Goal: Task Accomplishment & Management: Manage account settings

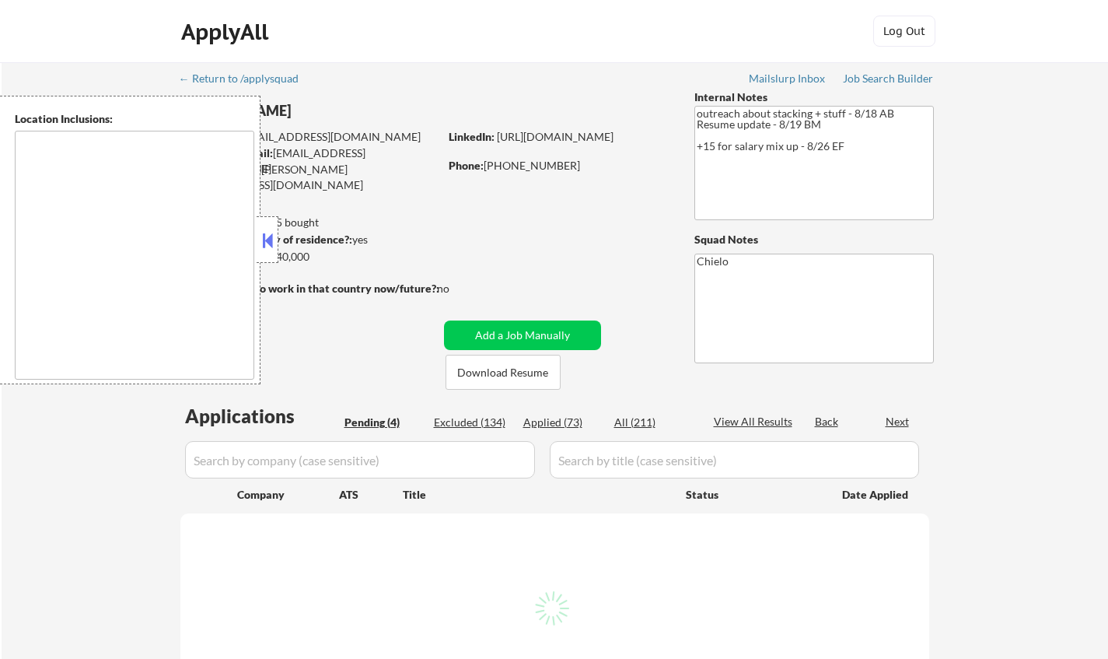
type textarea "San Francisco, CA Daly City, CA South San Francisco, CA Brisbane, CA Colma, CA …"
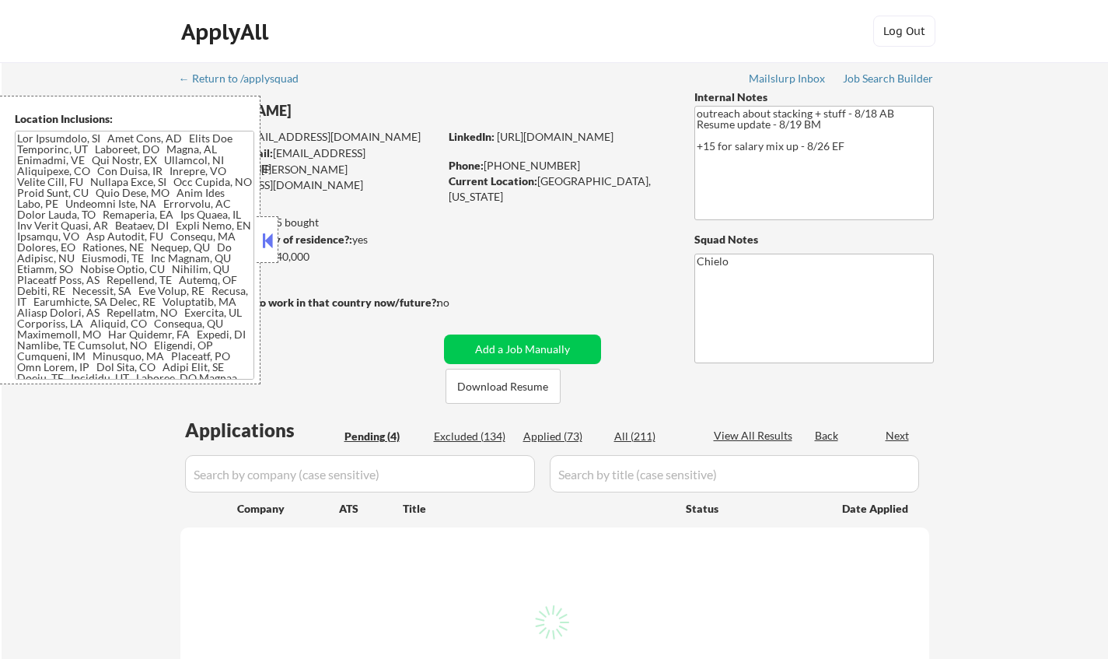
select select ""pending""
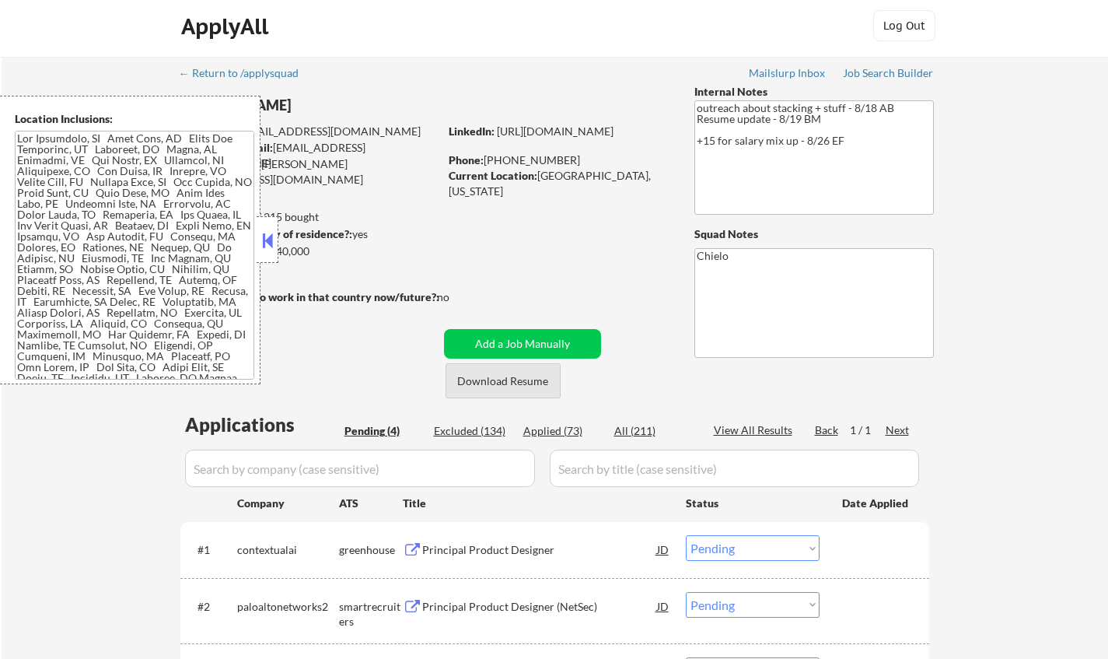
scroll to position [233, 0]
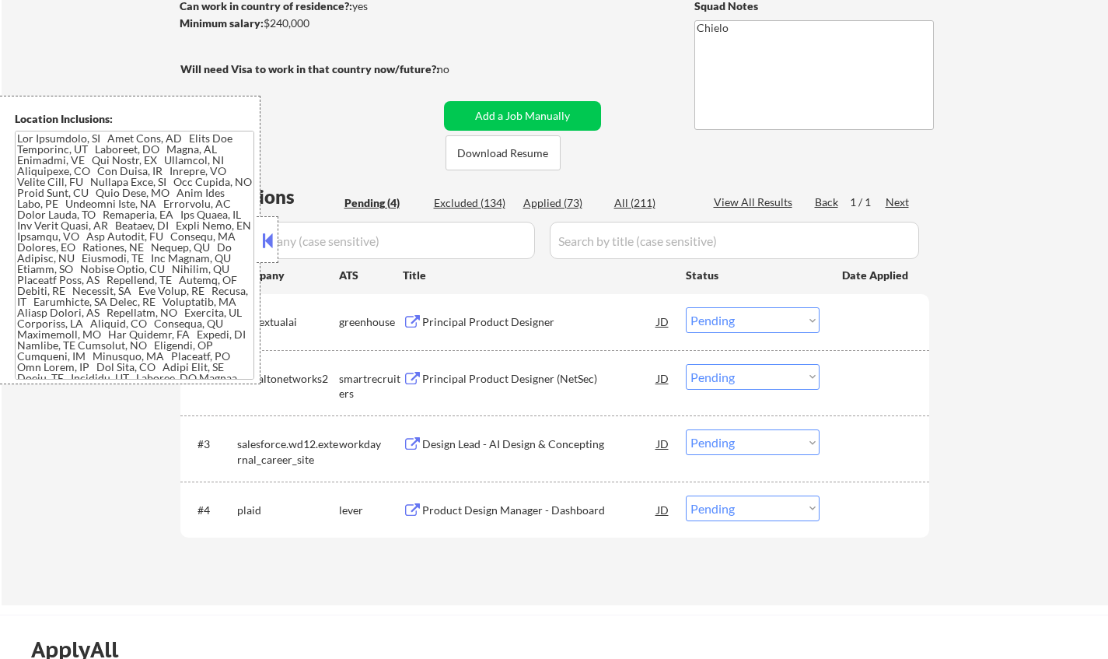
click at [261, 242] on button at bounding box center [267, 240] width 17 height 23
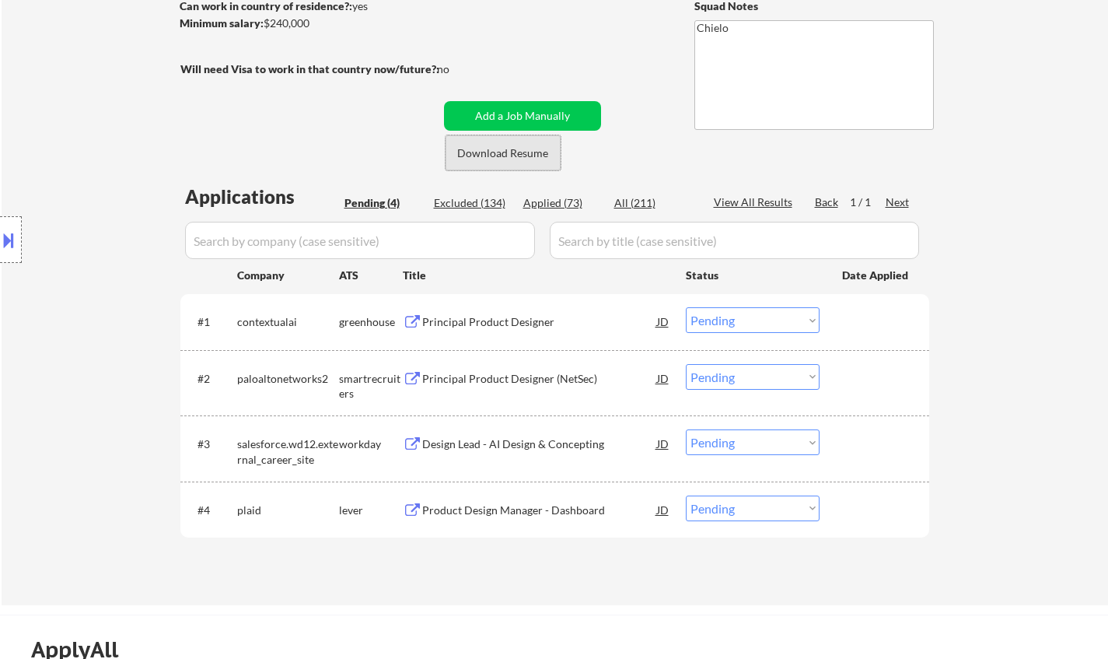
click at [521, 149] on button "Download Resume" at bounding box center [503, 152] width 115 height 35
click at [481, 316] on div "Principal Product Designer" at bounding box center [539, 322] width 235 height 16
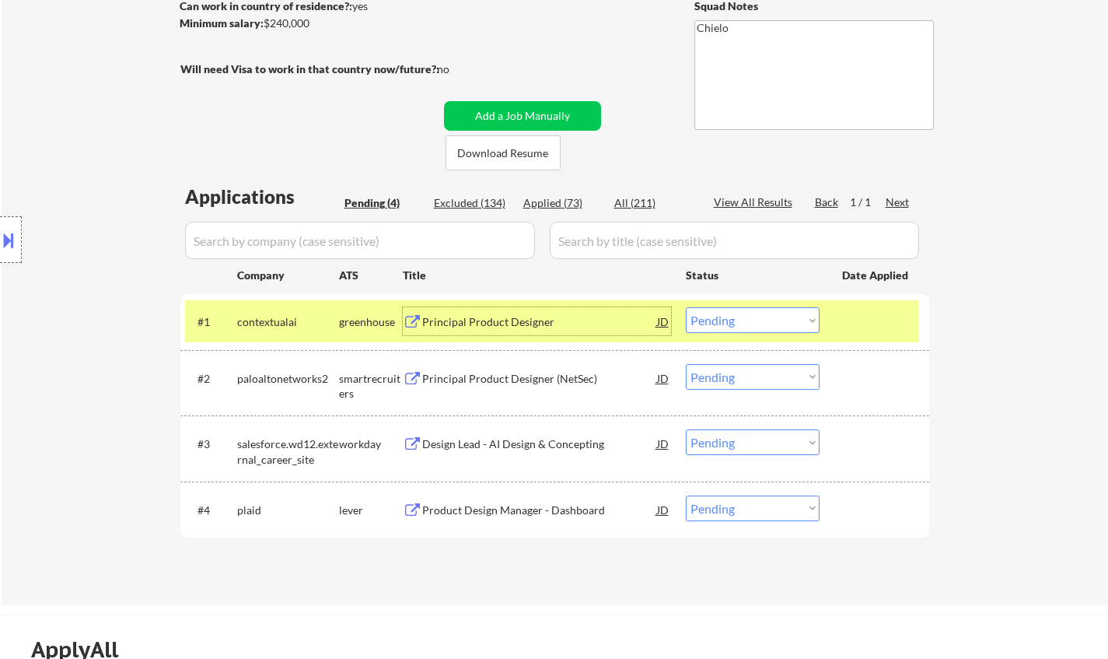
click at [0, 246] on button at bounding box center [8, 240] width 17 height 26
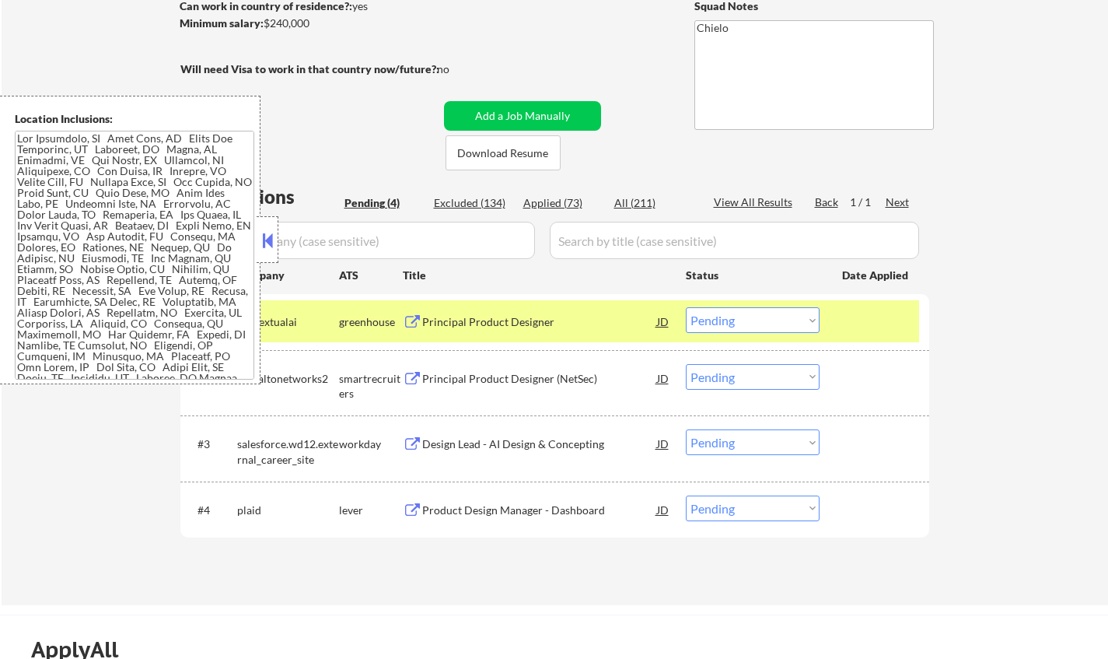
click at [262, 238] on button at bounding box center [267, 240] width 17 height 23
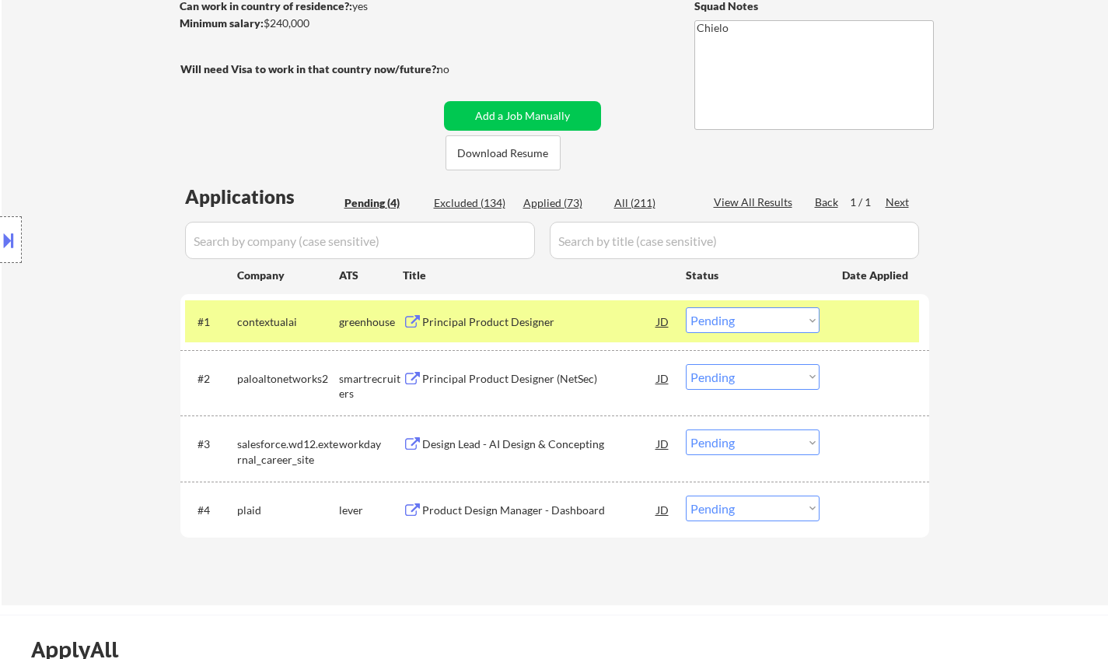
click at [732, 324] on select "Choose an option... Pending Applied Excluded (Questions) Excluded (Expired) Exc…" at bounding box center [753, 320] width 134 height 26
click at [686, 307] on select "Choose an option... Pending Applied Excluded (Questions) Excluded (Expired) Exc…" at bounding box center [753, 320] width 134 height 26
select select ""pending""
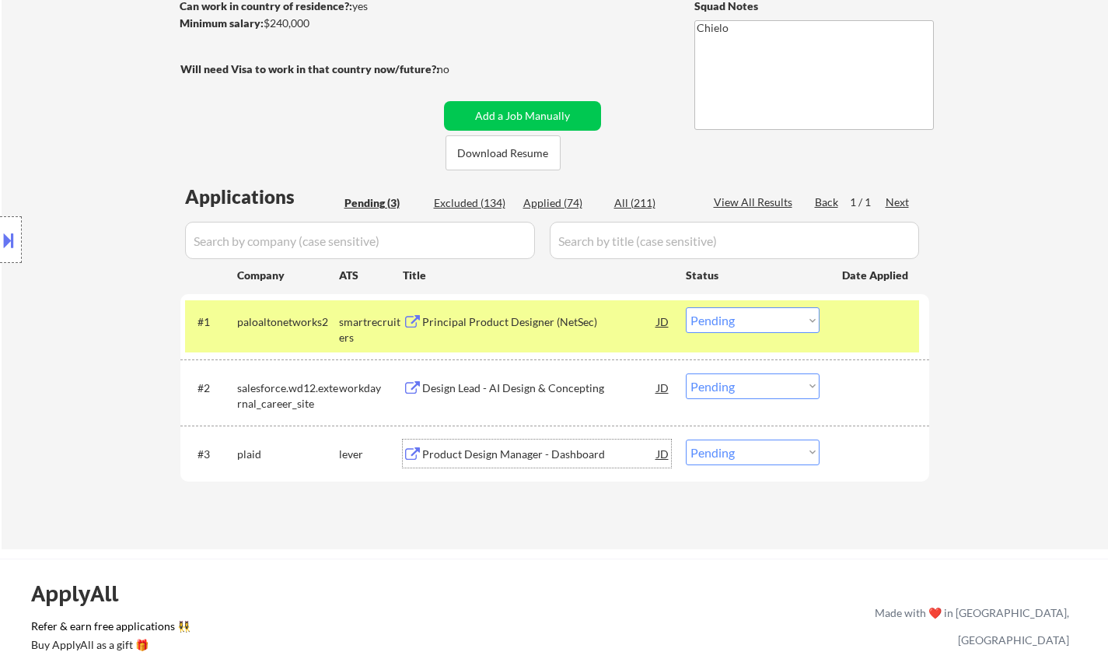
click at [482, 455] on div "Product Design Manager - Dashboard" at bounding box center [539, 454] width 235 height 16
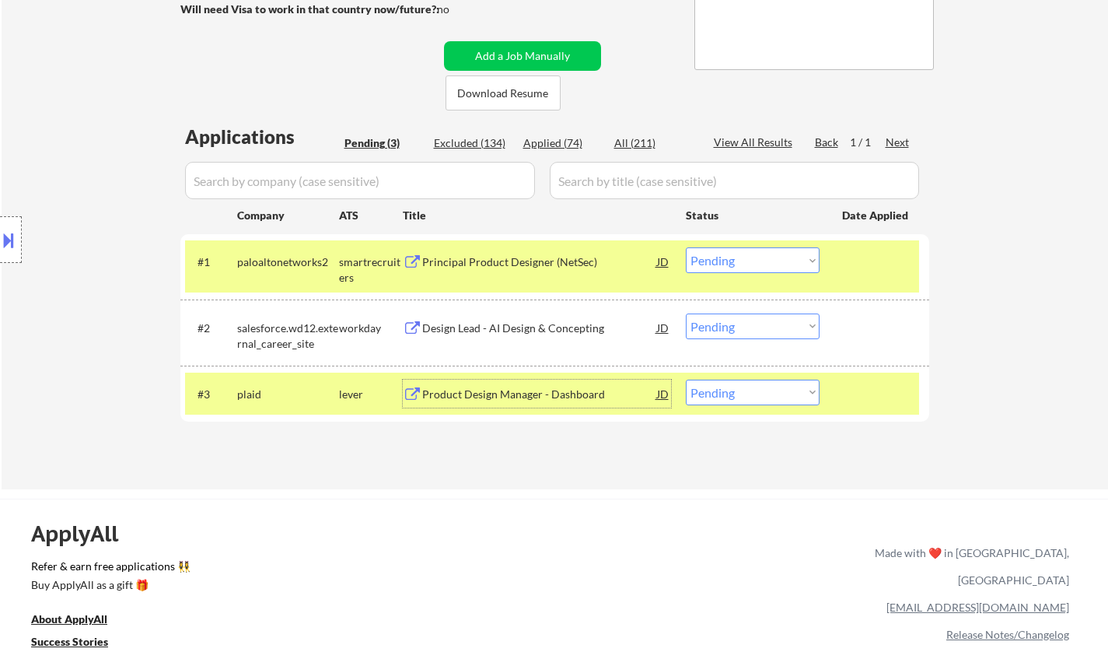
scroll to position [311, 0]
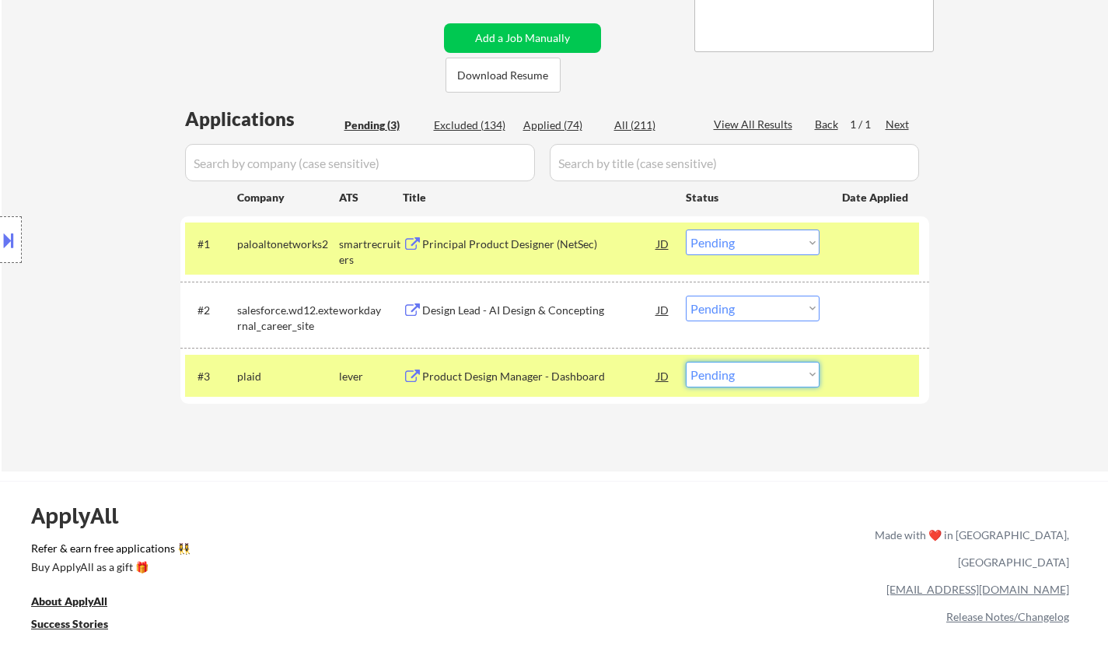
click at [733, 375] on select "Choose an option... Pending Applied Excluded (Questions) Excluded (Expired) Exc…" at bounding box center [753, 375] width 134 height 26
select select ""applied""
click at [686, 362] on select "Choose an option... Pending Applied Excluded (Questions) Excluded (Expired) Exc…" at bounding box center [753, 375] width 134 height 26
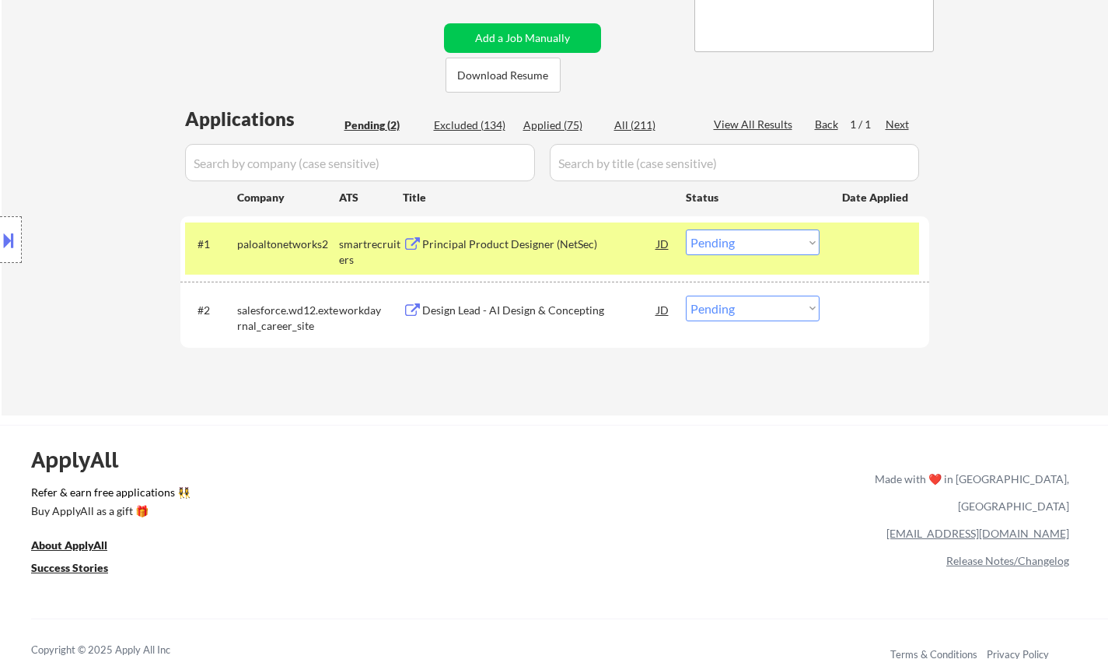
click at [488, 250] on div "Principal Product Designer (NetSec)" at bounding box center [539, 244] width 235 height 16
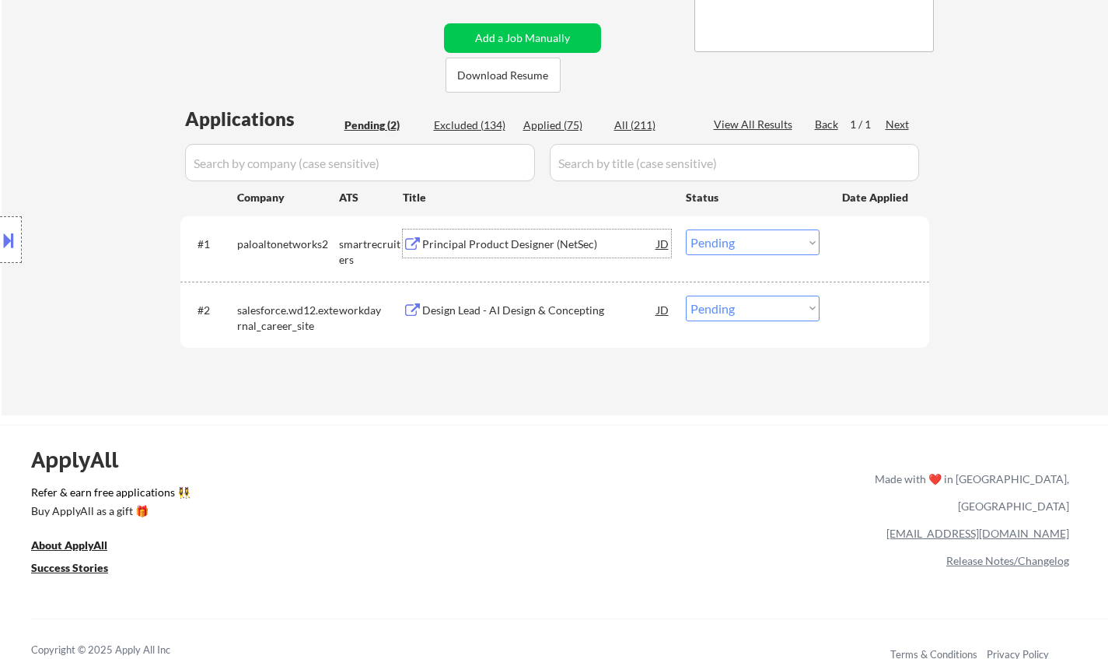
click at [751, 246] on select "Choose an option... Pending Applied Excluded (Questions) Excluded (Expired) Exc…" at bounding box center [753, 242] width 134 height 26
click at [686, 229] on select "Choose an option... Pending Applied Excluded (Questions) Excluded (Expired) Exc…" at bounding box center [753, 242] width 134 height 26
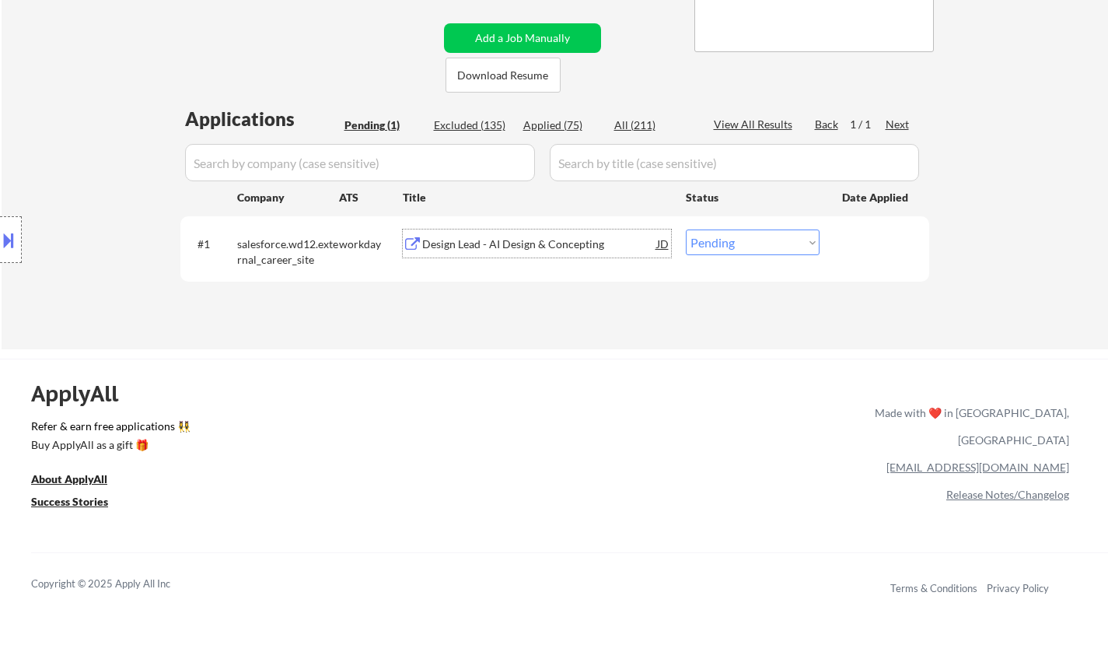
click at [518, 237] on div "Design Lead - AI Design & Concepting" at bounding box center [539, 244] width 235 height 16
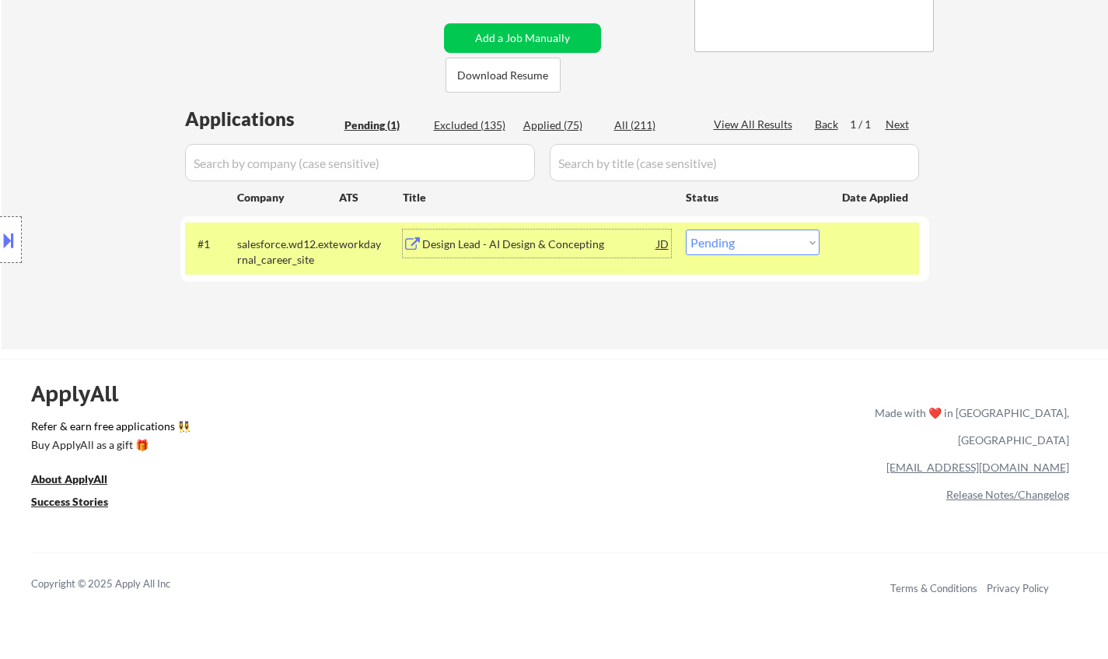
click at [770, 248] on select "Choose an option... Pending Applied Excluded (Questions) Excluded (Expired) Exc…" at bounding box center [753, 242] width 134 height 26
select select ""excluded__bad_match_""
click at [686, 229] on select "Choose an option... Pending Applied Excluded (Questions) Excluded (Expired) Exc…" at bounding box center [753, 242] width 134 height 26
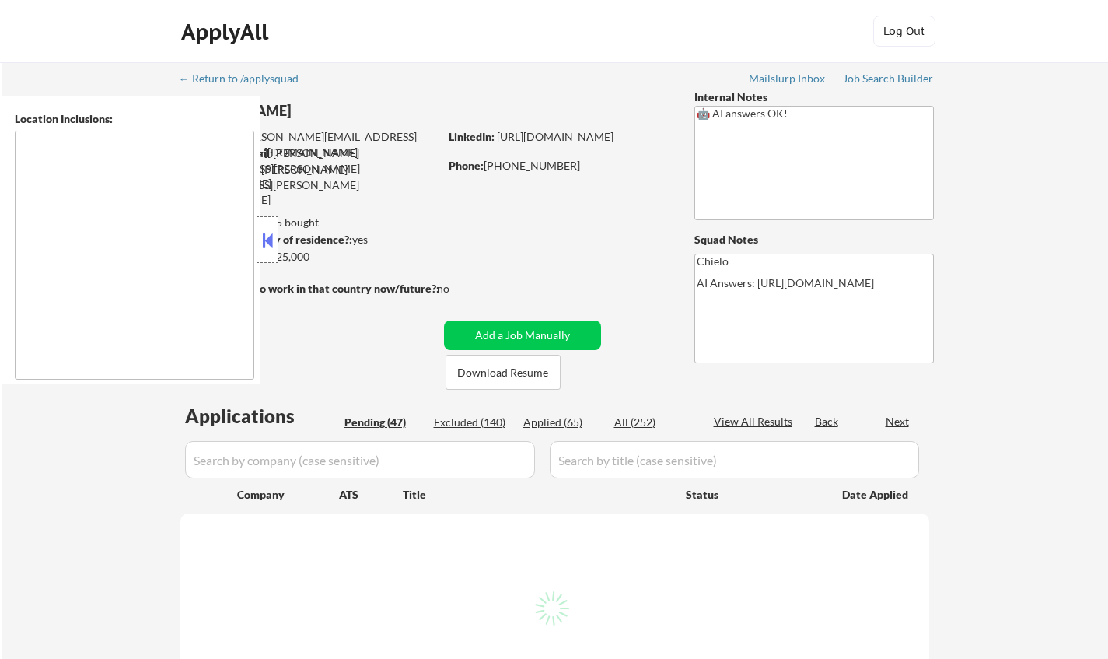
select select ""pending""
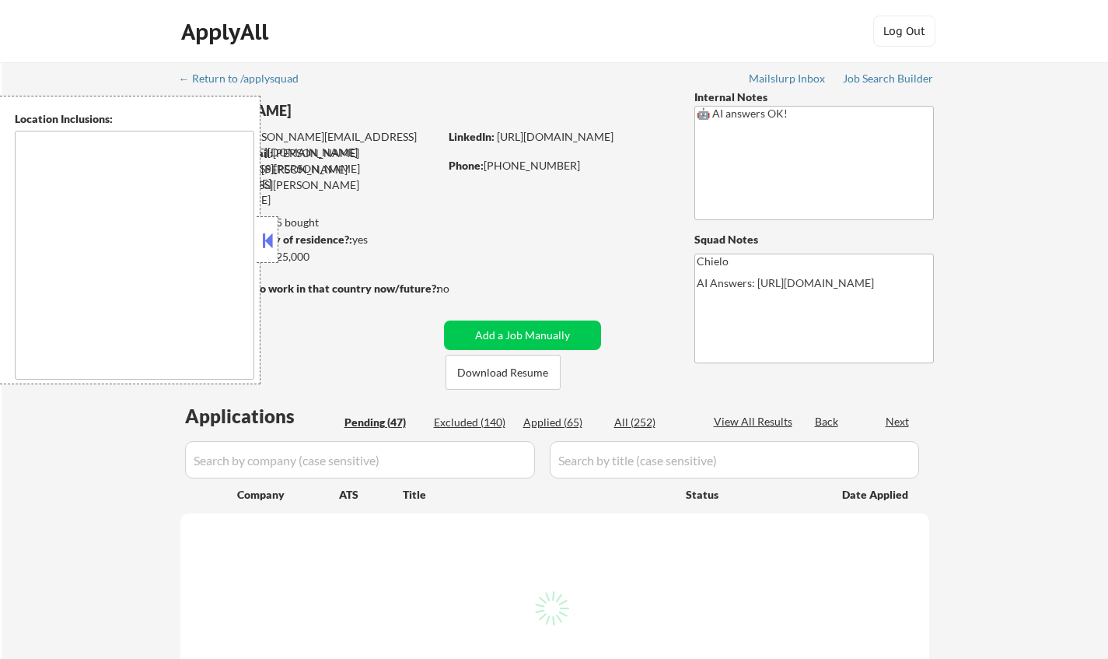
select select ""pending""
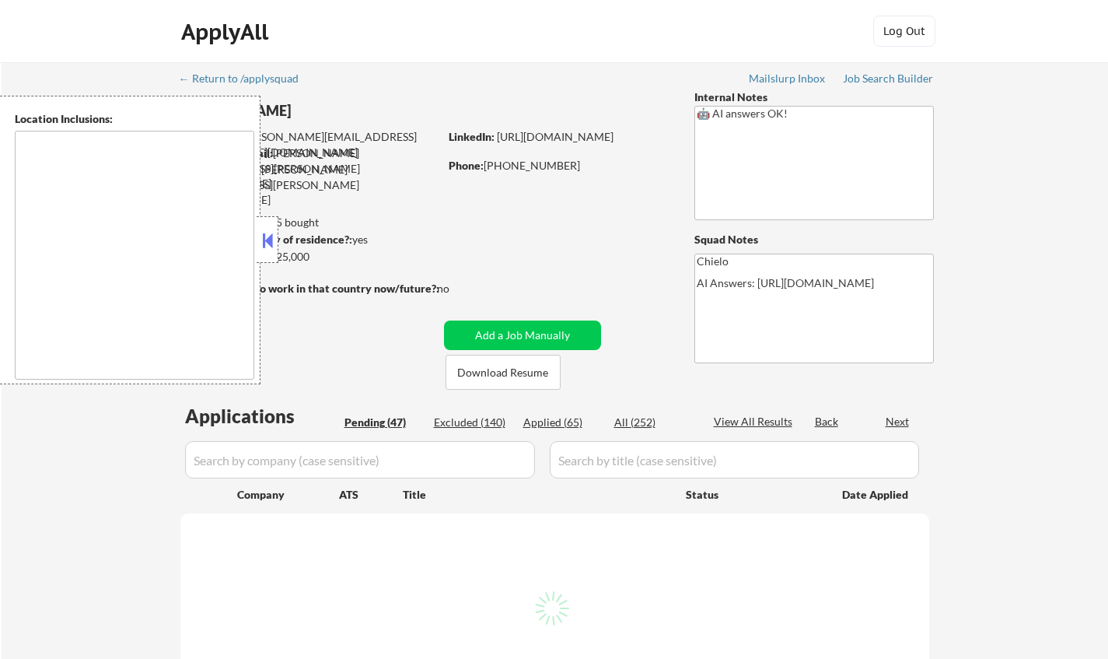
select select ""pending""
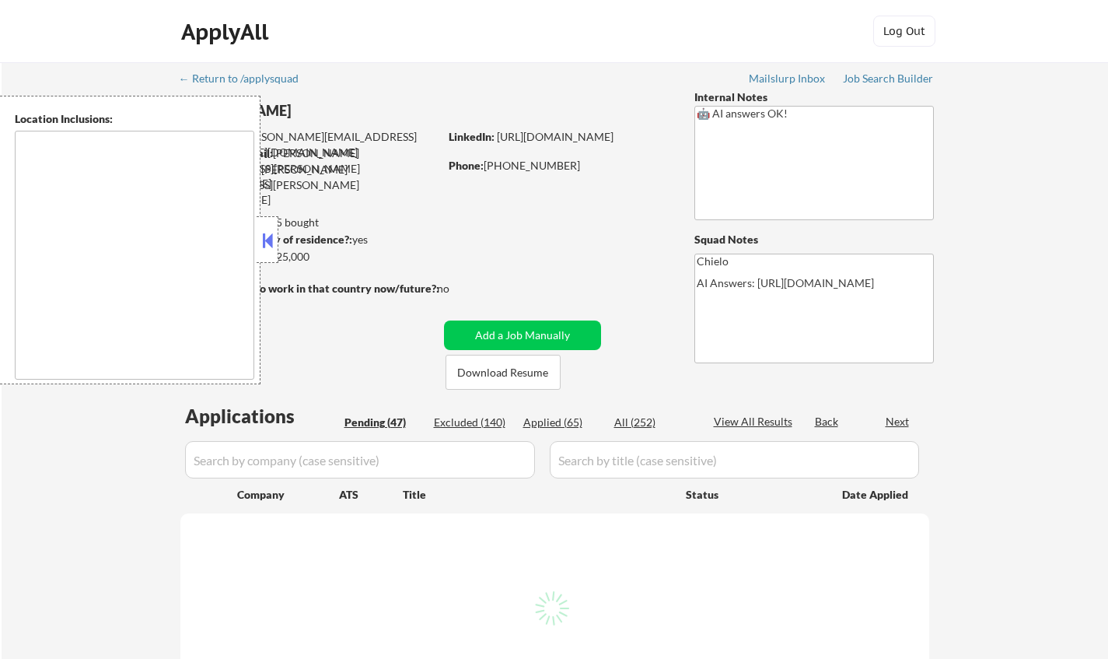
select select ""pending""
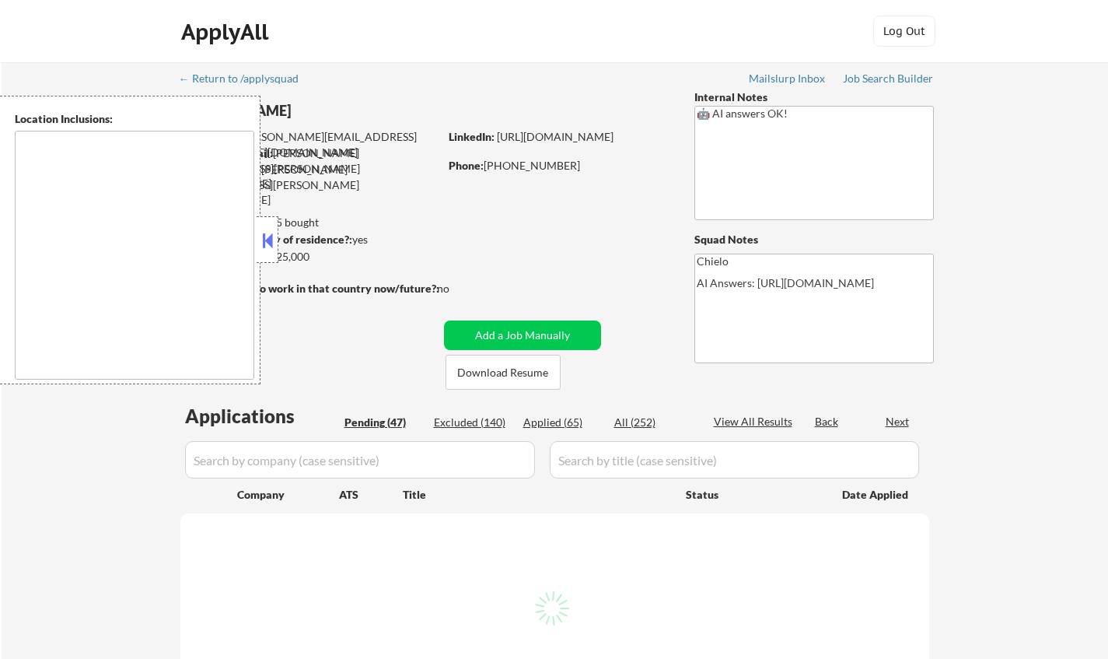
select select ""pending""
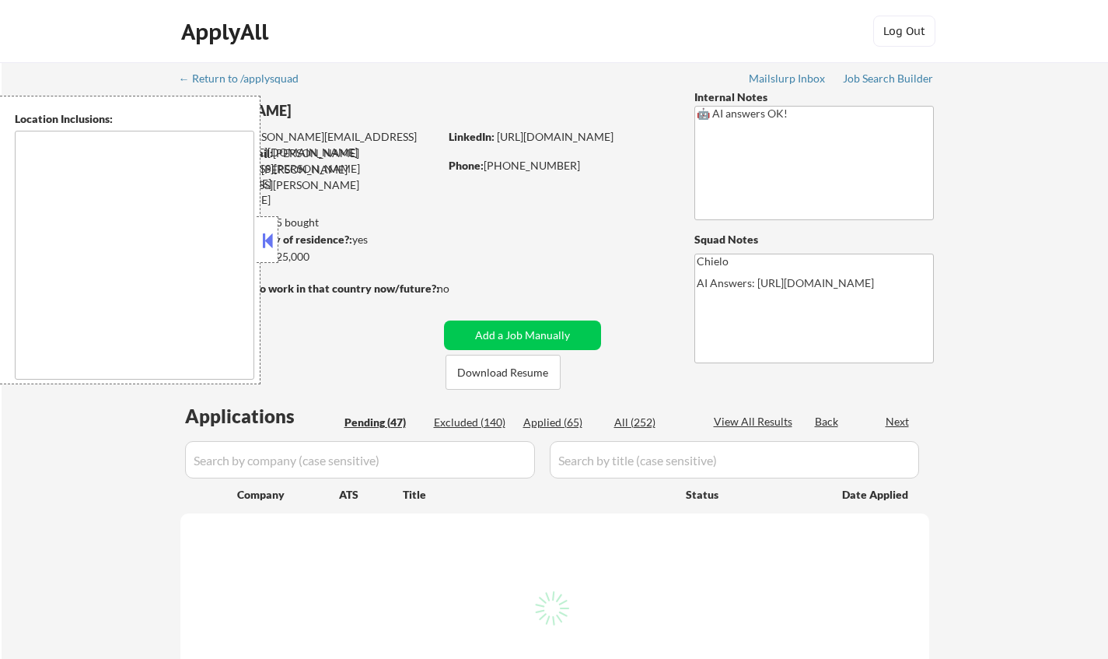
select select ""pending""
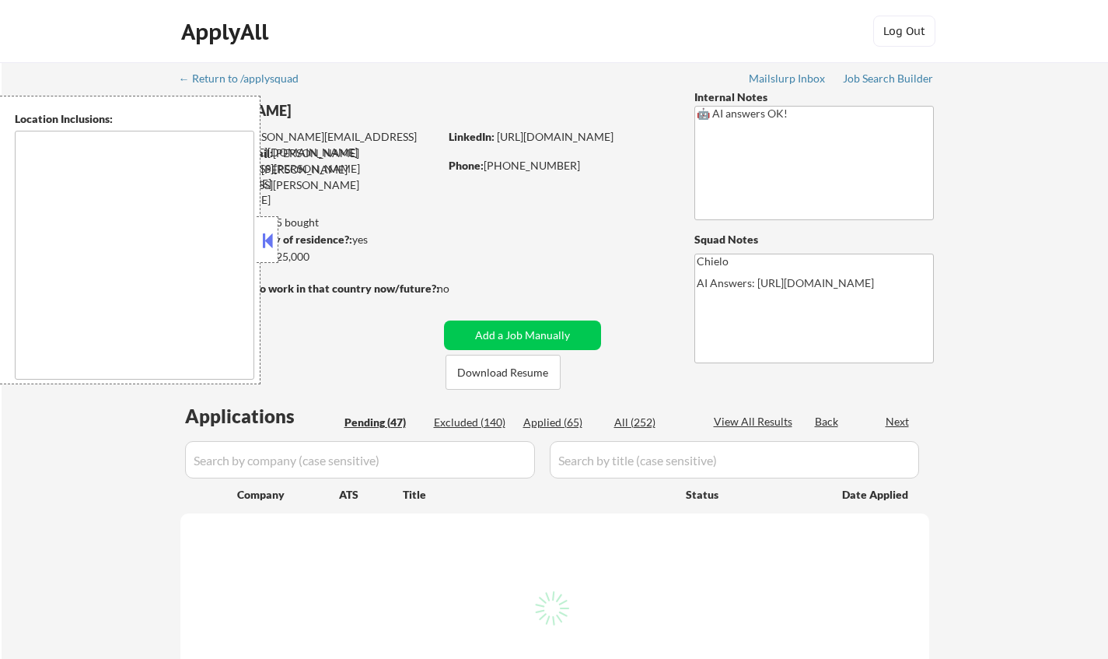
select select ""pending""
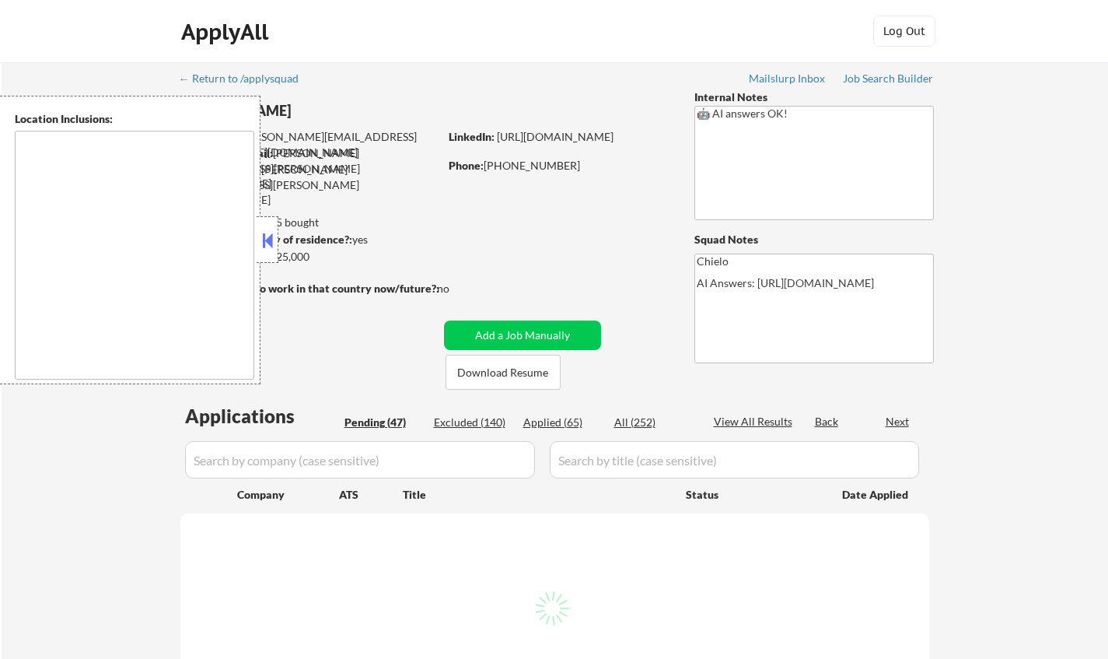
select select ""pending""
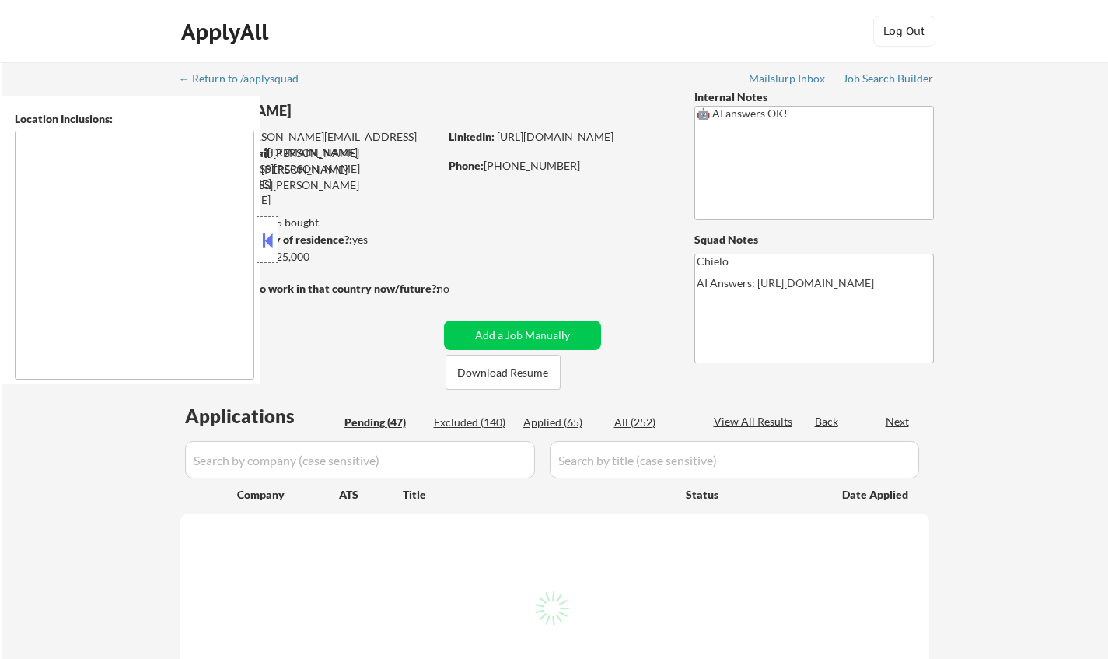
select select ""pending""
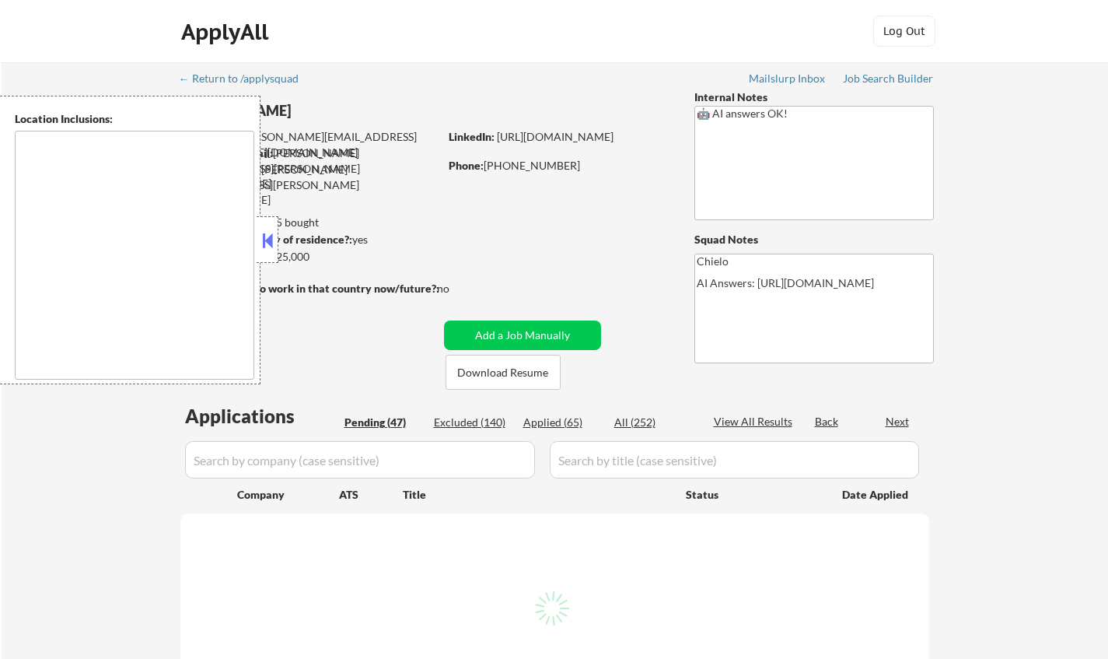
select select ""pending""
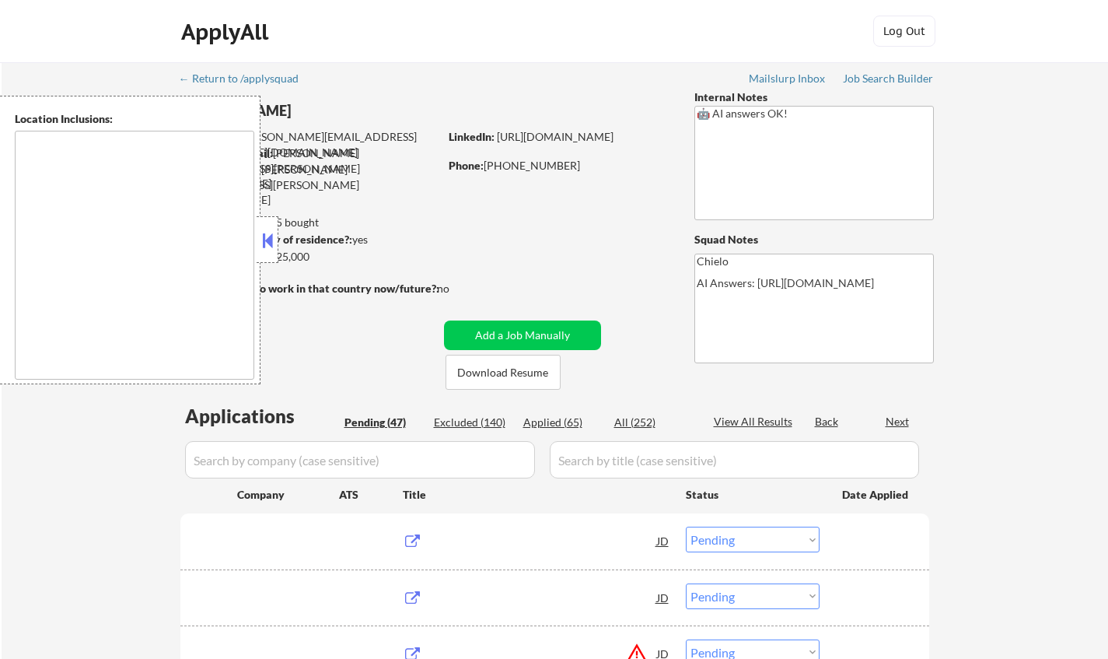
type textarea "[GEOGRAPHIC_DATA], [GEOGRAPHIC_DATA] [GEOGRAPHIC_DATA], [GEOGRAPHIC_DATA] [GEOG…"
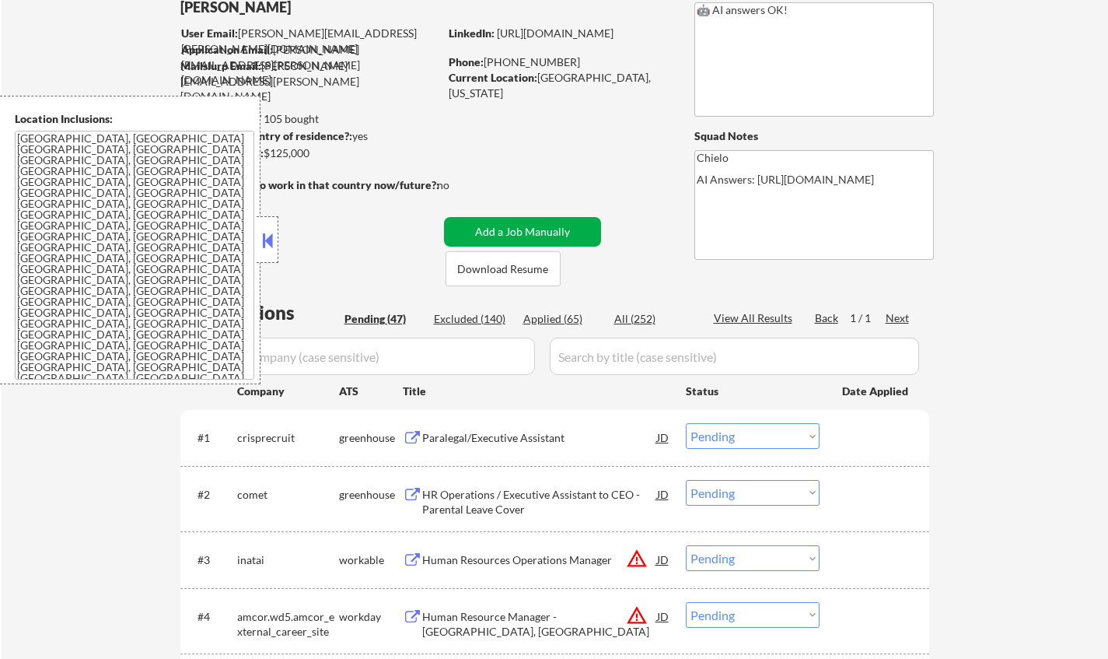
scroll to position [233, 0]
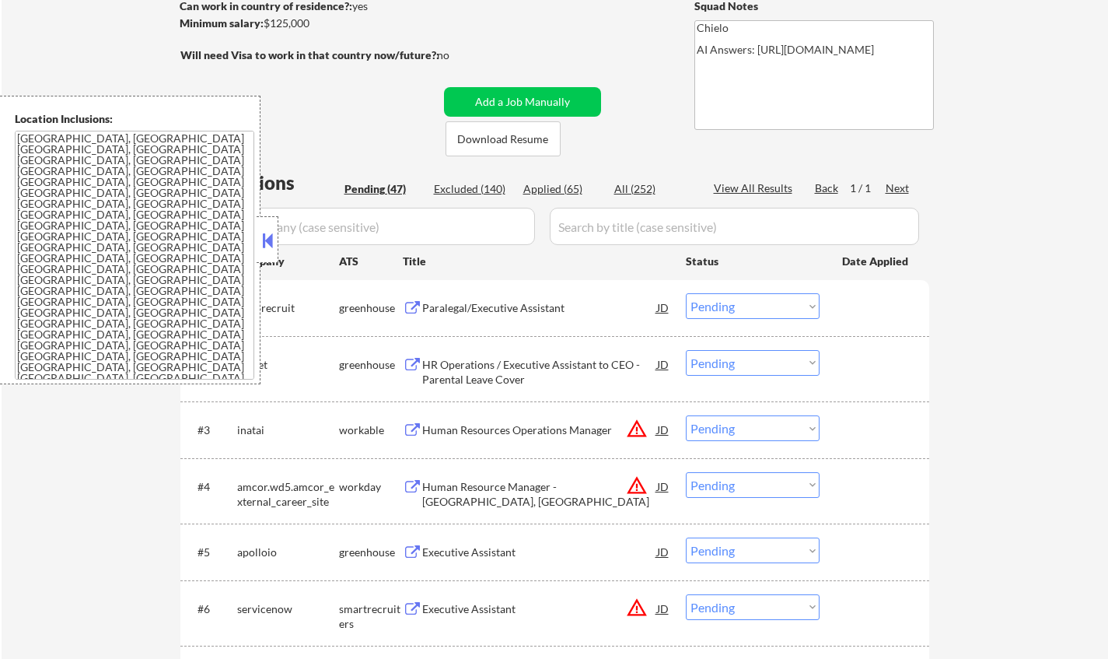
click at [264, 237] on button at bounding box center [267, 240] width 17 height 23
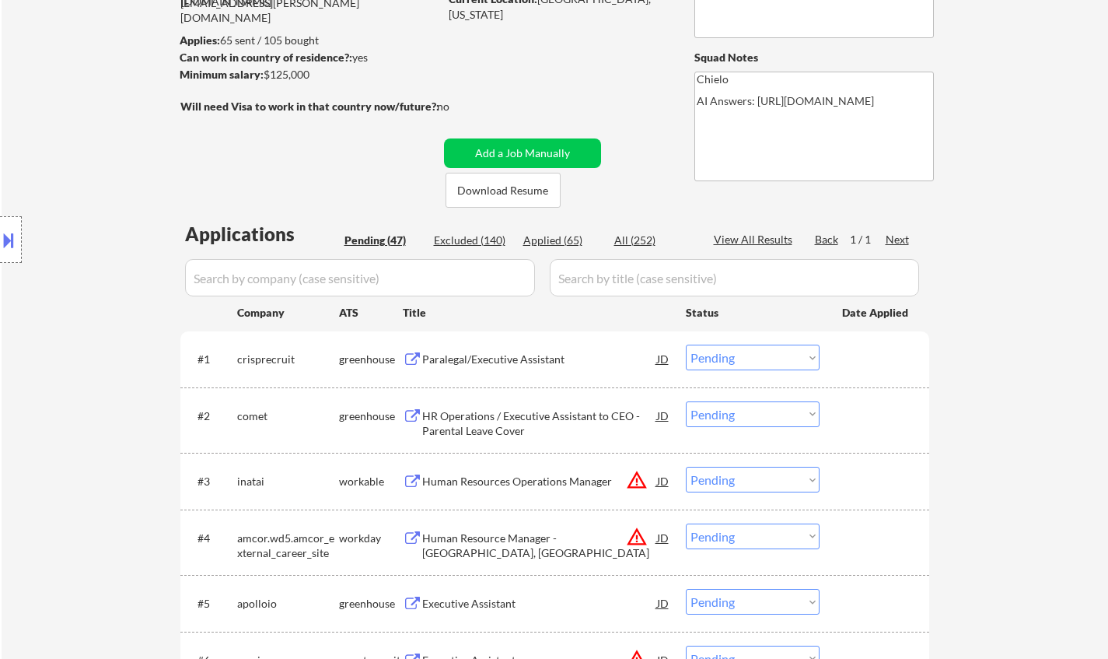
scroll to position [156, 0]
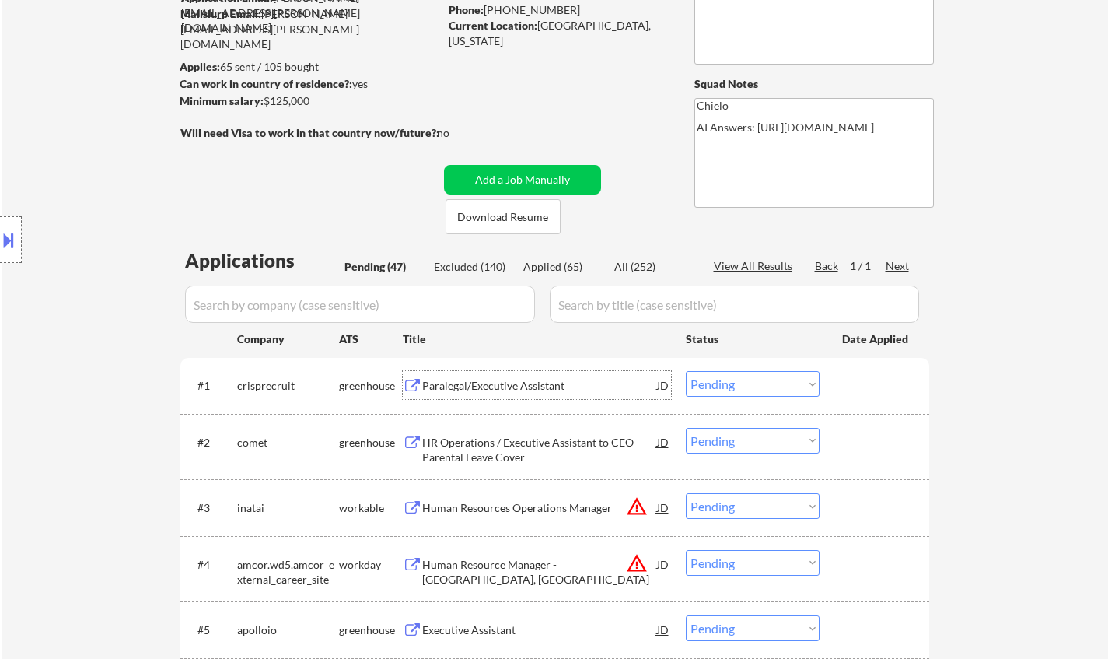
click at [494, 383] on div "Paralegal/Executive Assistant" at bounding box center [539, 386] width 235 height 16
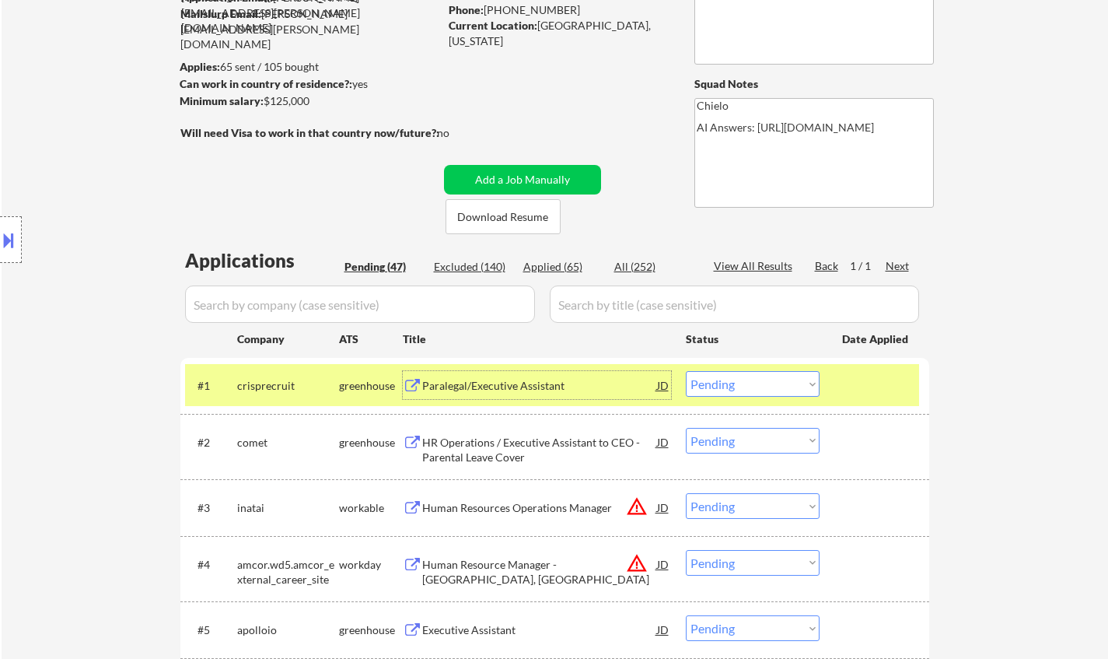
click at [764, 383] on select "Choose an option... Pending Applied Excluded (Questions) Excluded (Expired) Exc…" at bounding box center [753, 384] width 134 height 26
click at [686, 371] on select "Choose an option... Pending Applied Excluded (Questions) Excluded (Expired) Exc…" at bounding box center [753, 384] width 134 height 26
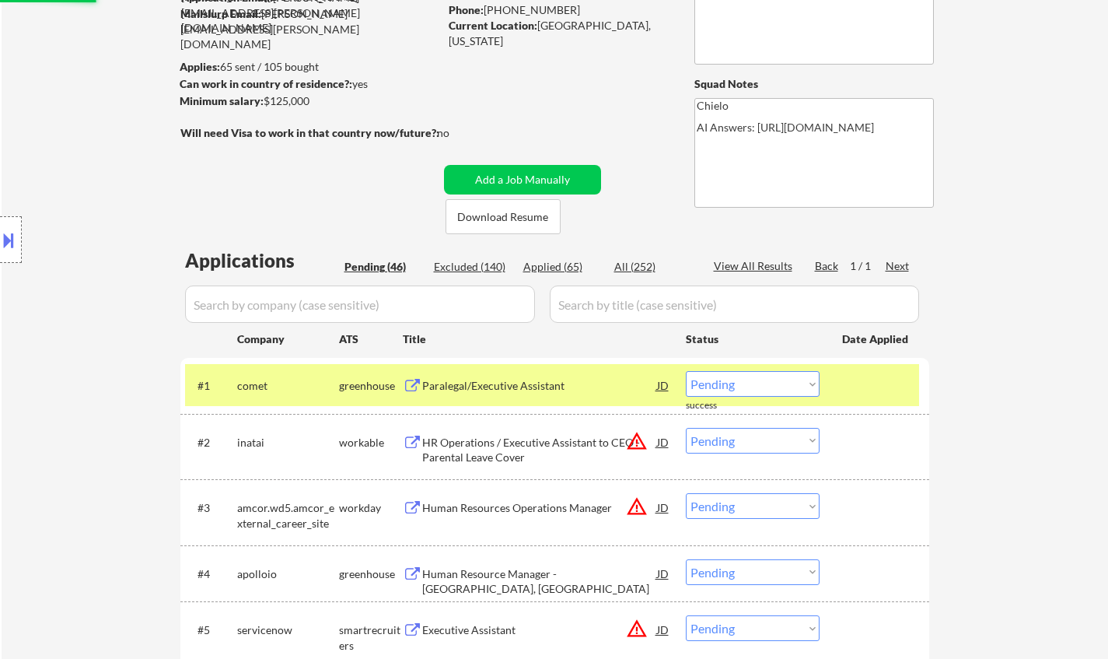
click at [11, 250] on button at bounding box center [8, 240] width 17 height 26
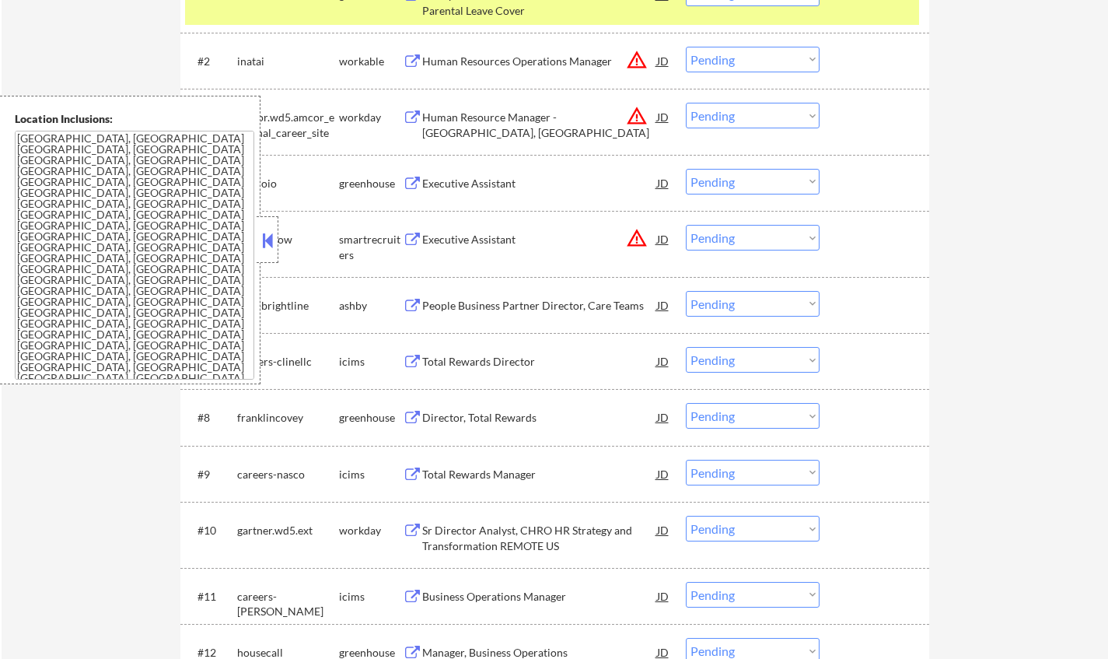
scroll to position [855, 0]
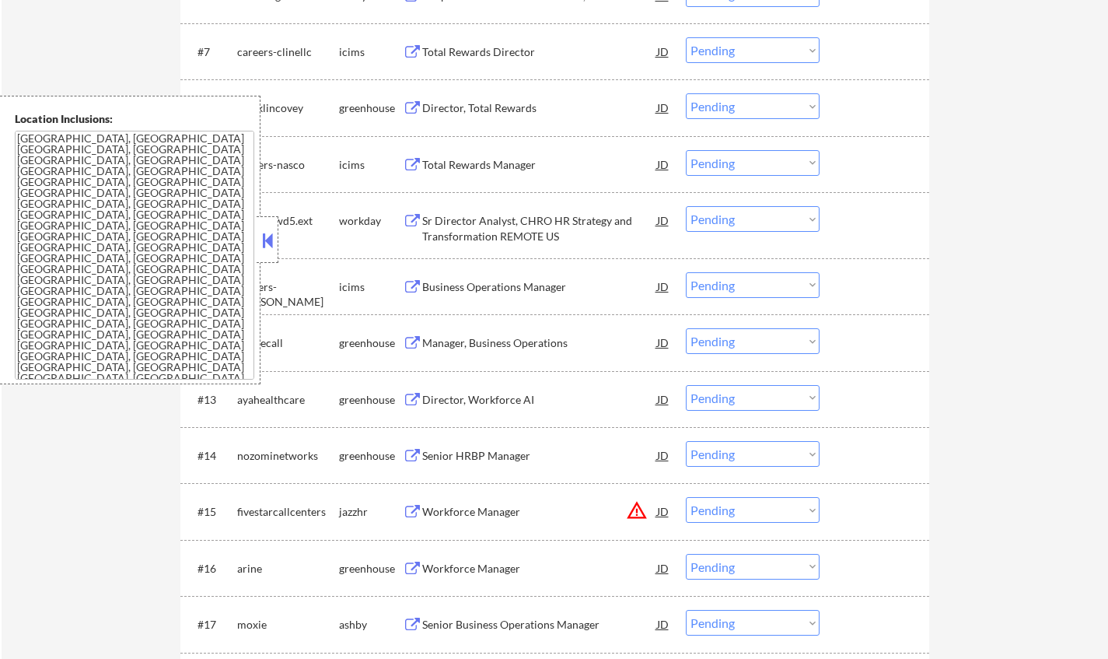
click at [269, 234] on button at bounding box center [267, 240] width 17 height 23
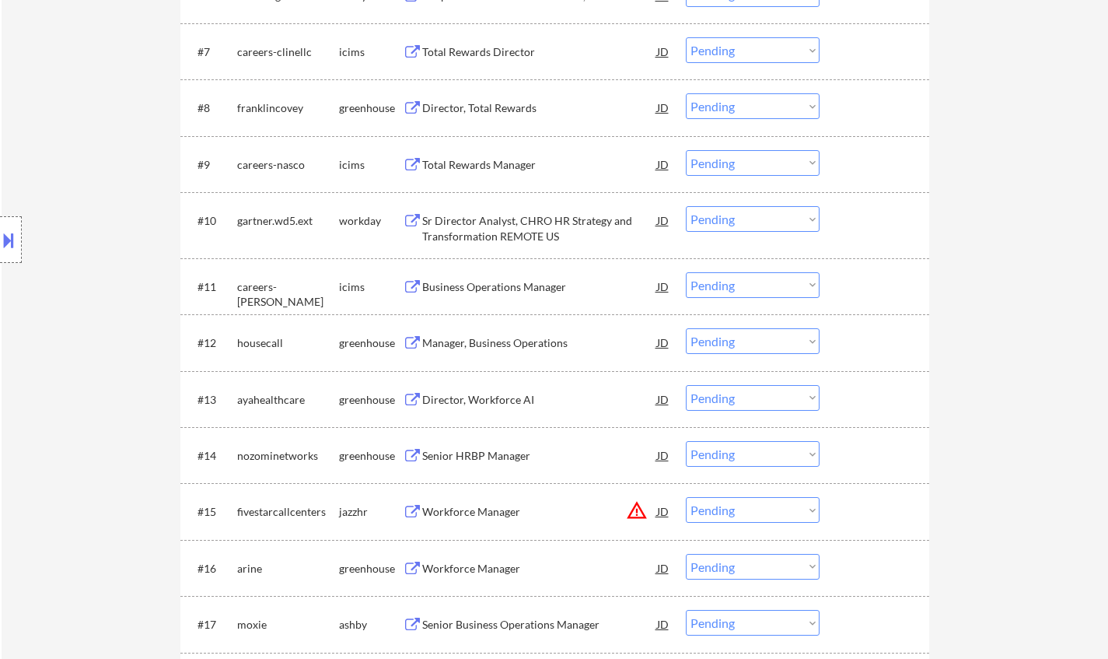
scroll to position [389, 0]
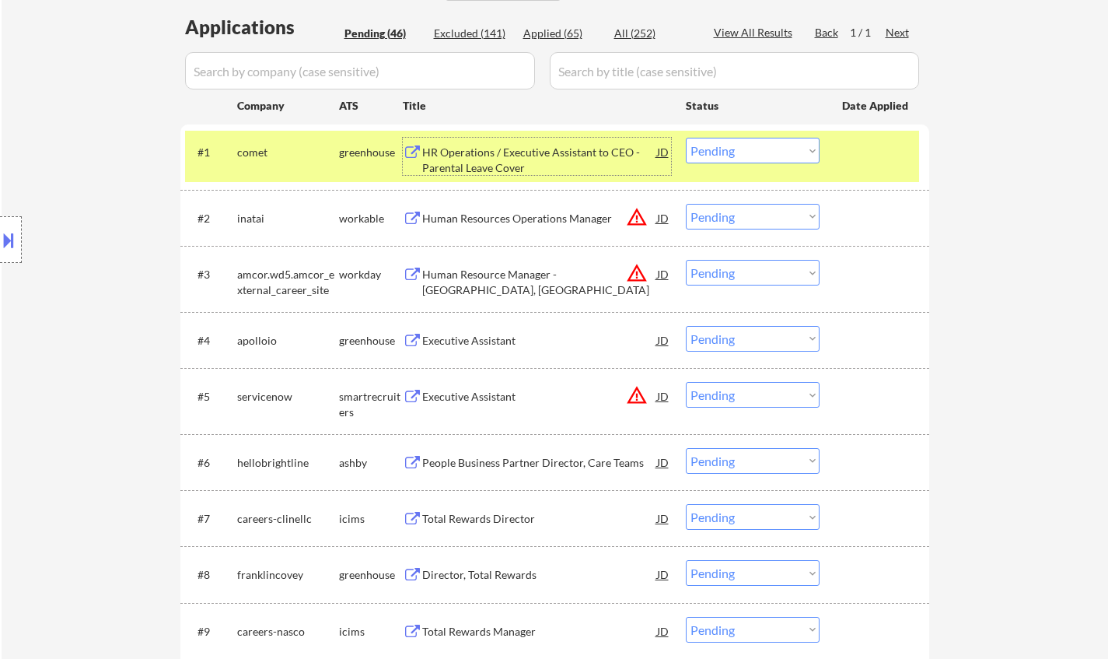
click at [483, 150] on div "HR Operations / Executive Assistant to CEO - Parental Leave Cover" at bounding box center [539, 160] width 235 height 30
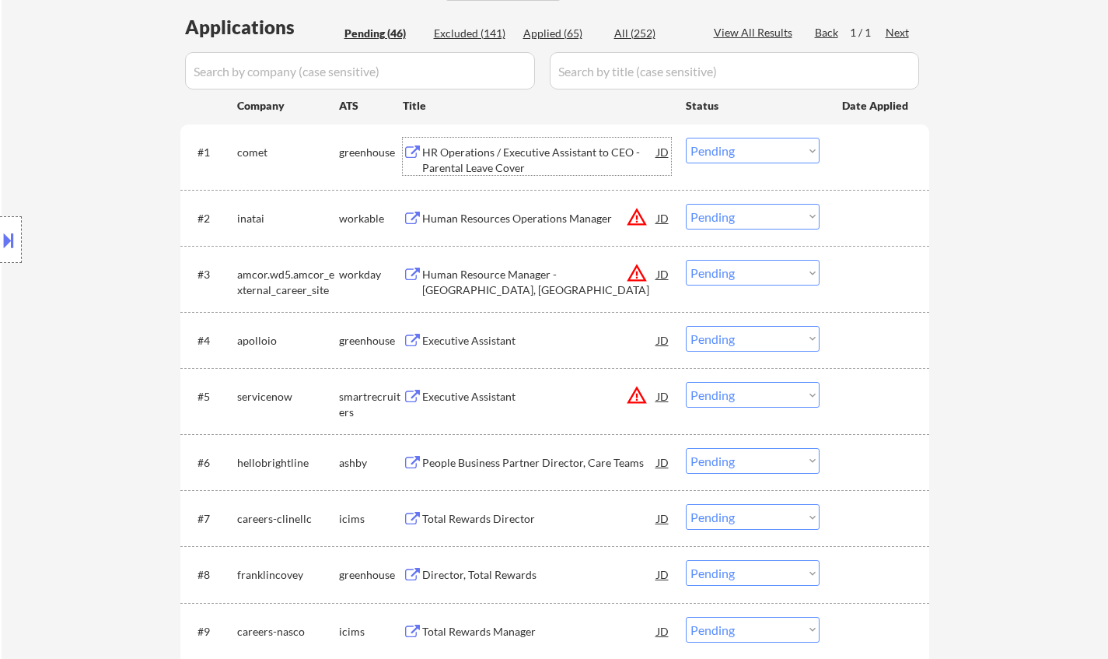
drag, startPoint x: 726, startPoint y: 150, endPoint x: 732, endPoint y: 161, distance: 12.2
click at [726, 150] on select "Choose an option... Pending Applied Excluded (Questions) Excluded (Expired) Exc…" at bounding box center [753, 151] width 134 height 26
click at [686, 138] on select "Choose an option... Pending Applied Excluded (Questions) Excluded (Expired) Exc…" at bounding box center [753, 151] width 134 height 26
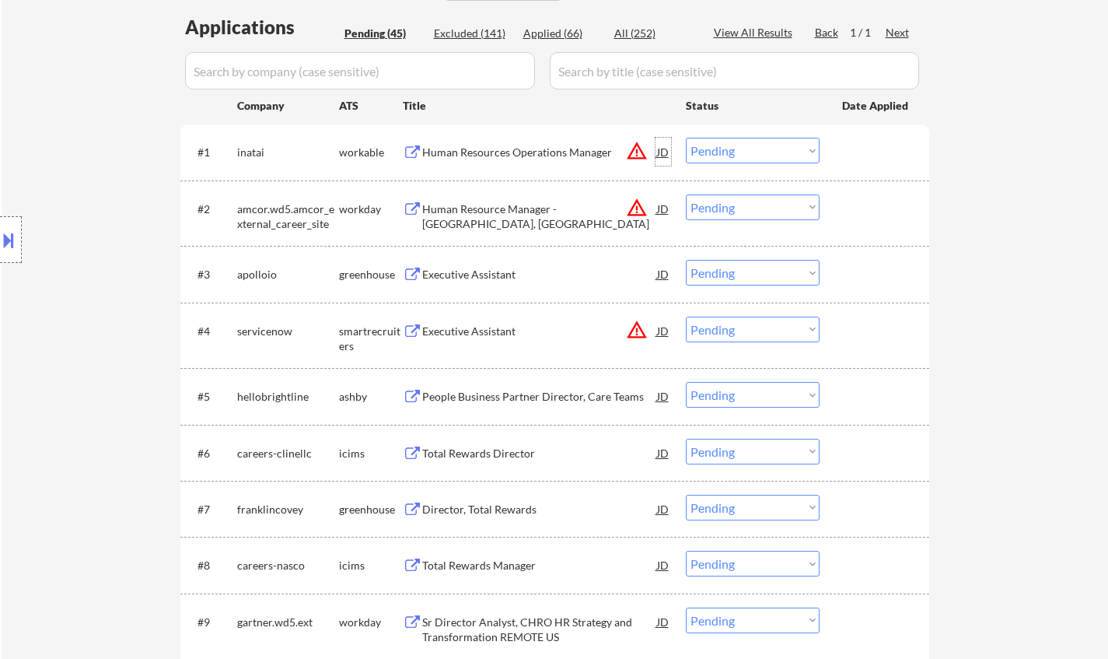
click at [668, 147] on div "JD" at bounding box center [663, 152] width 16 height 28
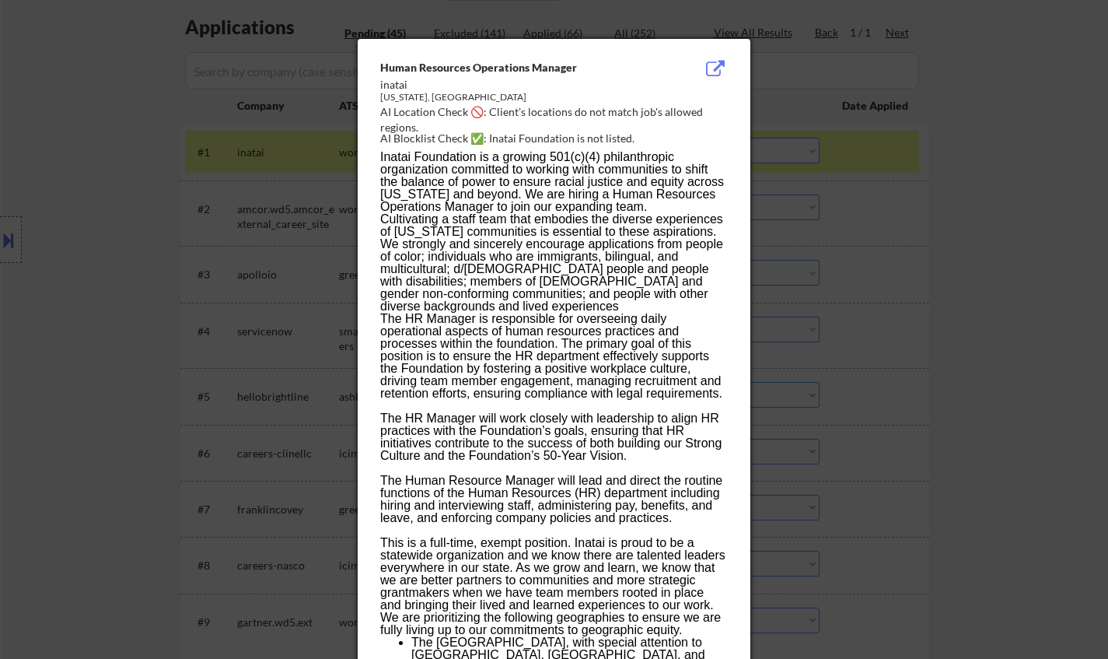
click at [925, 341] on div at bounding box center [554, 329] width 1108 height 659
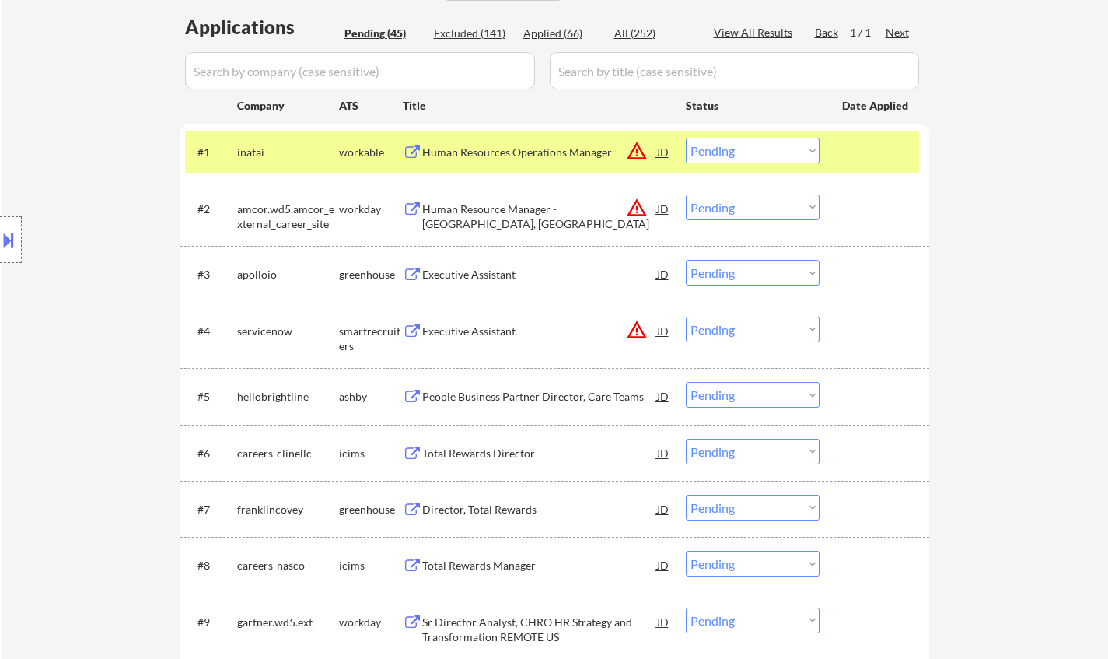
drag, startPoint x: 758, startPoint y: 145, endPoint x: 764, endPoint y: 156, distance: 12.2
click at [758, 145] on select "Choose an option... Pending Applied Excluded (Questions) Excluded (Expired) Exc…" at bounding box center [753, 151] width 134 height 26
click at [686, 138] on select "Choose an option... Pending Applied Excluded (Questions) Excluded (Expired) Exc…" at bounding box center [753, 151] width 134 height 26
select select ""pending""
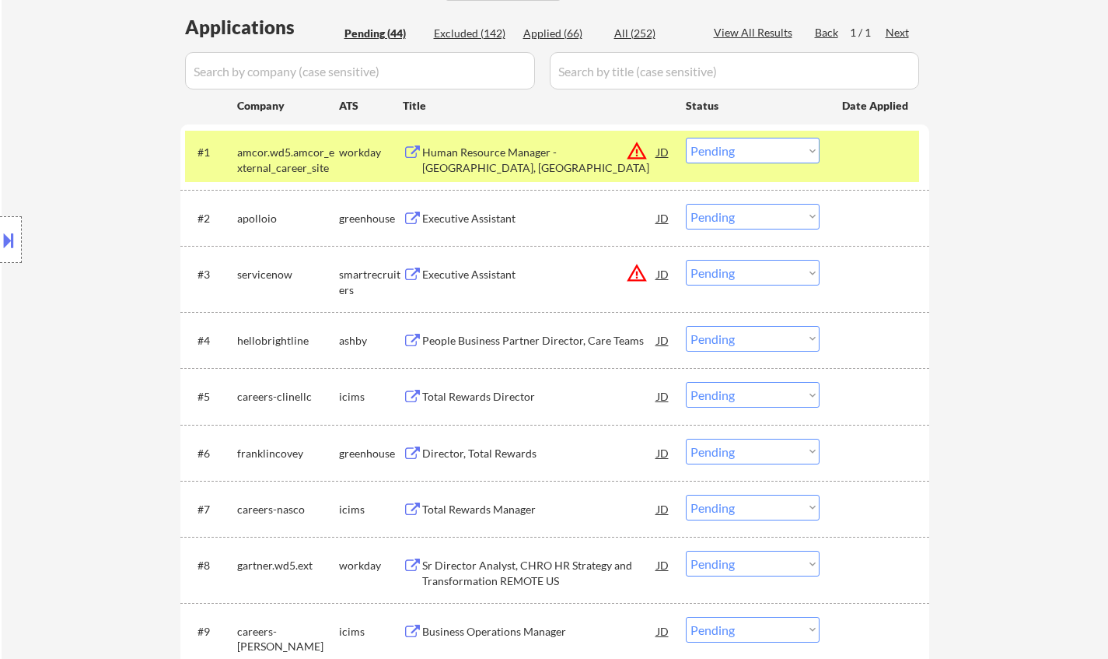
click at [489, 214] on div "Executive Assistant" at bounding box center [539, 219] width 235 height 16
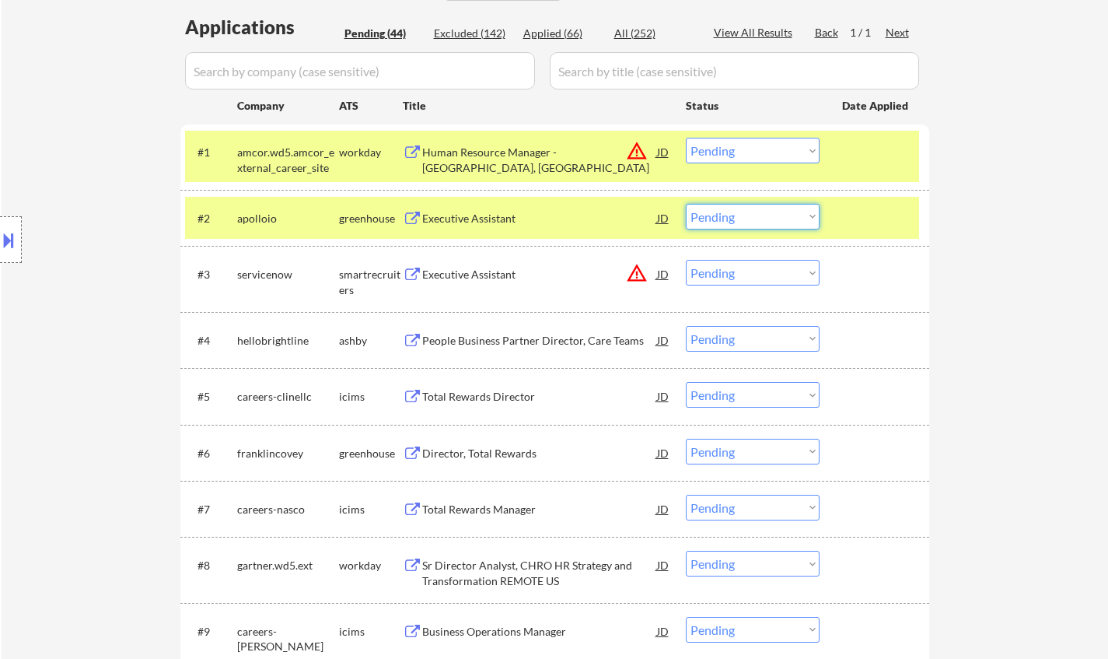
drag, startPoint x: 750, startPoint y: 217, endPoint x: 764, endPoint y: 229, distance: 18.2
click at [750, 217] on select "Choose an option... Pending Applied Excluded (Questions) Excluded (Expired) Exc…" at bounding box center [753, 217] width 134 height 26
click at [686, 204] on select "Choose an option... Pending Applied Excluded (Questions) Excluded (Expired) Exc…" at bounding box center [753, 217] width 134 height 26
select select ""pending""
click at [755, 152] on select "Choose an option... Pending Applied Excluded (Questions) Excluded (Expired) Exc…" at bounding box center [753, 151] width 134 height 26
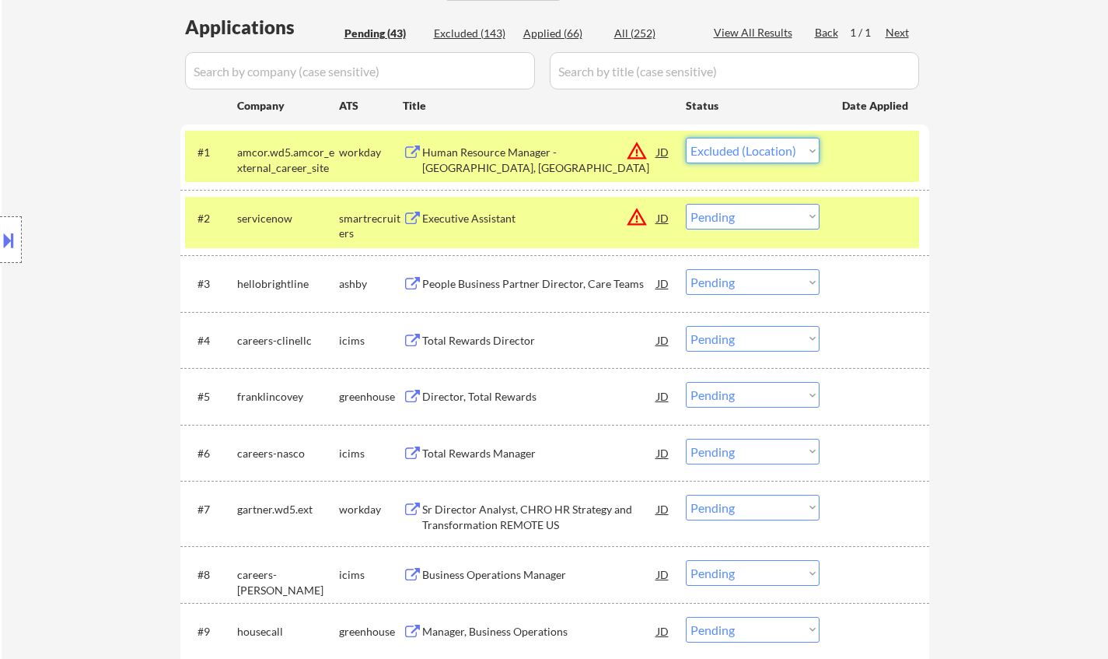
click at [686, 138] on select "Choose an option... Pending Applied Excluded (Questions) Excluded (Expired) Exc…" at bounding box center [753, 151] width 134 height 26
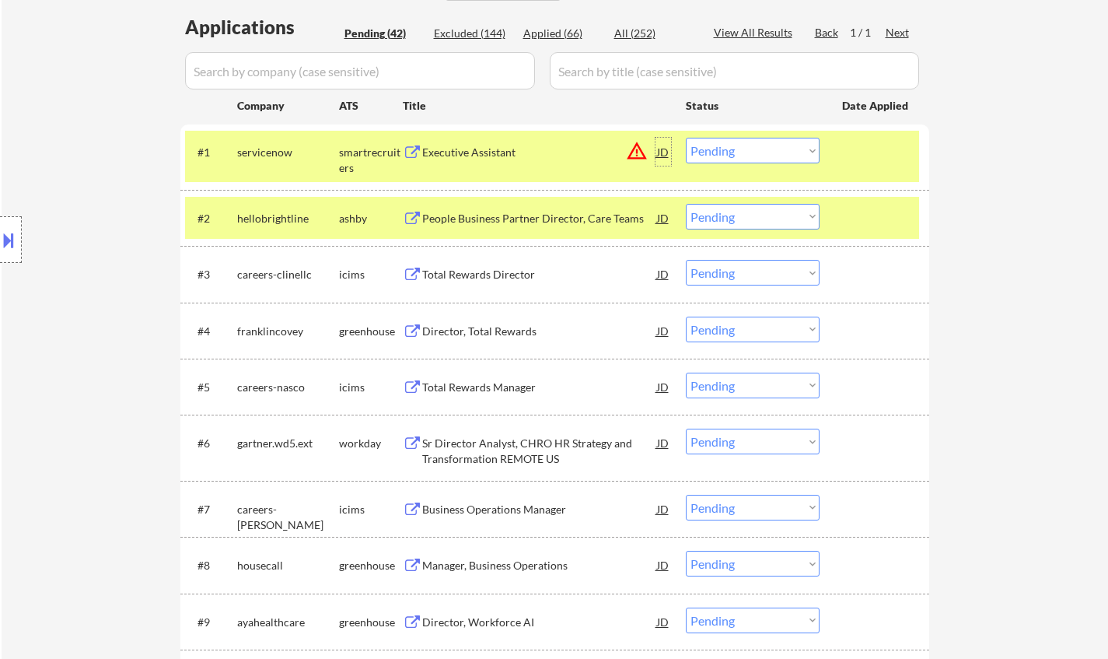
click at [661, 152] on div "JD" at bounding box center [663, 152] width 16 height 28
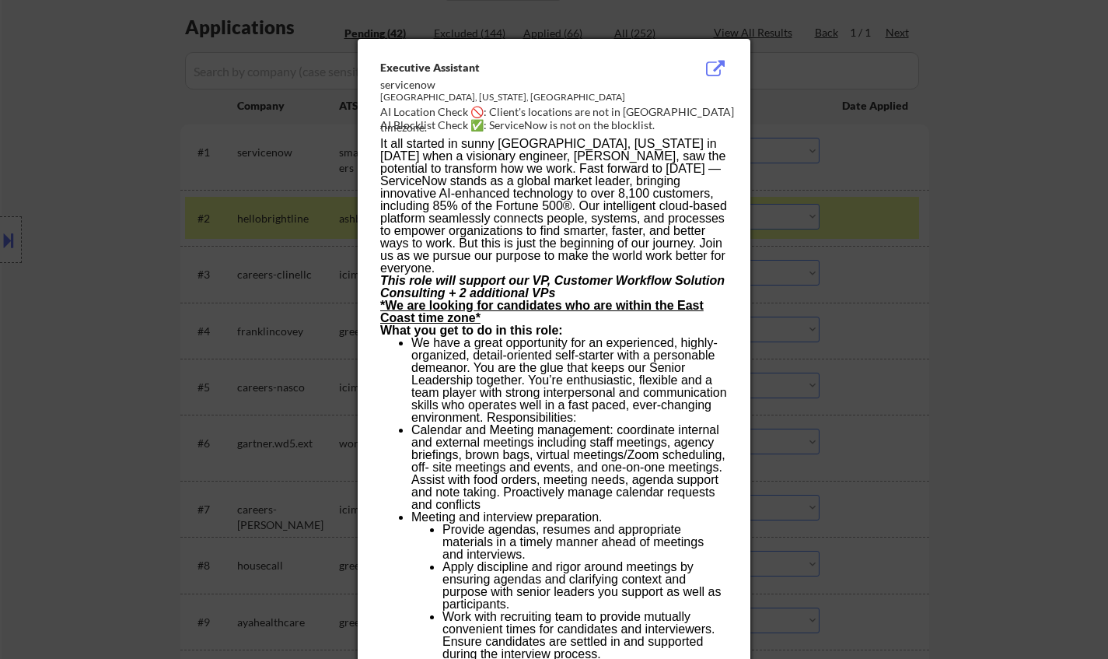
click at [912, 300] on div at bounding box center [554, 329] width 1108 height 659
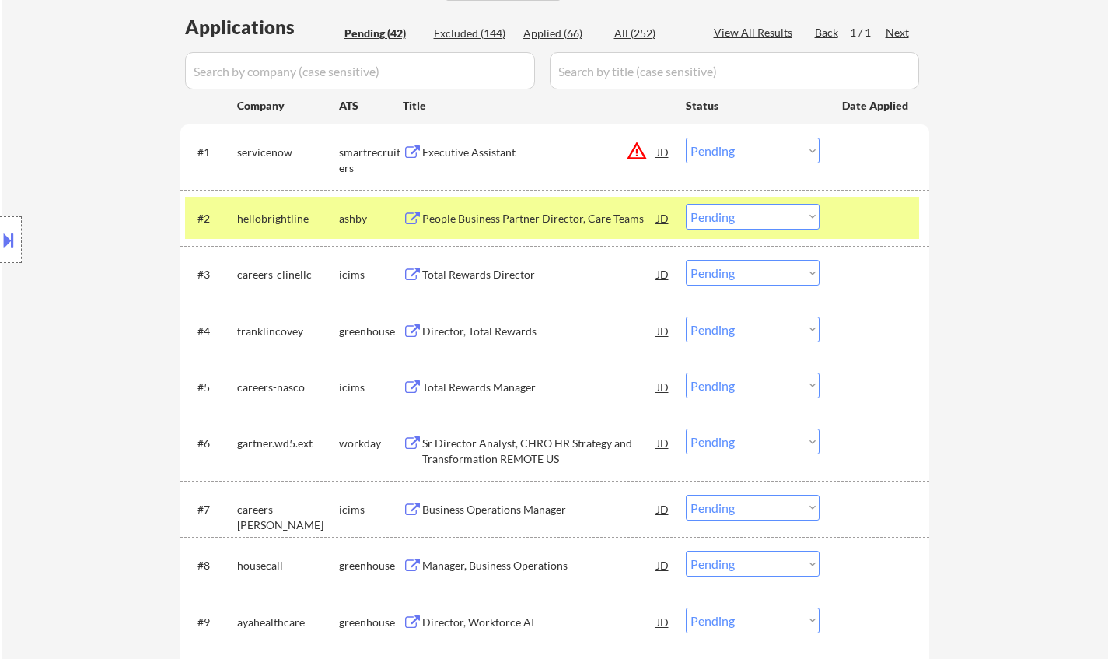
click at [764, 159] on select "Choose an option... Pending Applied Excluded (Questions) Excluded (Expired) Exc…" at bounding box center [753, 151] width 134 height 26
click at [686, 138] on select "Choose an option... Pending Applied Excluded (Questions) Excluded (Expired) Exc…" at bounding box center [753, 151] width 134 height 26
select select ""pending""
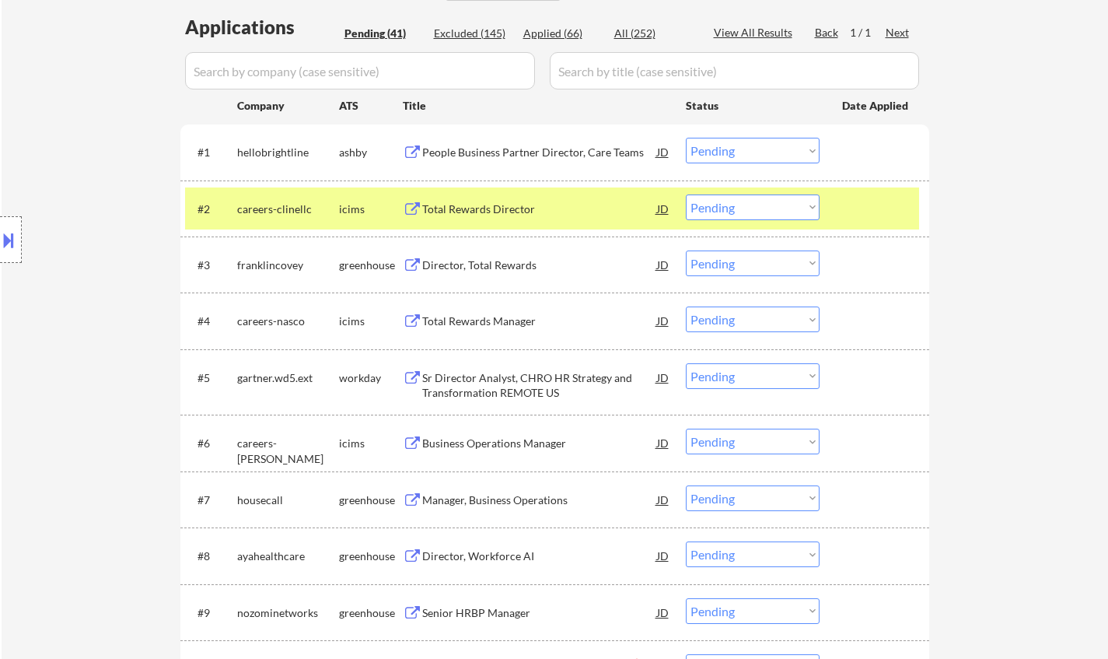
click at [472, 215] on div "Total Rewards Director" at bounding box center [539, 209] width 235 height 16
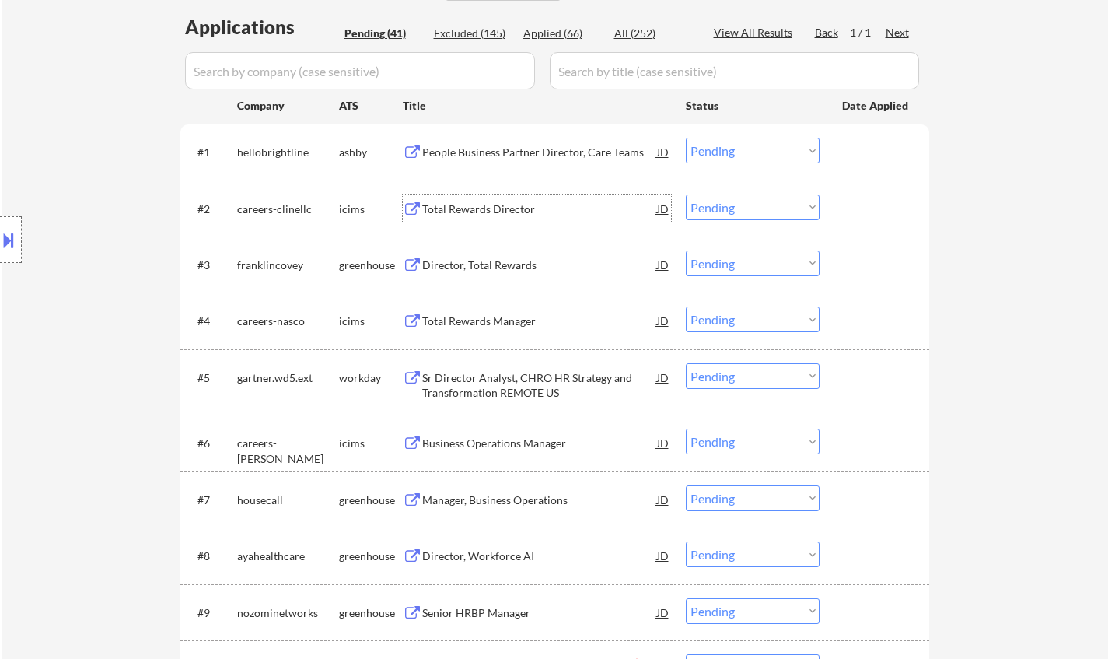
click at [748, 212] on select "Choose an option... Pending Applied Excluded (Questions) Excluded (Expired) Exc…" at bounding box center [753, 207] width 134 height 26
click at [686, 194] on select "Choose an option... Pending Applied Excluded (Questions) Excluded (Expired) Exc…" at bounding box center [753, 207] width 134 height 26
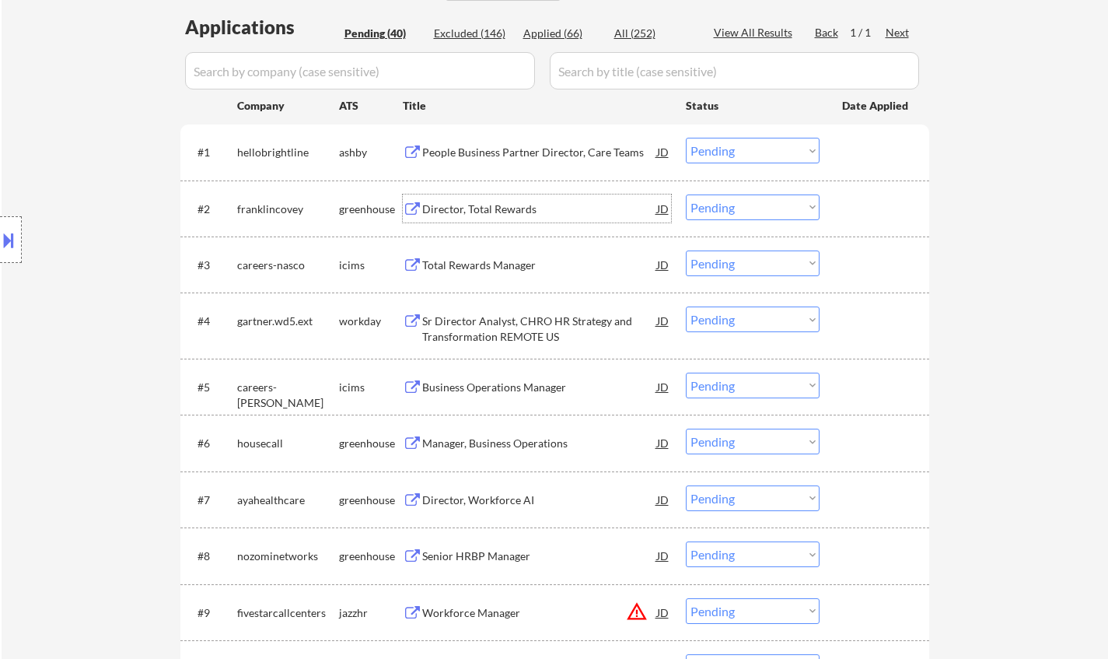
click at [470, 205] on div "Director, Total Rewards" at bounding box center [539, 209] width 235 height 16
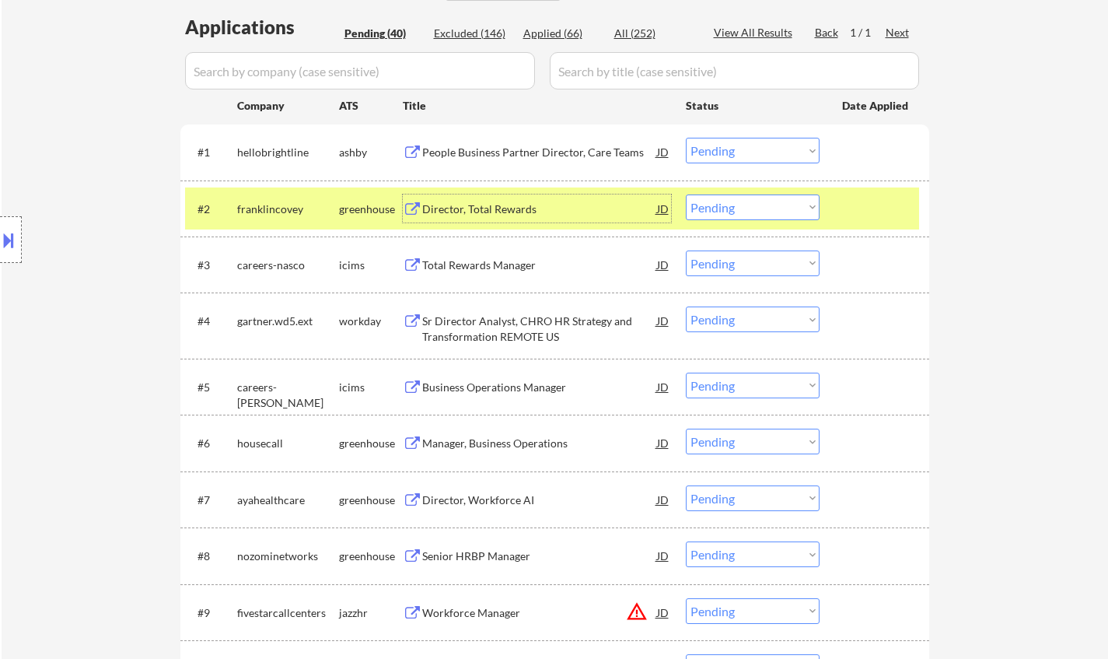
click at [663, 208] on div "JD" at bounding box center [663, 208] width 16 height 28
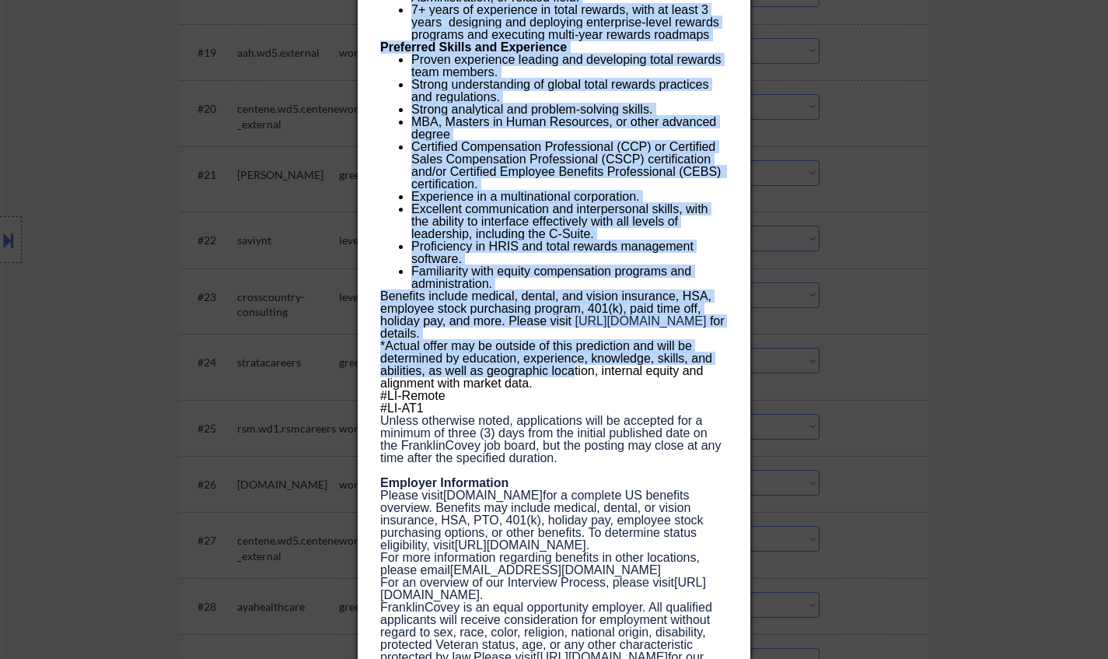
scroll to position [1866, 0]
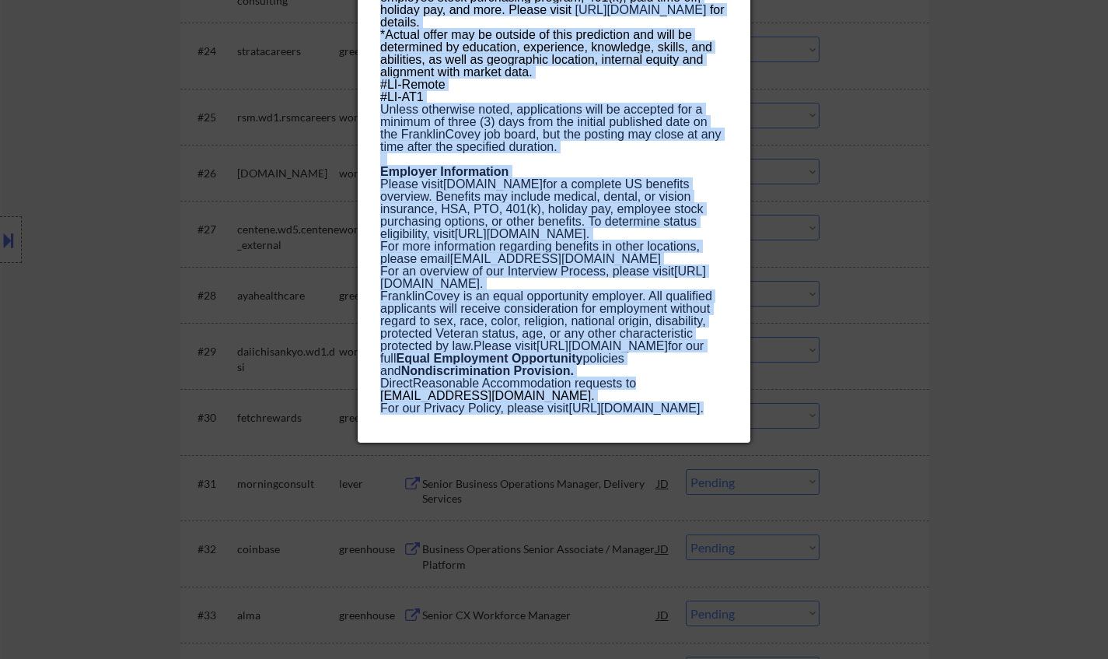
drag, startPoint x: 383, startPoint y: 68, endPoint x: 638, endPoint y: 435, distance: 447.4
copy div "Loremips, Dolor Sitamet consecteturad Elitse Doeius TE Incididu Utlab ✅: Etdolo…"
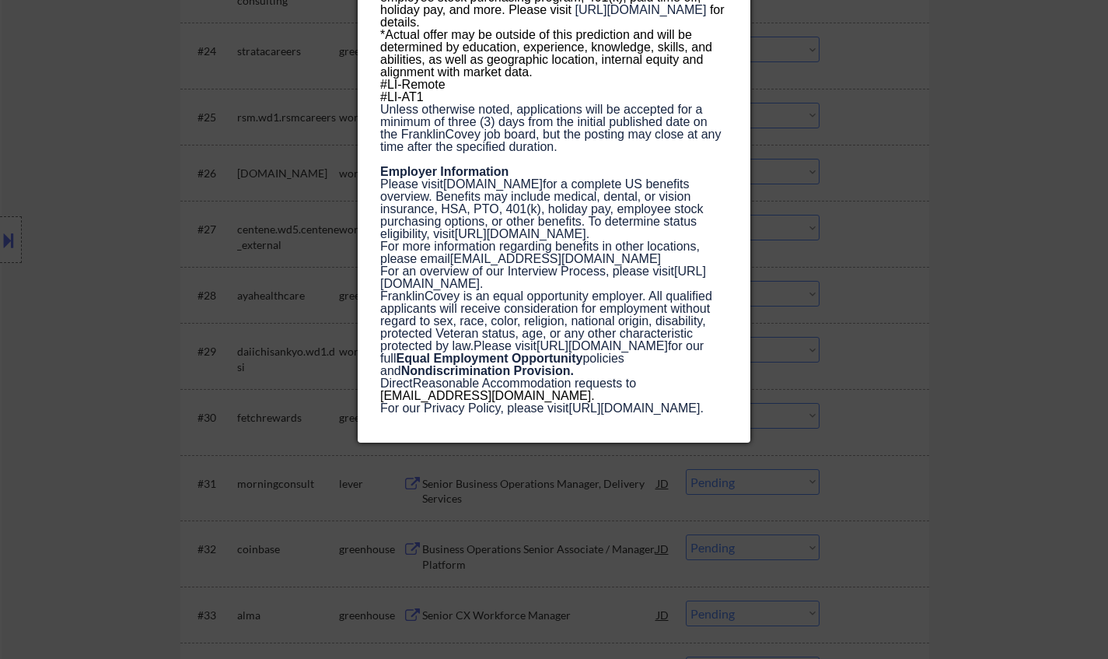
click at [1048, 260] on div at bounding box center [554, 329] width 1108 height 659
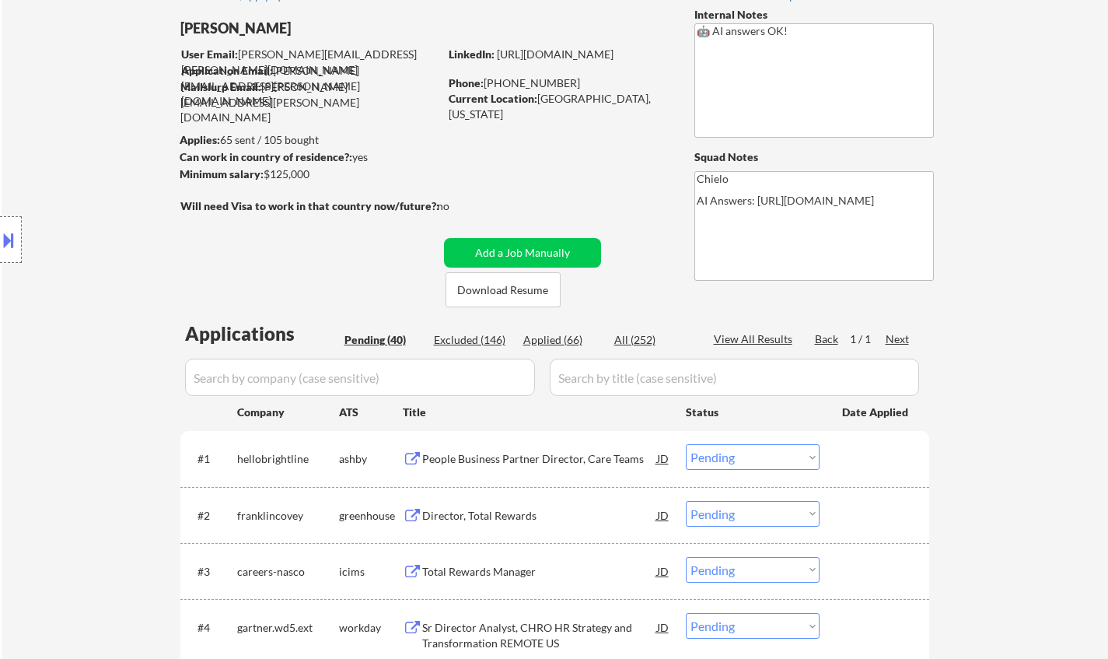
scroll to position [233, 0]
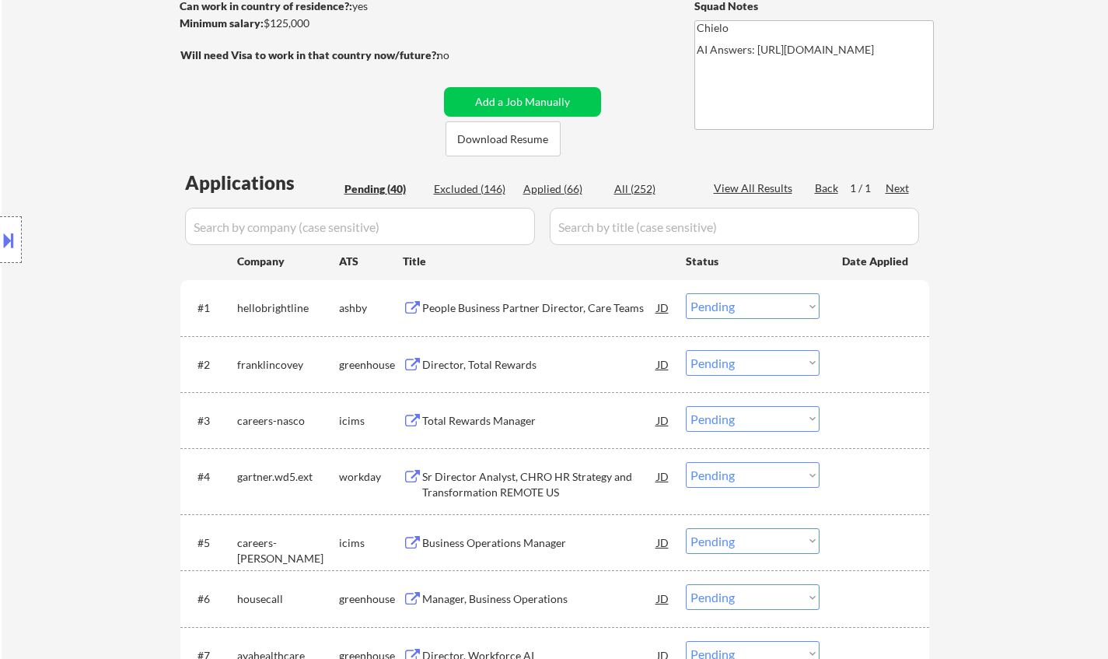
click at [761, 356] on select "Choose an option... Pending Applied Excluded (Questions) Excluded (Expired) Exc…" at bounding box center [753, 363] width 134 height 26
click at [686, 350] on select "Choose an option... Pending Applied Excluded (Questions) Excluded (Expired) Exc…" at bounding box center [753, 363] width 134 height 26
select select ""pending""
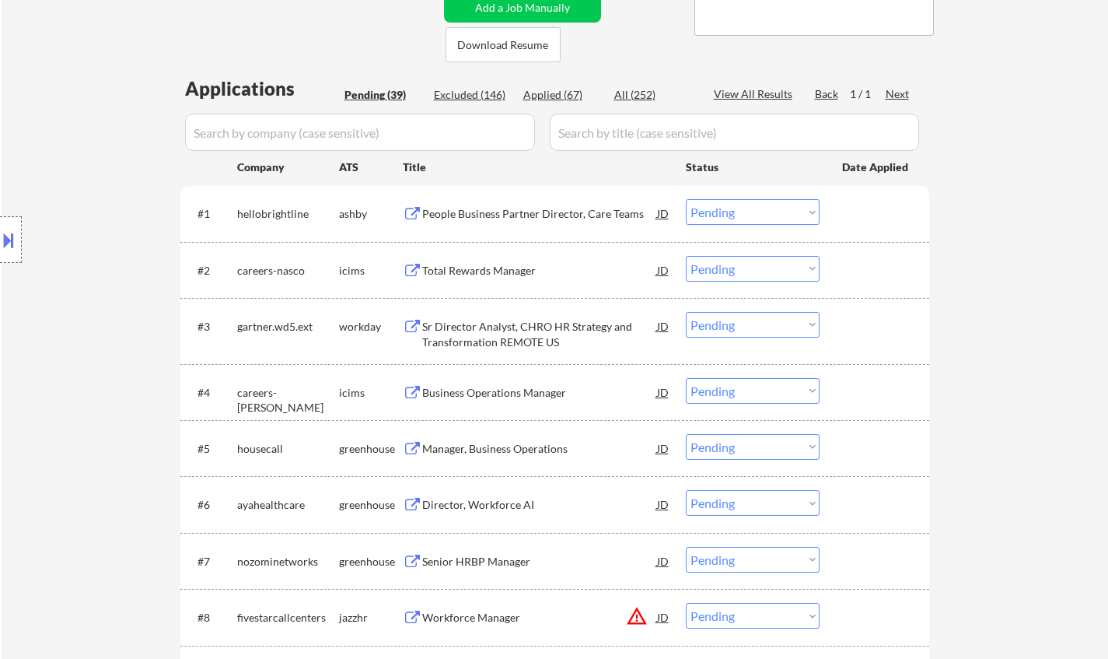
scroll to position [389, 0]
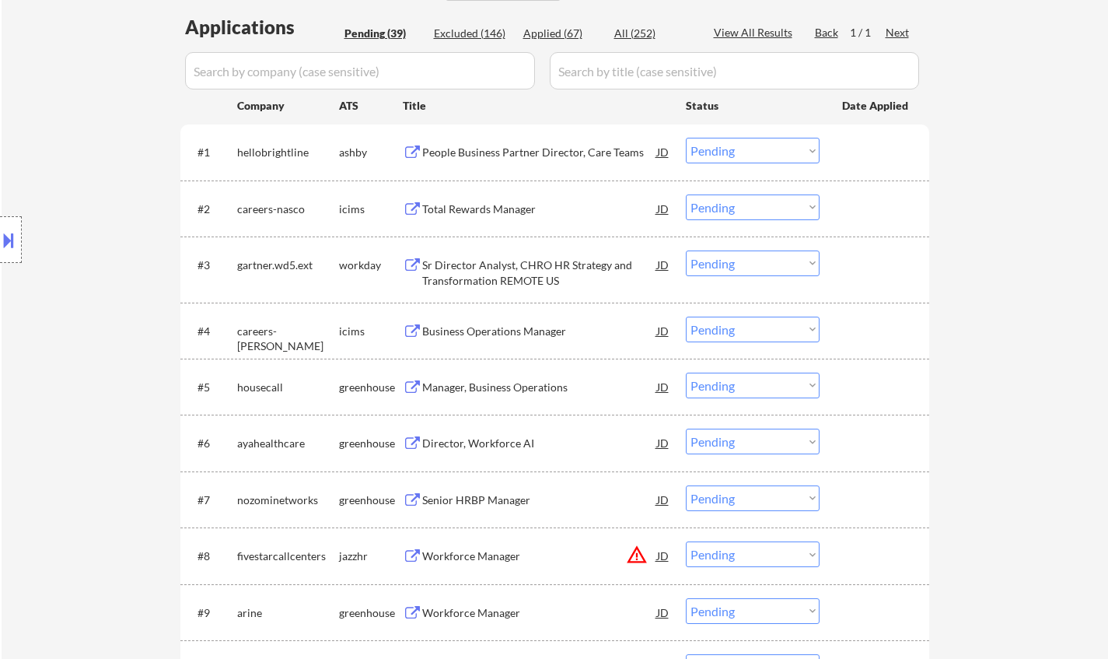
click at [502, 259] on div "Sr Director Analyst, CHRO HR Strategy and Transformation REMOTE US" at bounding box center [539, 272] width 235 height 30
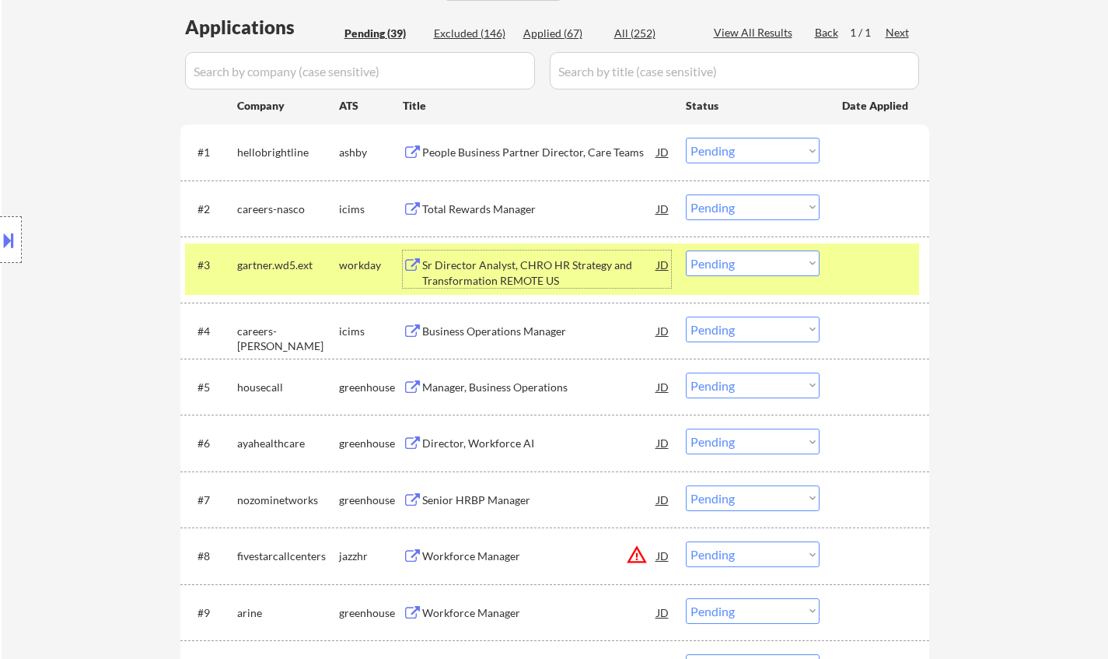
click at [746, 262] on select "Choose an option... Pending Applied Excluded (Questions) Excluded (Expired) Exc…" at bounding box center [753, 263] width 134 height 26
click at [686, 250] on select "Choose an option... Pending Applied Excluded (Questions) Excluded (Expired) Exc…" at bounding box center [753, 263] width 134 height 26
select select ""pending""
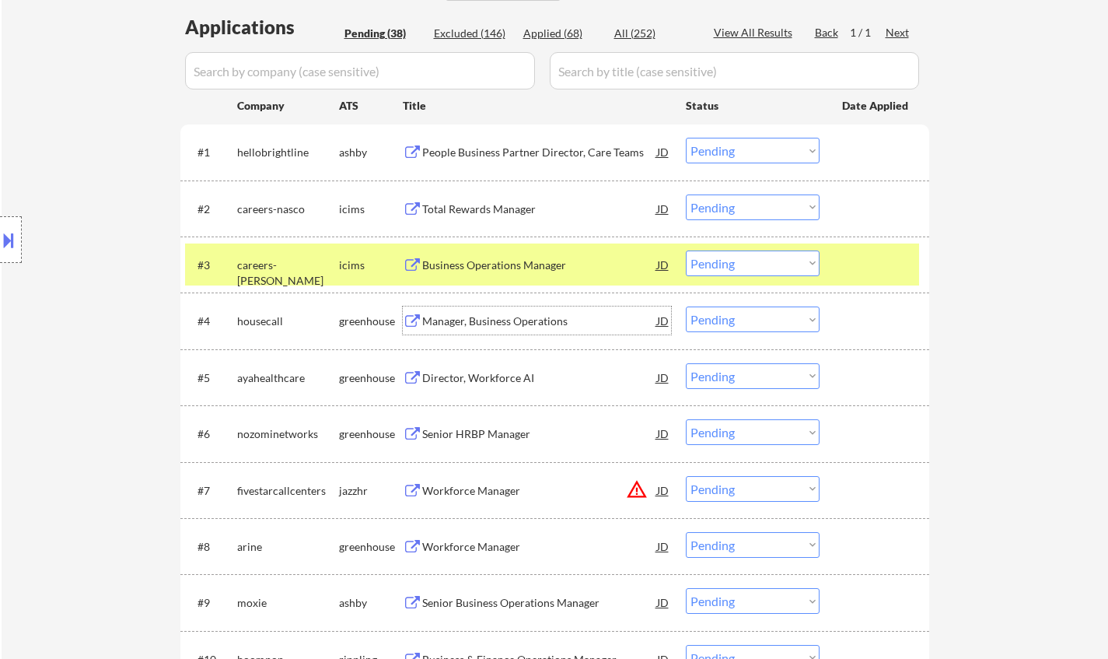
click at [480, 316] on div "Manager, Business Operations" at bounding box center [539, 321] width 235 height 16
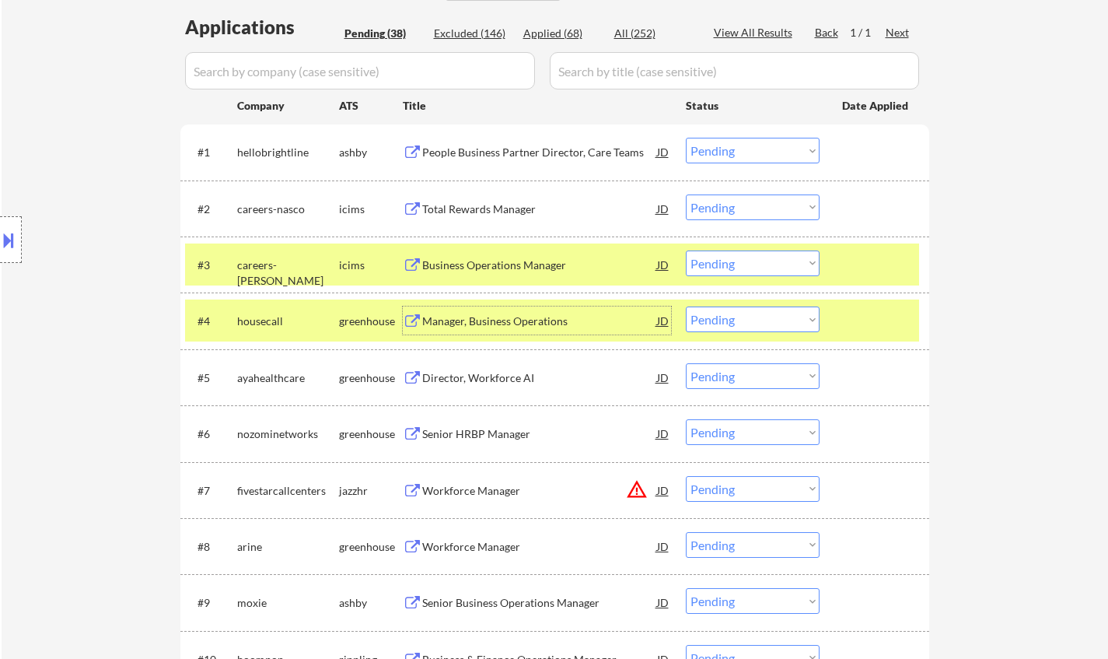
drag, startPoint x: 741, startPoint y: 319, endPoint x: 742, endPoint y: 331, distance: 12.5
click at [741, 320] on select "Choose an option... Pending Applied Excluded (Questions) Excluded (Expired) Exc…" at bounding box center [753, 319] width 134 height 26
click at [686, 306] on select "Choose an option... Pending Applied Excluded (Questions) Excluded (Expired) Exc…" at bounding box center [753, 319] width 134 height 26
click at [485, 327] on div "Director, Workforce AI" at bounding box center [539, 321] width 235 height 16
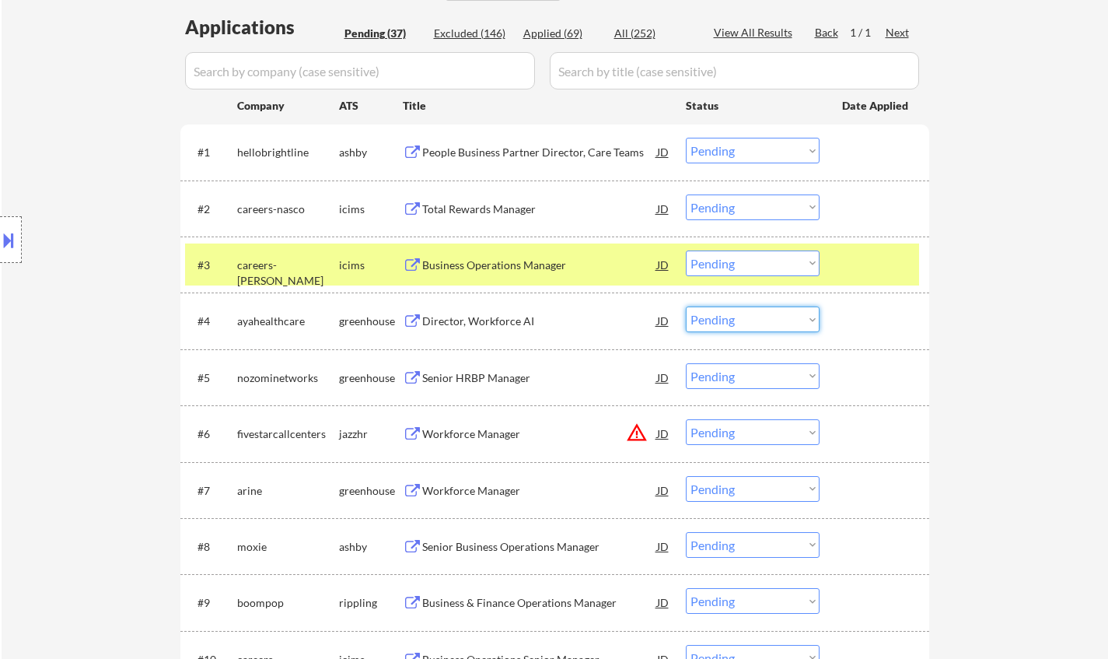
click at [747, 328] on select "Choose an option... Pending Applied Excluded (Questions) Excluded (Expired) Exc…" at bounding box center [753, 319] width 134 height 26
click at [686, 306] on select "Choose an option... Pending Applied Excluded (Questions) Excluded (Expired) Exc…" at bounding box center [753, 319] width 134 height 26
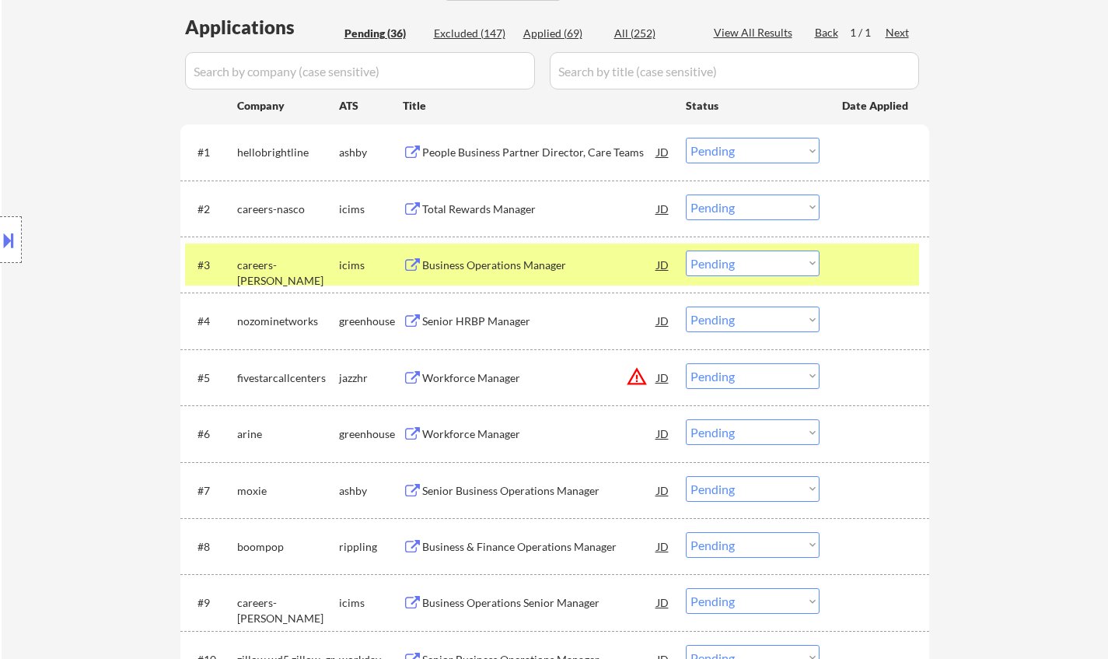
click at [484, 320] on div "Senior HRBP Manager" at bounding box center [539, 321] width 235 height 16
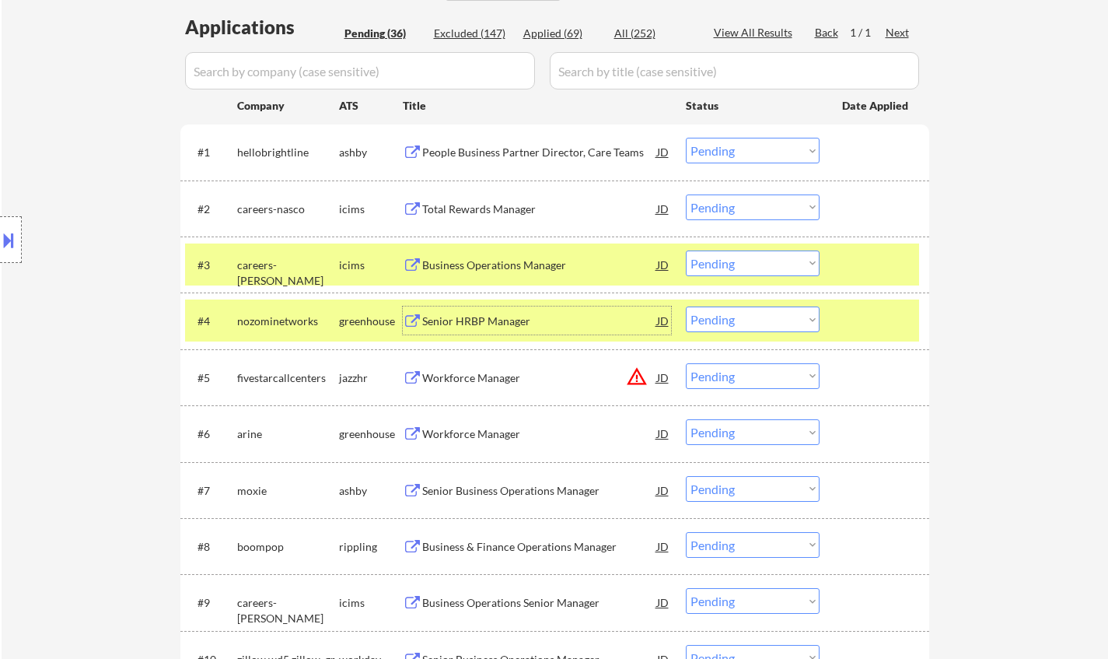
click at [766, 325] on select "Choose an option... Pending Applied Excluded (Questions) Excluded (Expired) Exc…" at bounding box center [753, 319] width 134 height 26
click at [686, 306] on select "Choose an option... Pending Applied Excluded (Questions) Excluded (Expired) Exc…" at bounding box center [753, 319] width 134 height 26
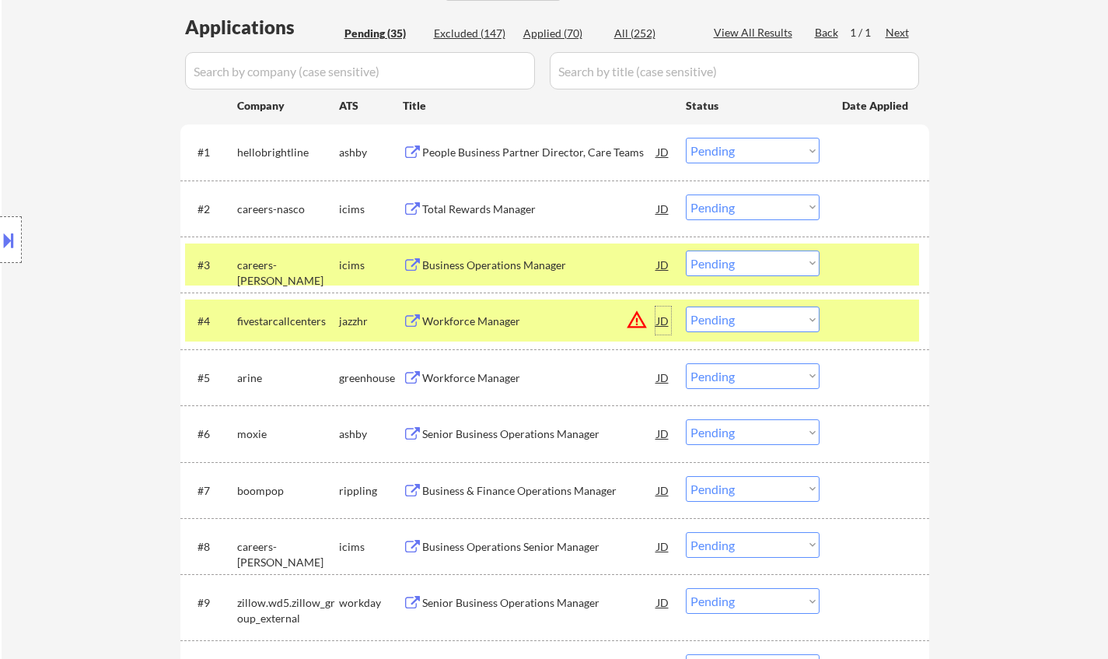
click at [665, 323] on div "JD" at bounding box center [663, 320] width 16 height 28
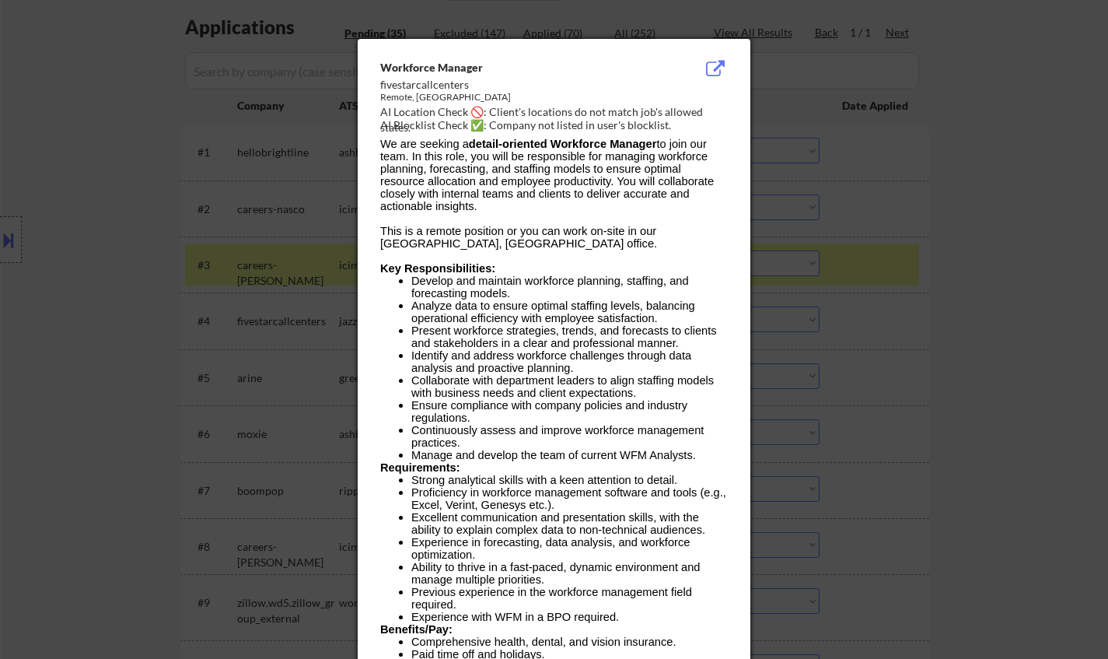
click at [932, 358] on div at bounding box center [554, 329] width 1108 height 659
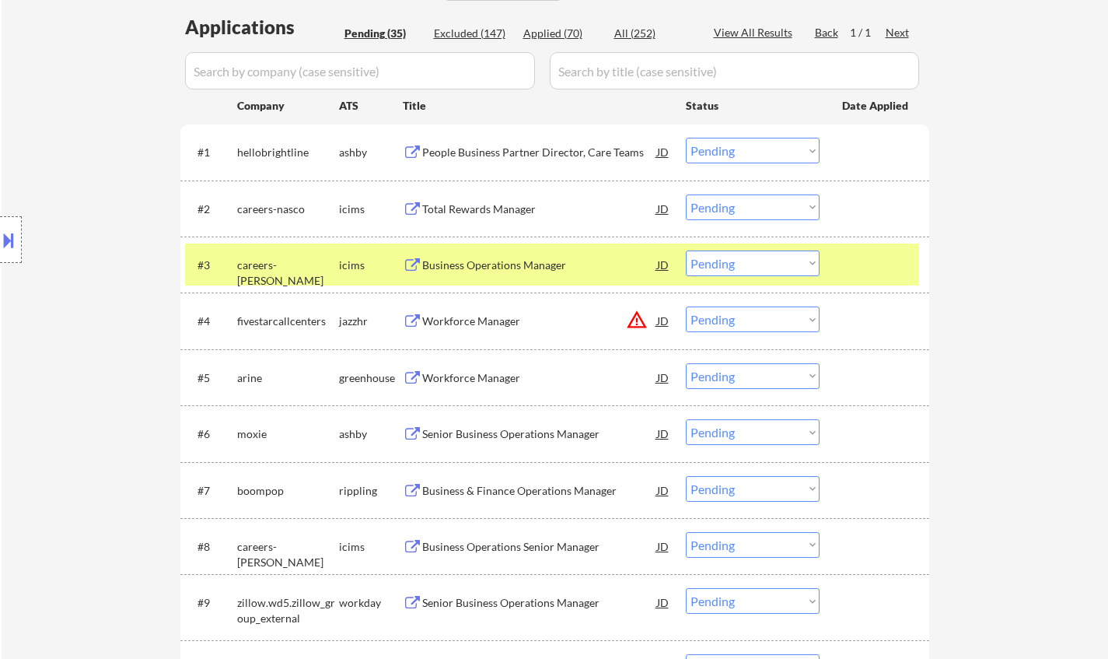
click at [749, 319] on select "Choose an option... Pending Applied Excluded (Questions) Excluded (Expired) Exc…" at bounding box center [753, 319] width 134 height 26
click at [686, 306] on select "Choose an option... Pending Applied Excluded (Questions) Excluded (Expired) Exc…" at bounding box center [753, 319] width 134 height 26
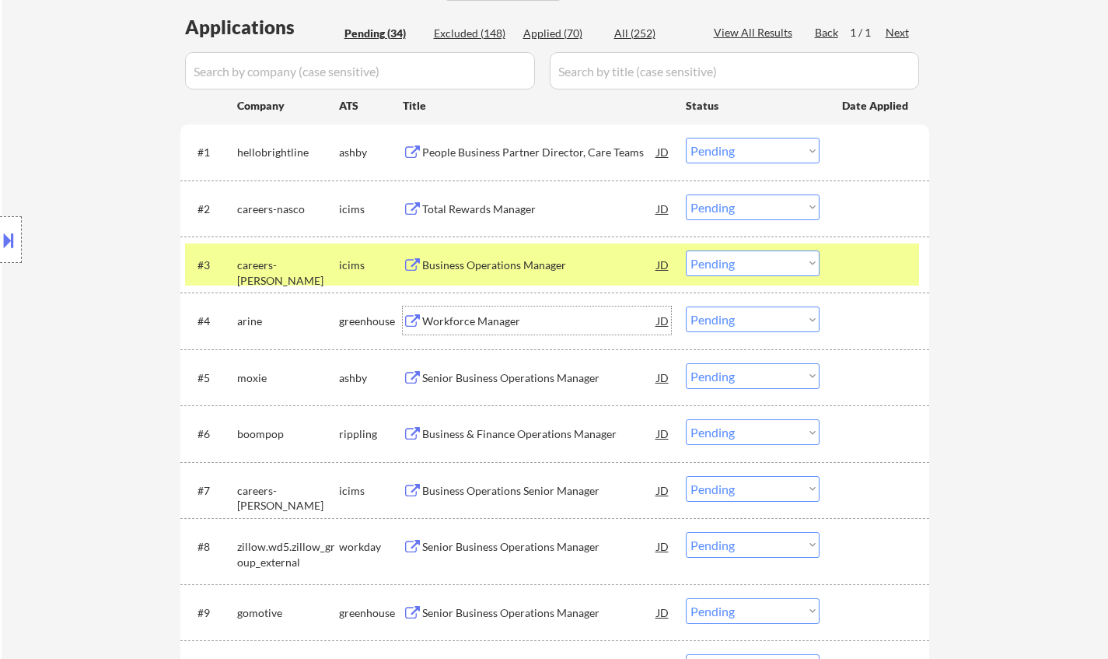
click at [476, 324] on div "Workforce Manager" at bounding box center [539, 321] width 235 height 16
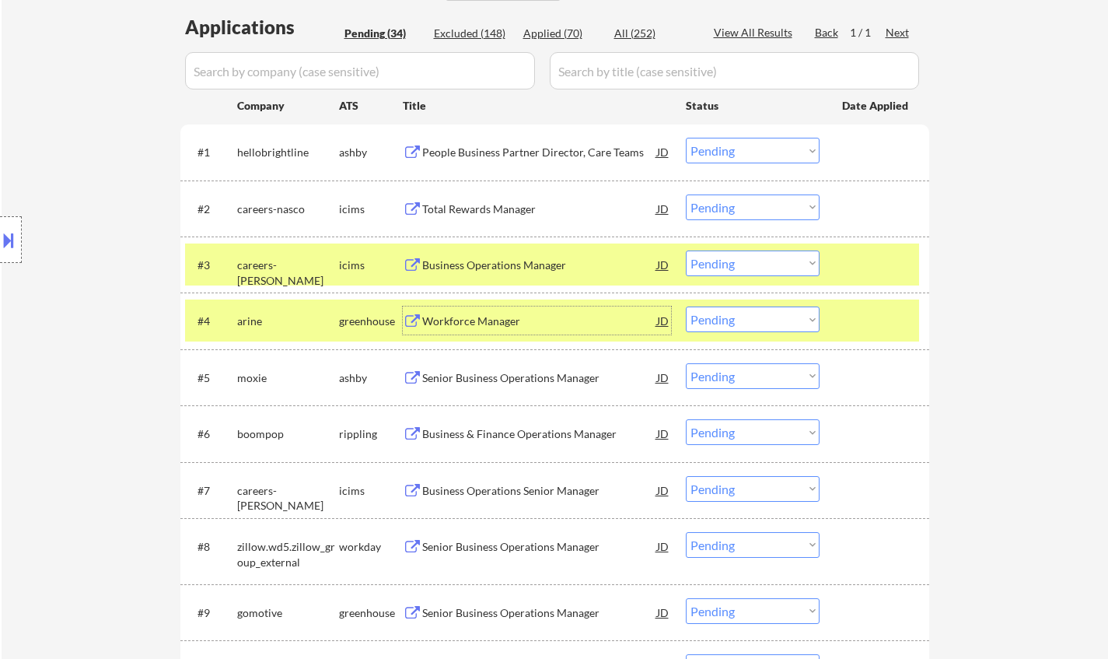
click at [779, 327] on select "Choose an option... Pending Applied Excluded (Questions) Excluded (Expired) Exc…" at bounding box center [753, 319] width 134 height 26
click at [686, 306] on select "Choose an option... Pending Applied Excluded (Questions) Excluded (Expired) Exc…" at bounding box center [753, 319] width 134 height 26
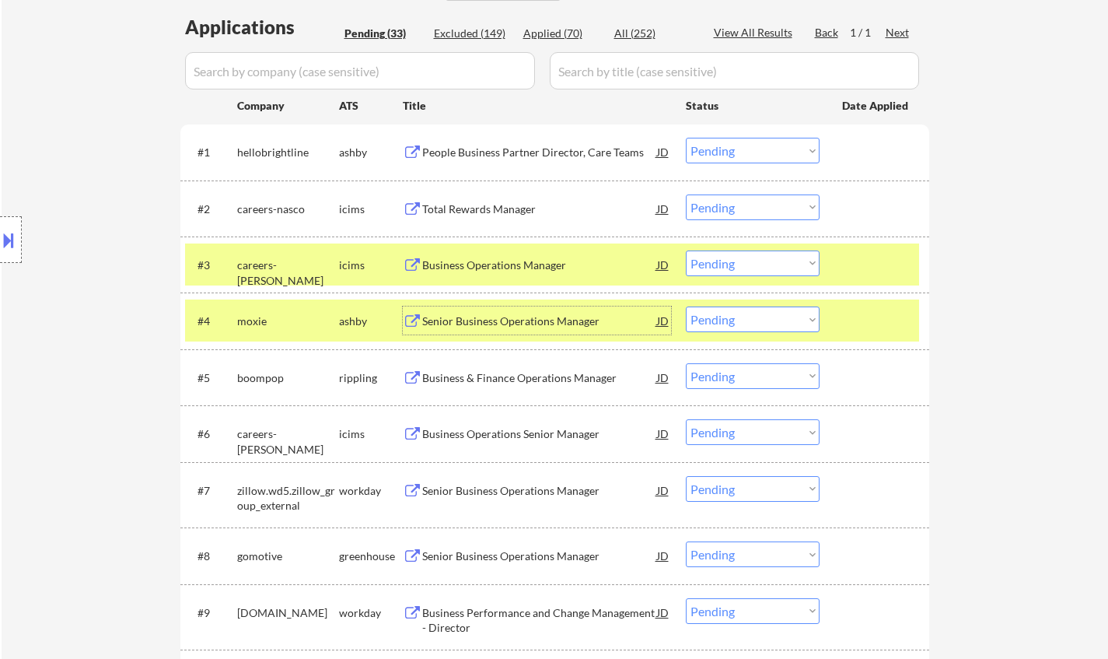
click at [534, 313] on div "Senior Business Operations Manager" at bounding box center [539, 321] width 235 height 16
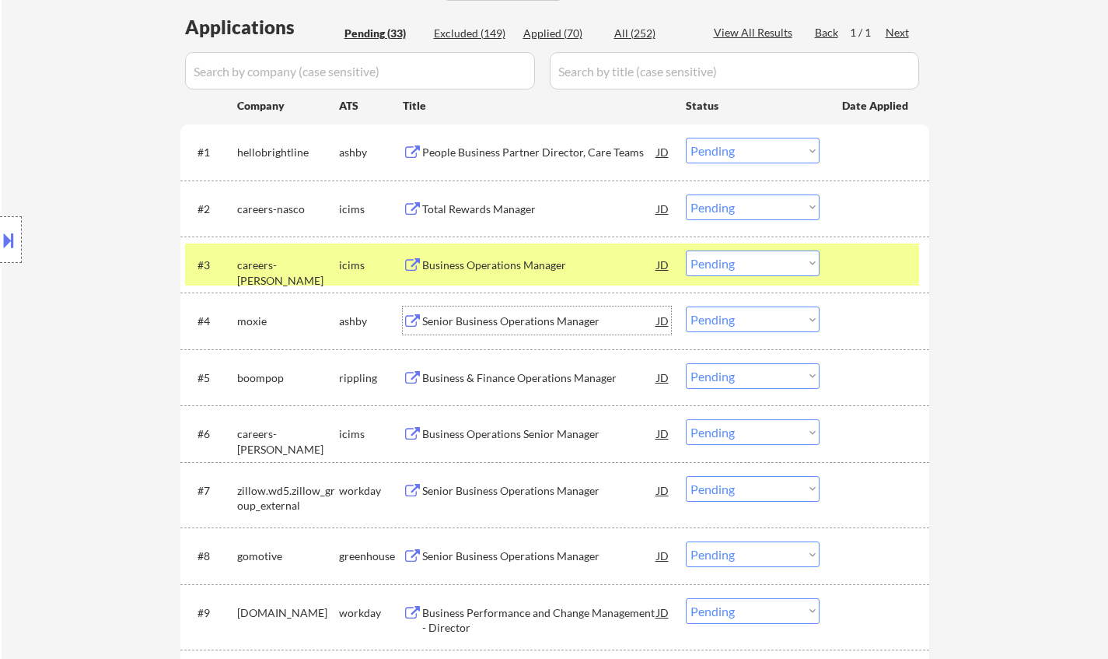
click at [733, 324] on select "Choose an option... Pending Applied Excluded (Questions) Excluded (Expired) Exc…" at bounding box center [753, 319] width 134 height 26
click at [686, 306] on select "Choose an option... Pending Applied Excluded (Questions) Excluded (Expired) Exc…" at bounding box center [753, 319] width 134 height 26
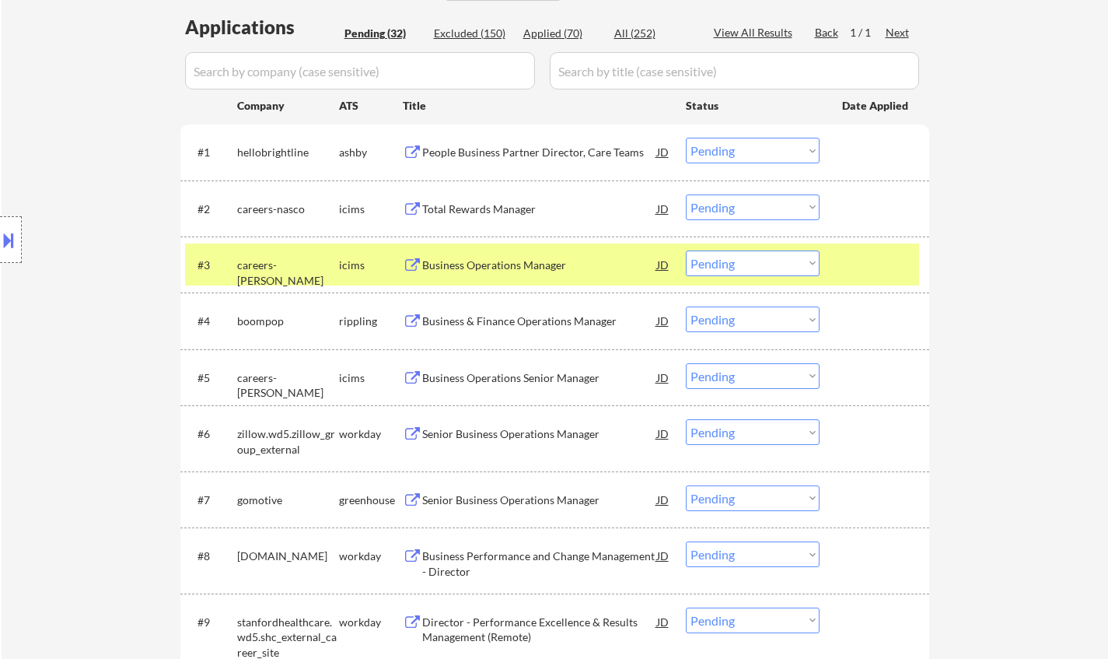
click at [506, 320] on div "Business & Finance Operations Manager" at bounding box center [539, 321] width 235 height 16
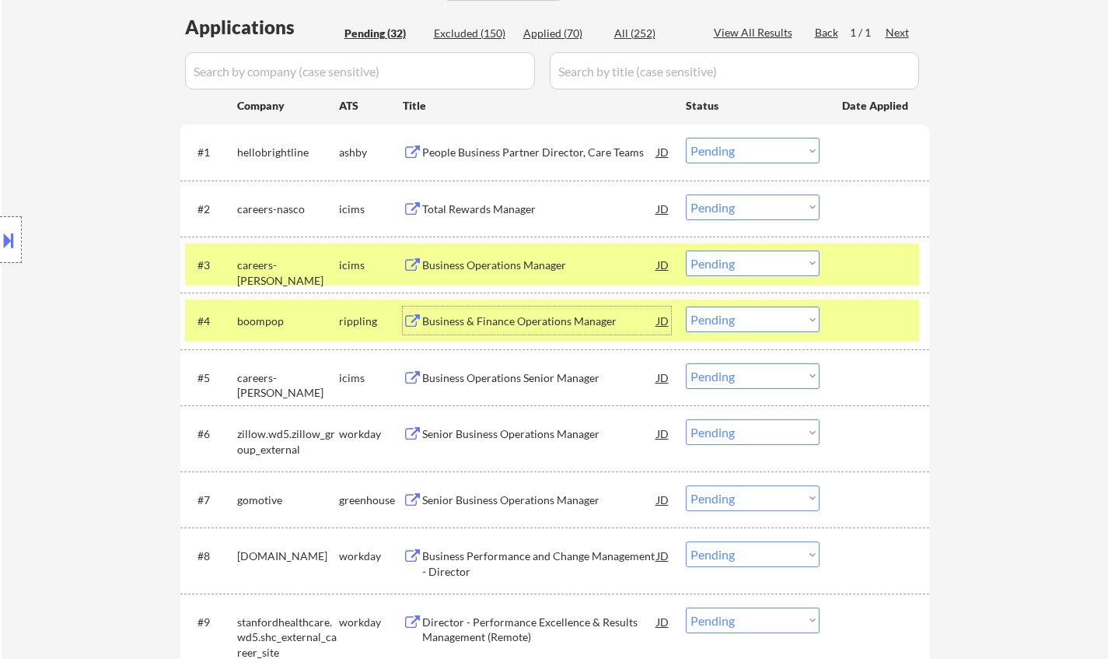
click at [764, 323] on select "Choose an option... Pending Applied Excluded (Questions) Excluded (Expired) Exc…" at bounding box center [753, 319] width 134 height 26
click at [686, 306] on select "Choose an option... Pending Applied Excluded (Questions) Excluded (Expired) Exc…" at bounding box center [753, 319] width 134 height 26
select select ""pending""
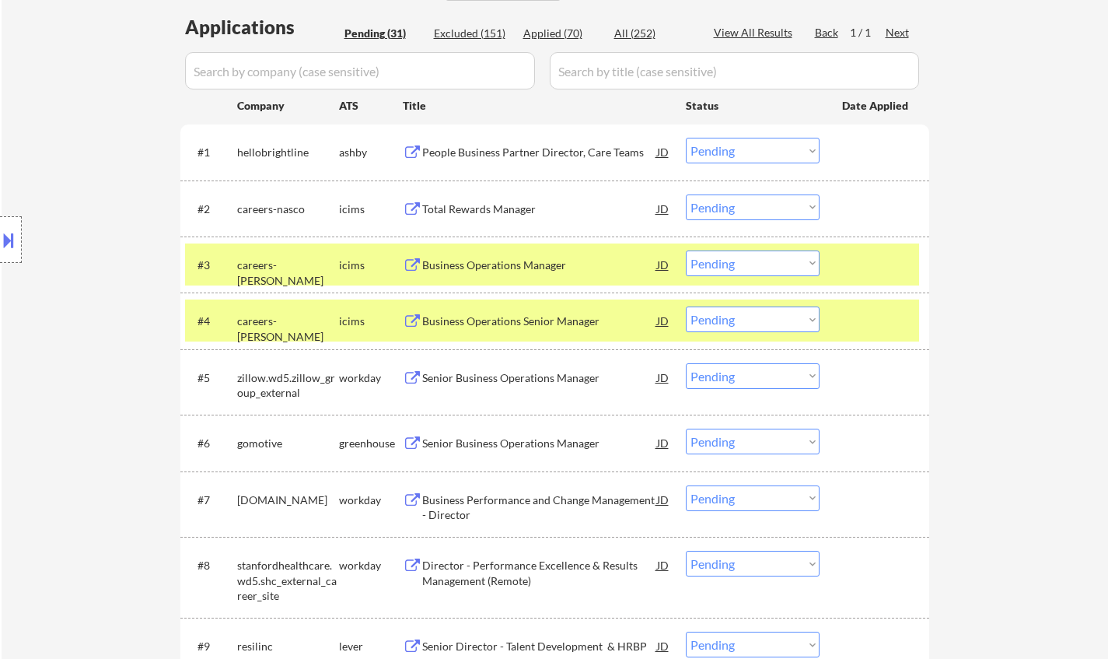
click at [509, 376] on div "Senior Business Operations Manager" at bounding box center [539, 378] width 235 height 16
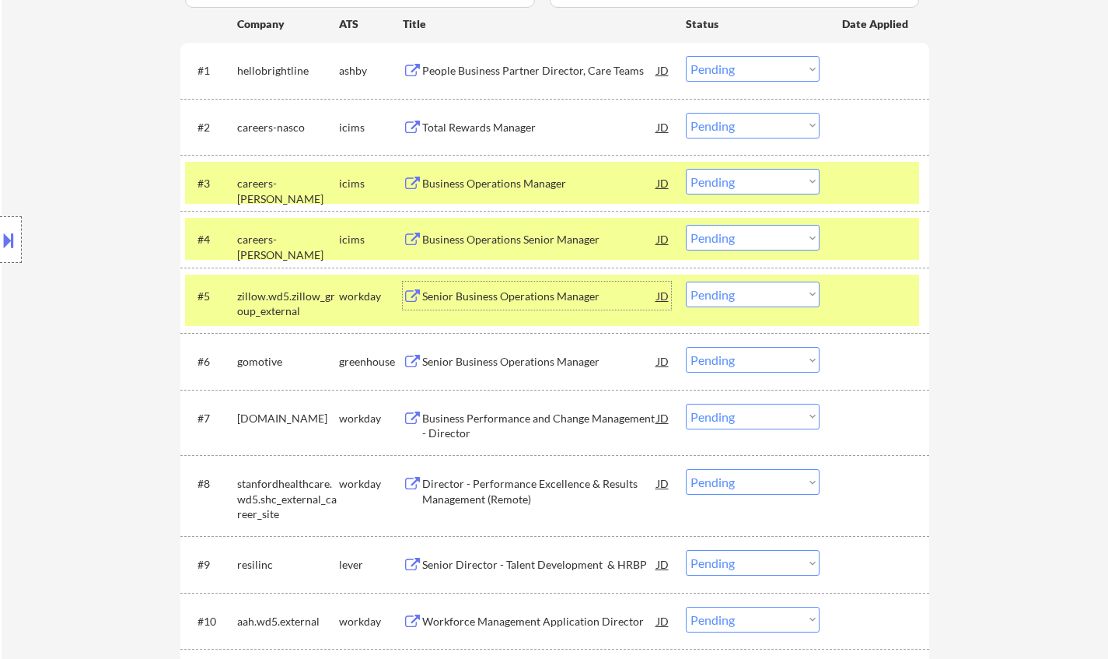
scroll to position [544, 0]
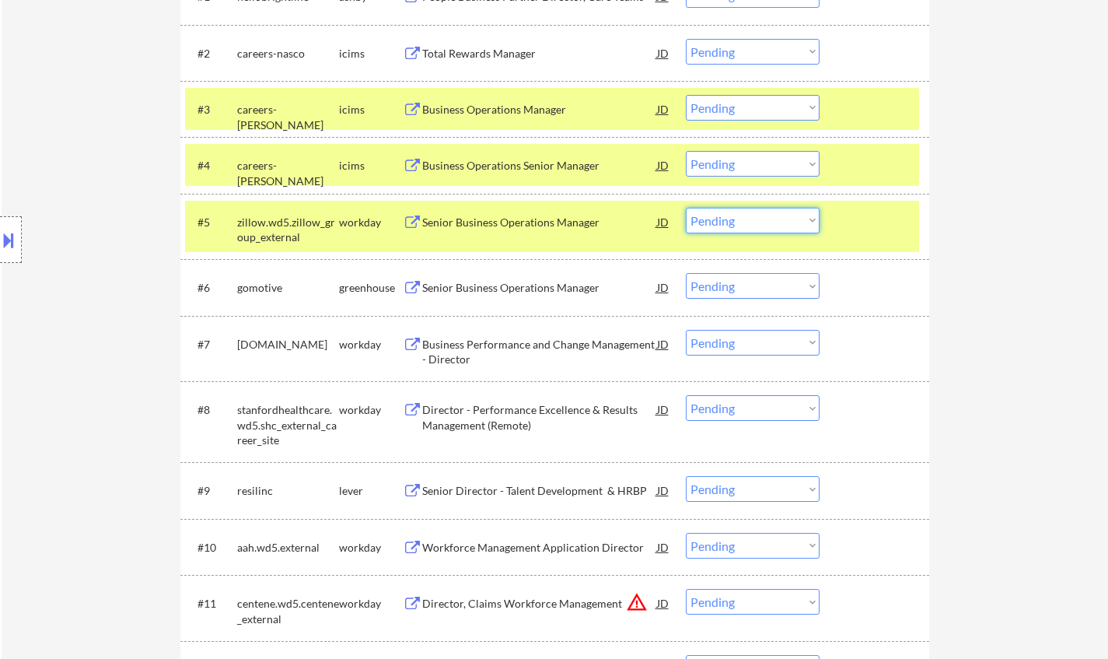
drag, startPoint x: 739, startPoint y: 222, endPoint x: 744, endPoint y: 232, distance: 11.5
click at [739, 222] on select "Choose an option... Pending Applied Excluded (Questions) Excluded (Expired) Exc…" at bounding box center [753, 221] width 134 height 26
click at [686, 208] on select "Choose an option... Pending Applied Excluded (Questions) Excluded (Expired) Exc…" at bounding box center [753, 221] width 134 height 26
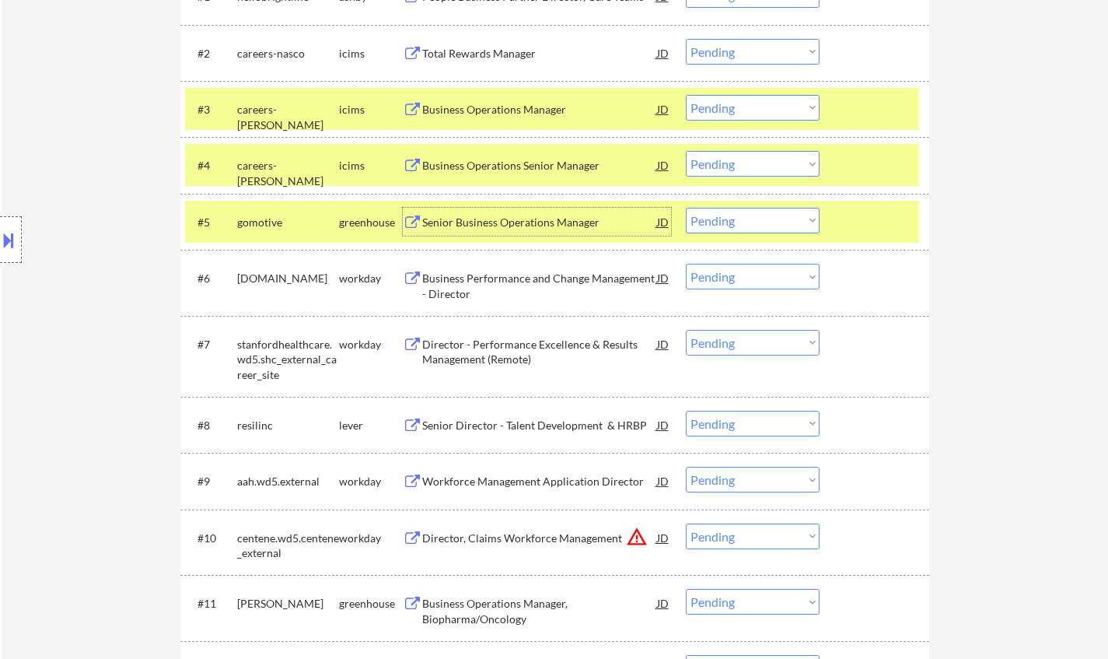
click at [528, 219] on div "Senior Business Operations Manager" at bounding box center [539, 223] width 235 height 16
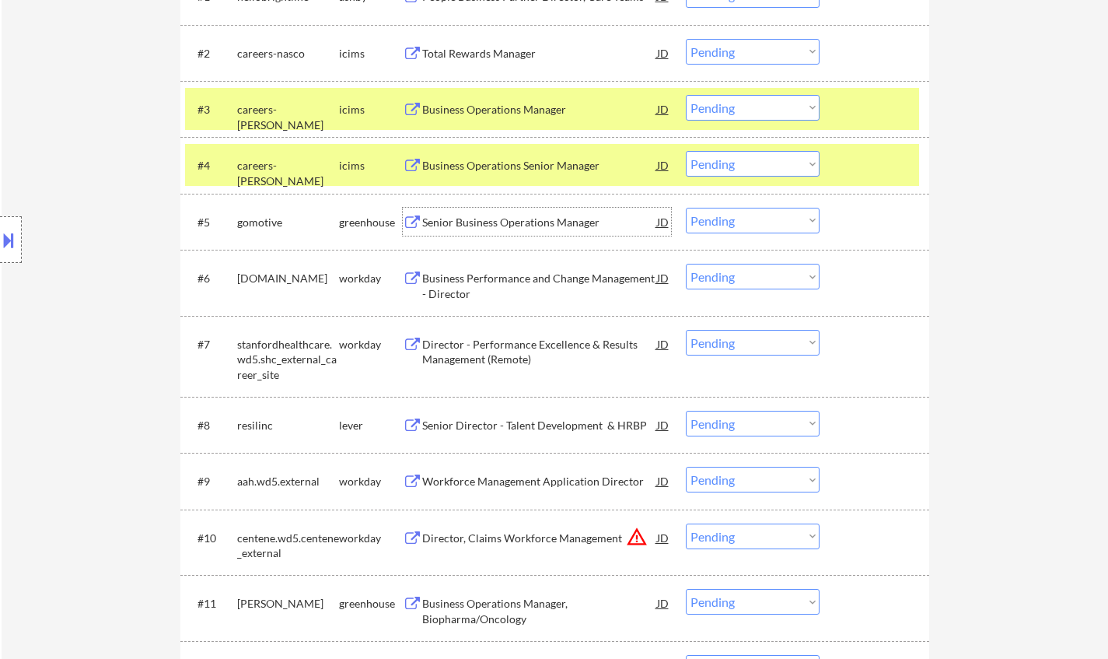
click at [736, 216] on select "Choose an option... Pending Applied Excluded (Questions) Excluded (Expired) Exc…" at bounding box center [753, 221] width 134 height 26
click at [686, 208] on select "Choose an option... Pending Applied Excluded (Questions) Excluded (Expired) Exc…" at bounding box center [753, 221] width 134 height 26
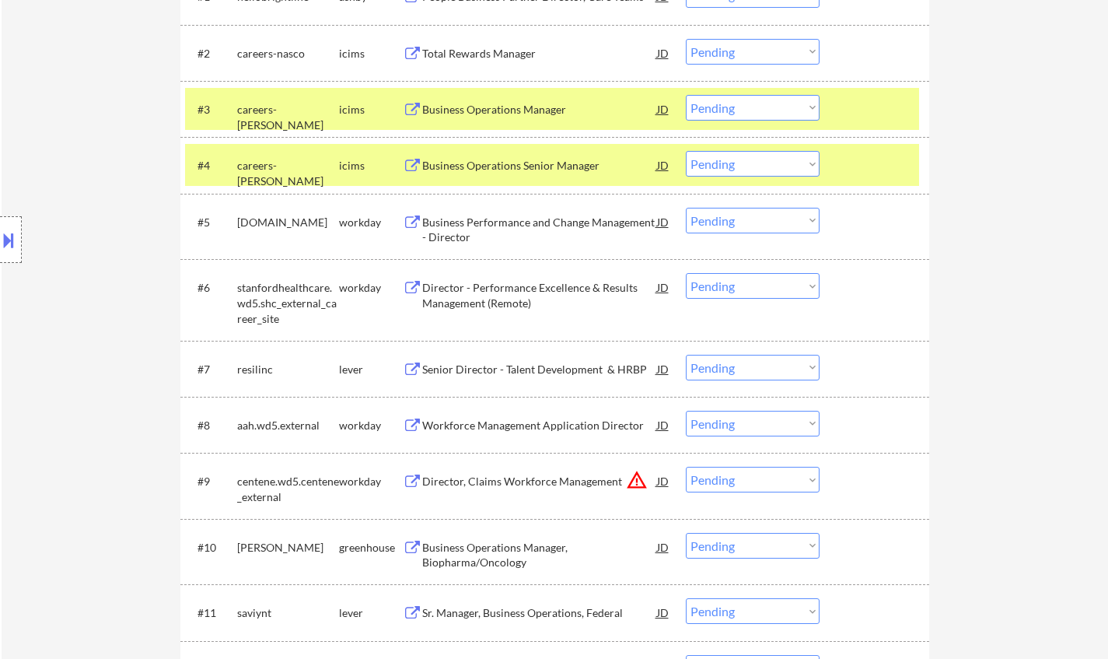
click at [519, 223] on div "Business Performance and Change Management - Director" at bounding box center [539, 230] width 235 height 30
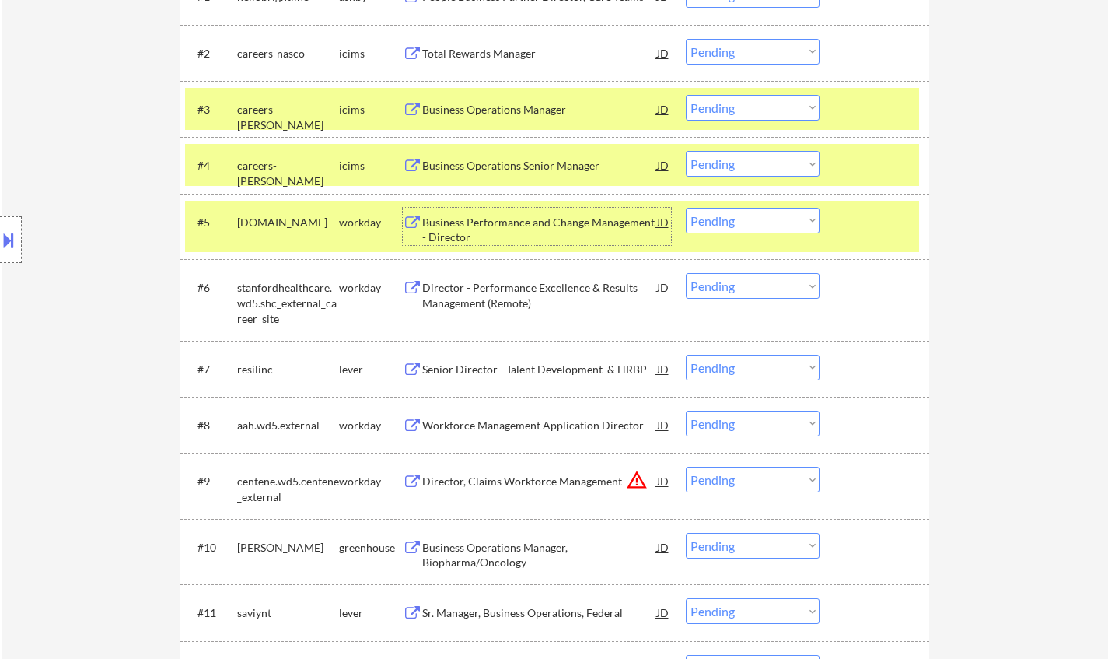
drag, startPoint x: 769, startPoint y: 219, endPoint x: 769, endPoint y: 231, distance: 11.7
click at [769, 219] on select "Choose an option... Pending Applied Excluded (Questions) Excluded (Expired) Exc…" at bounding box center [753, 221] width 134 height 26
click at [686, 208] on select "Choose an option... Pending Applied Excluded (Questions) Excluded (Expired) Exc…" at bounding box center [753, 221] width 134 height 26
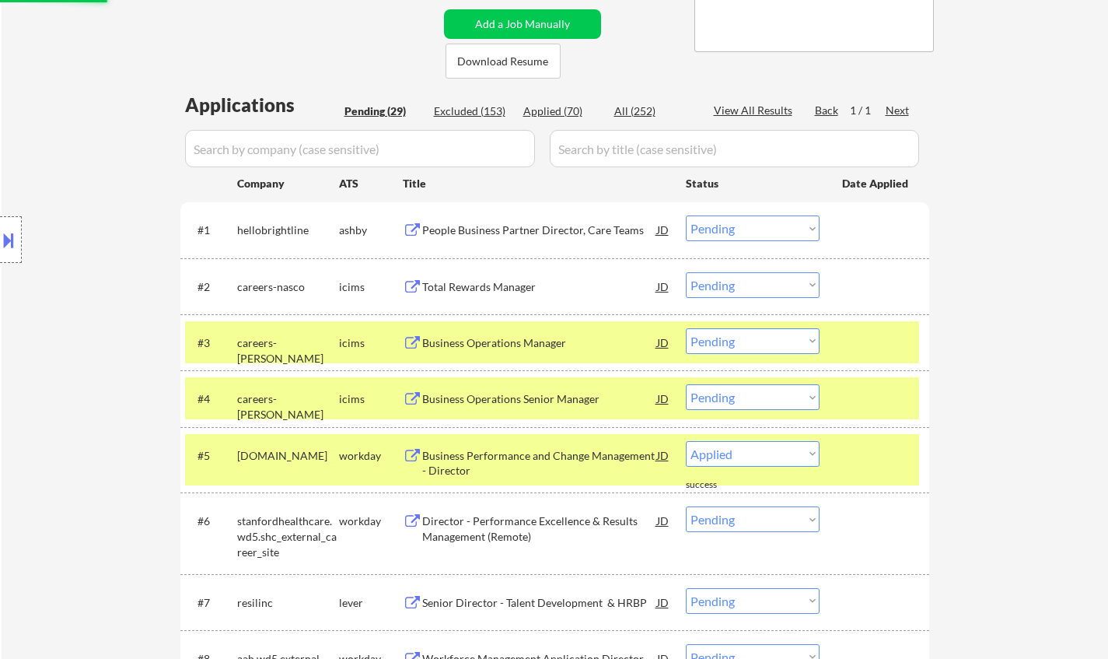
select select ""pending""
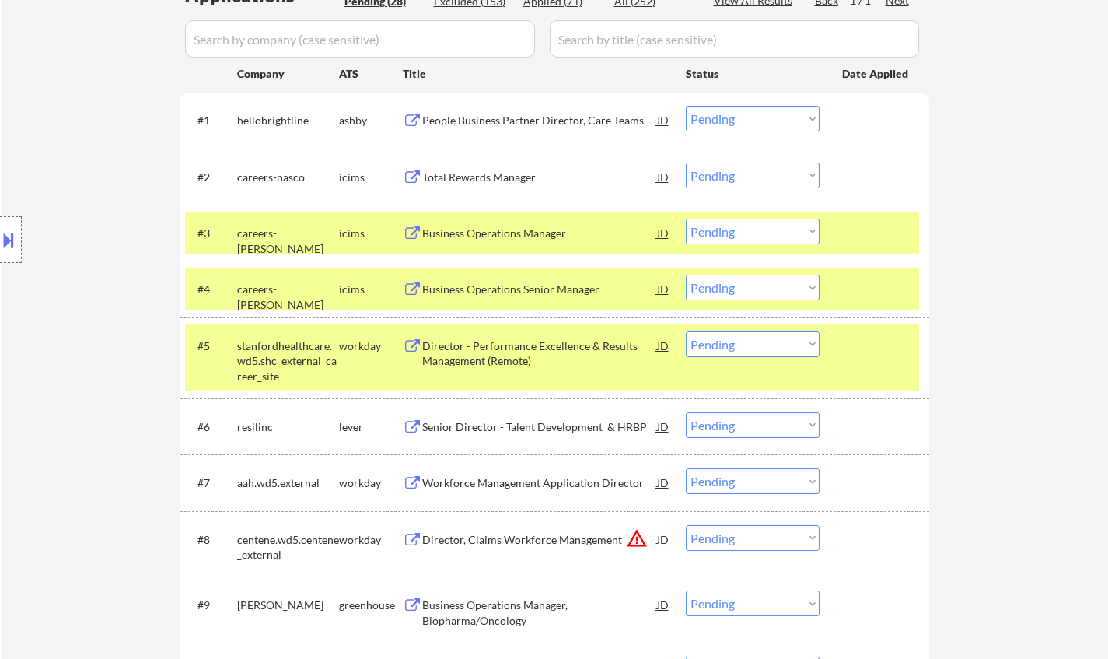
scroll to position [467, 0]
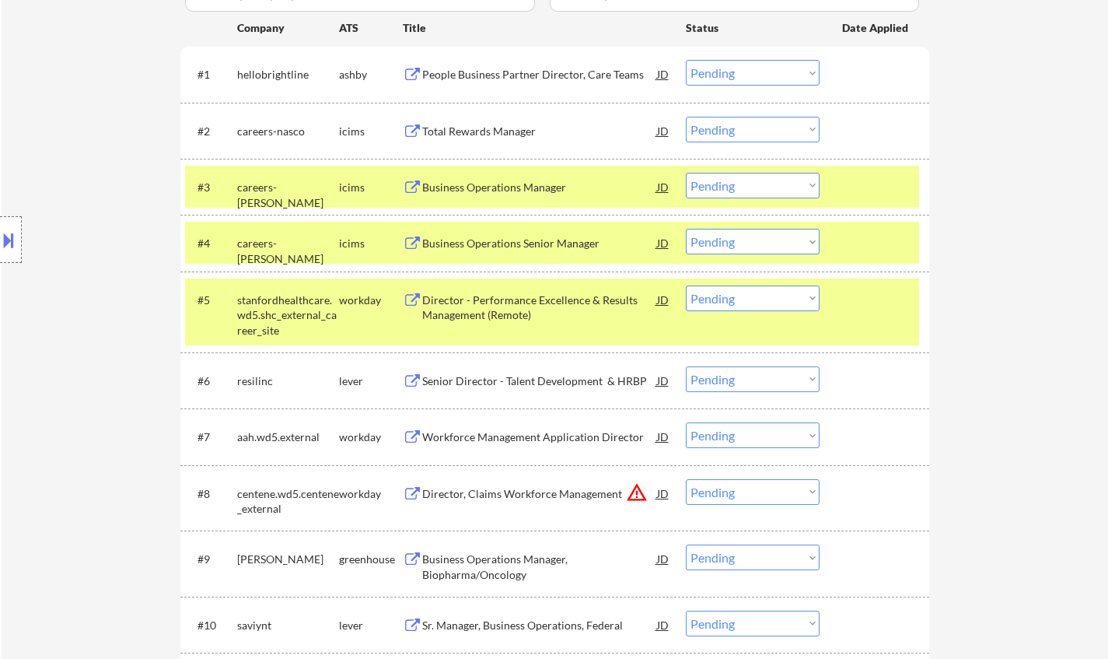
click at [495, 369] on div "Senior Director - Talent Development & HRBP" at bounding box center [539, 380] width 235 height 28
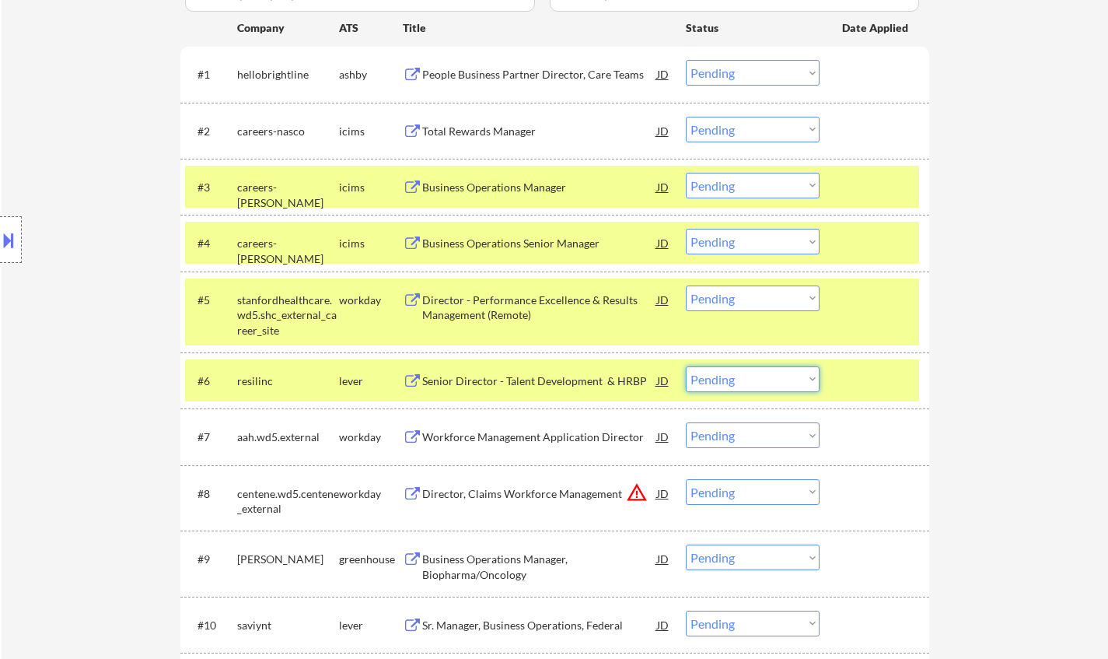
click at [743, 382] on select "Choose an option... Pending Applied Excluded (Questions) Excluded (Expired) Exc…" at bounding box center [753, 379] width 134 height 26
click at [686, 366] on select "Choose an option... Pending Applied Excluded (Questions) Excluded (Expired) Exc…" at bounding box center [753, 379] width 134 height 26
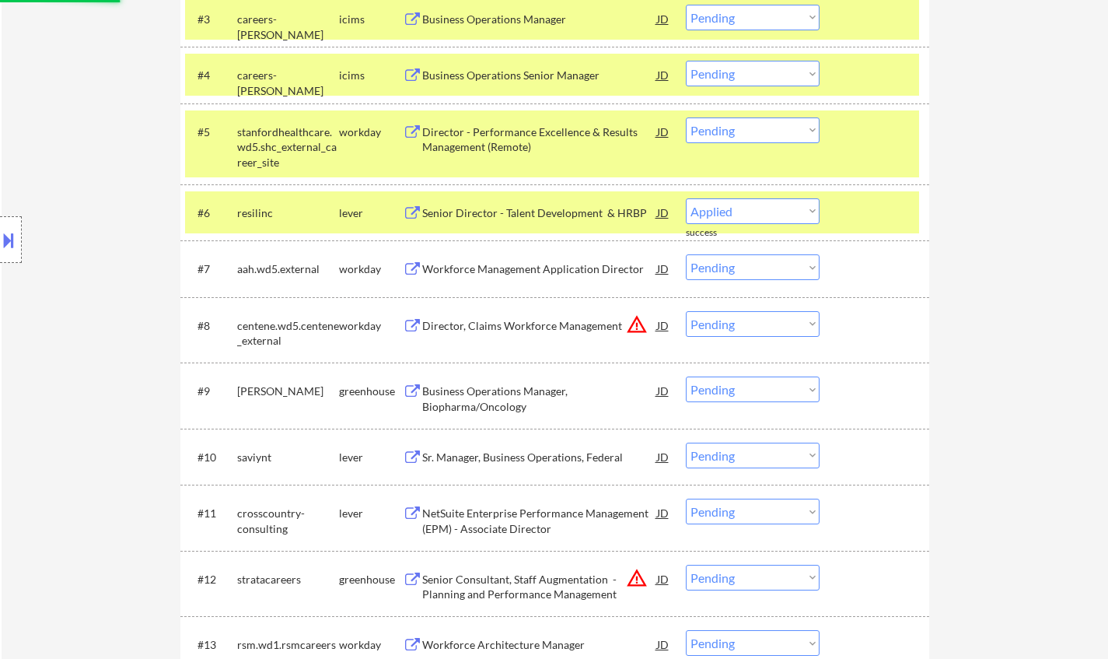
scroll to position [700, 0]
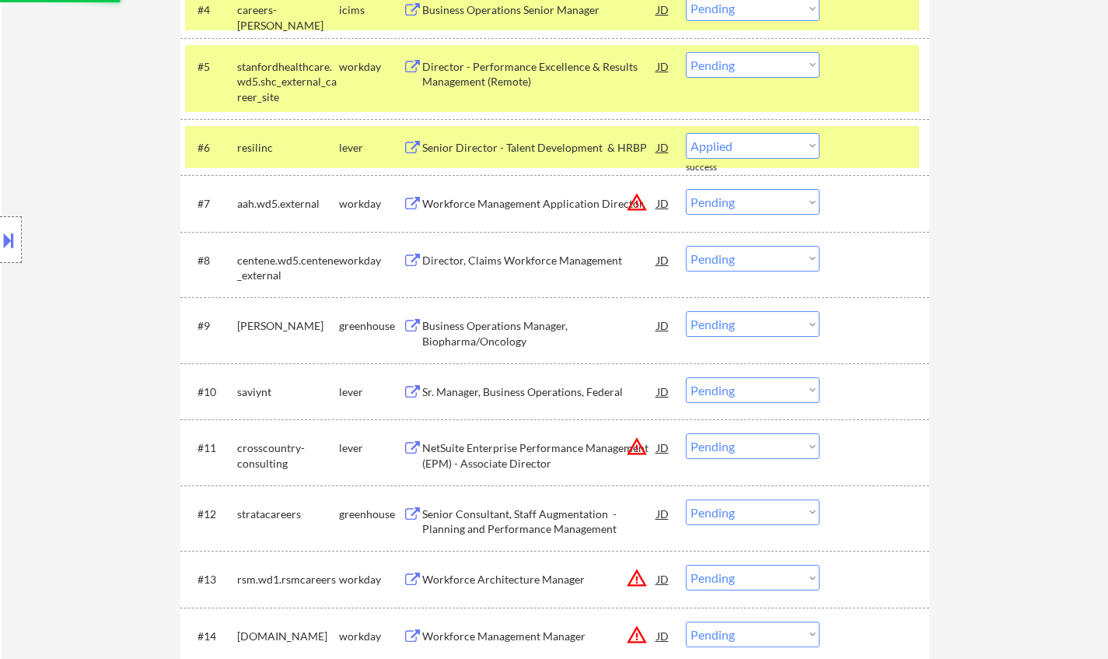
select select ""pending""
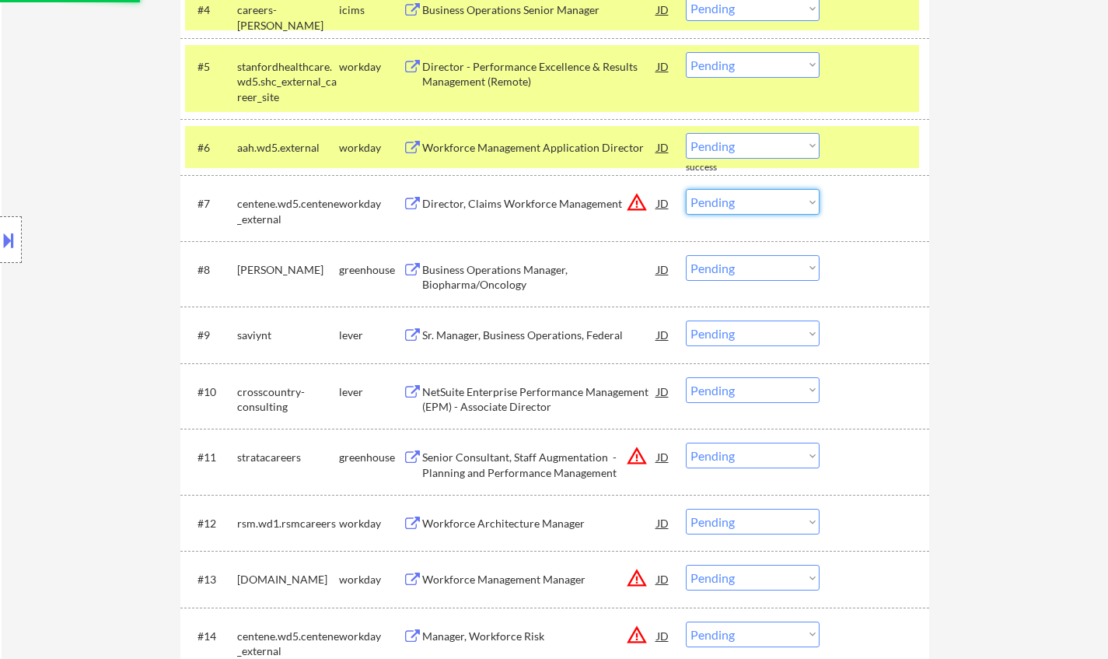
drag, startPoint x: 729, startPoint y: 199, endPoint x: 733, endPoint y: 211, distance: 12.6
click at [729, 199] on select "Choose an option... Pending Applied Excluded (Questions) Excluded (Expired) Exc…" at bounding box center [753, 202] width 134 height 26
click at [686, 189] on select "Choose an option... Pending Applied Excluded (Questions) Excluded (Expired) Exc…" at bounding box center [753, 202] width 134 height 26
select select ""pending""
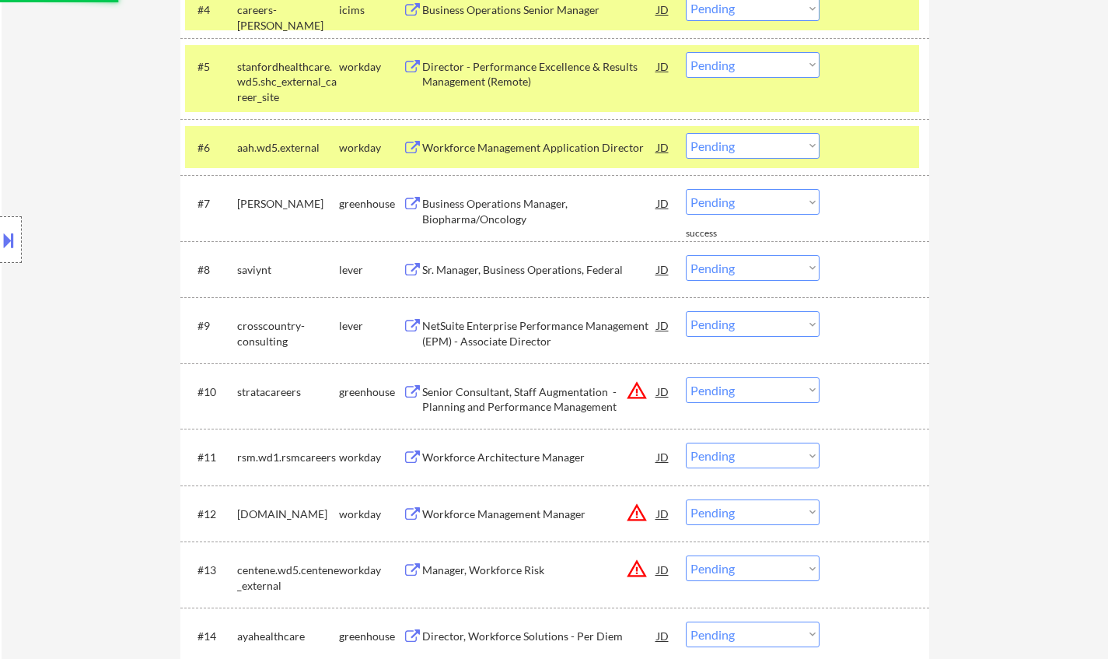
click at [451, 274] on div "Sr. Manager, Business Operations, Federal" at bounding box center [539, 270] width 235 height 16
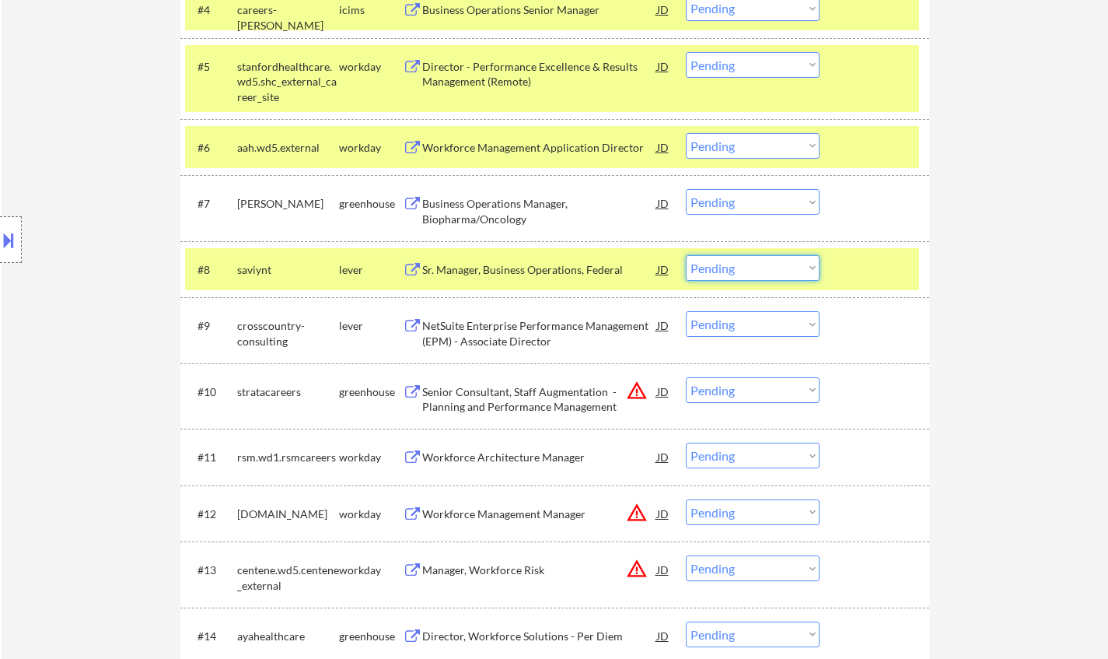
drag, startPoint x: 768, startPoint y: 264, endPoint x: 779, endPoint y: 278, distance: 17.7
click at [768, 264] on select "Choose an option... Pending Applied Excluded (Questions) Excluded (Expired) Exc…" at bounding box center [753, 268] width 134 height 26
click at [686, 255] on select "Choose an option... Pending Applied Excluded (Questions) Excluded (Expired) Exc…" at bounding box center [753, 268] width 134 height 26
select select ""pending""
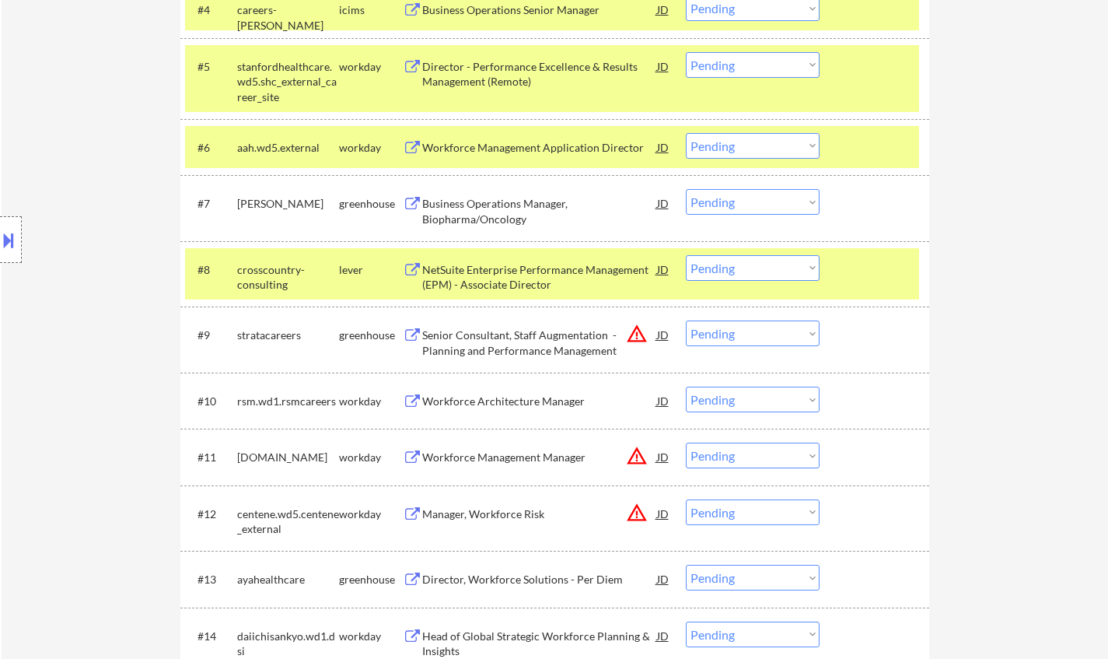
click at [493, 198] on div "Business Operations Manager, Biopharma/Oncology" at bounding box center [539, 211] width 235 height 30
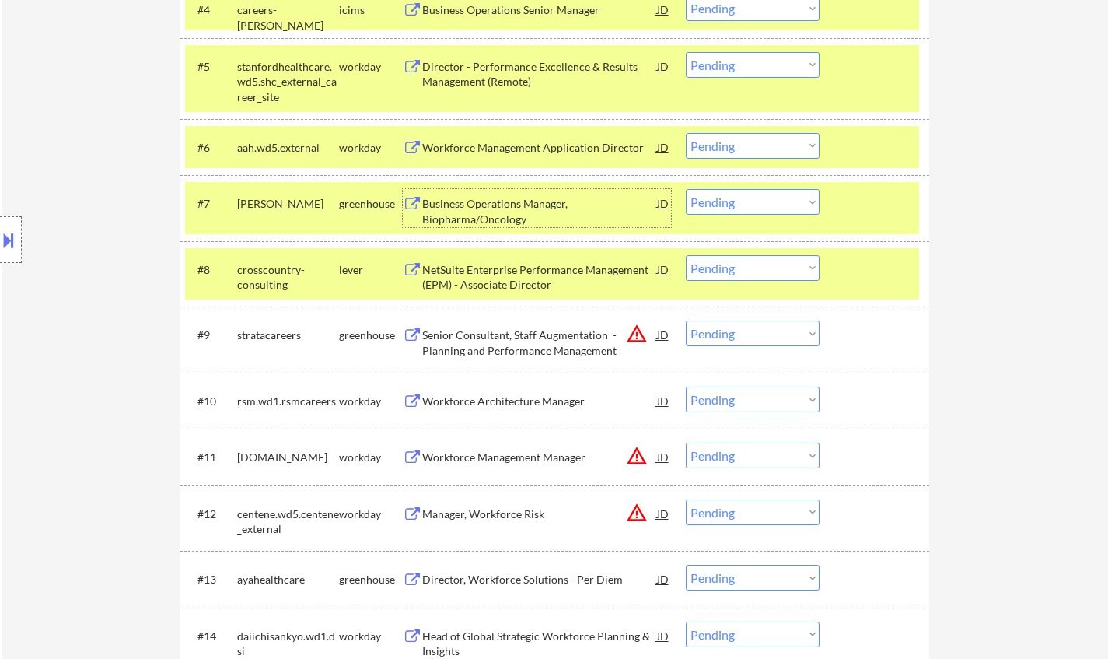
click at [760, 200] on select "Choose an option... Pending Applied Excluded (Questions) Excluded (Expired) Exc…" at bounding box center [753, 202] width 134 height 26
click at [686, 189] on select "Choose an option... Pending Applied Excluded (Questions) Excluded (Expired) Exc…" at bounding box center [753, 202] width 134 height 26
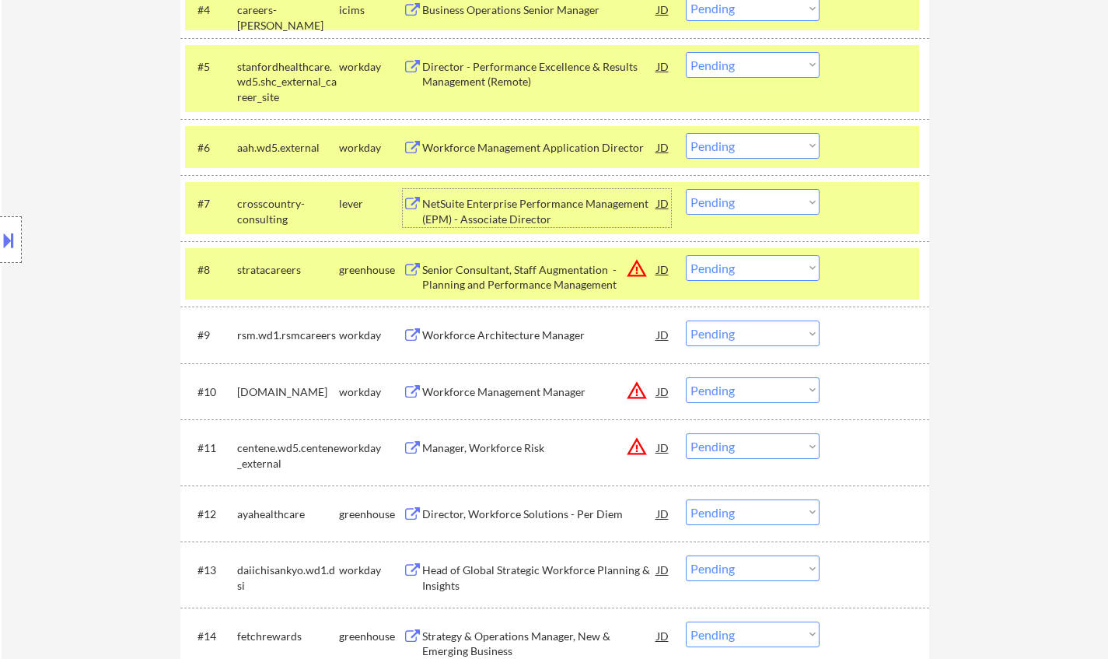
click at [512, 205] on div "NetSuite Enterprise Performance Management (EPM) - Associate Director" at bounding box center [539, 211] width 235 height 30
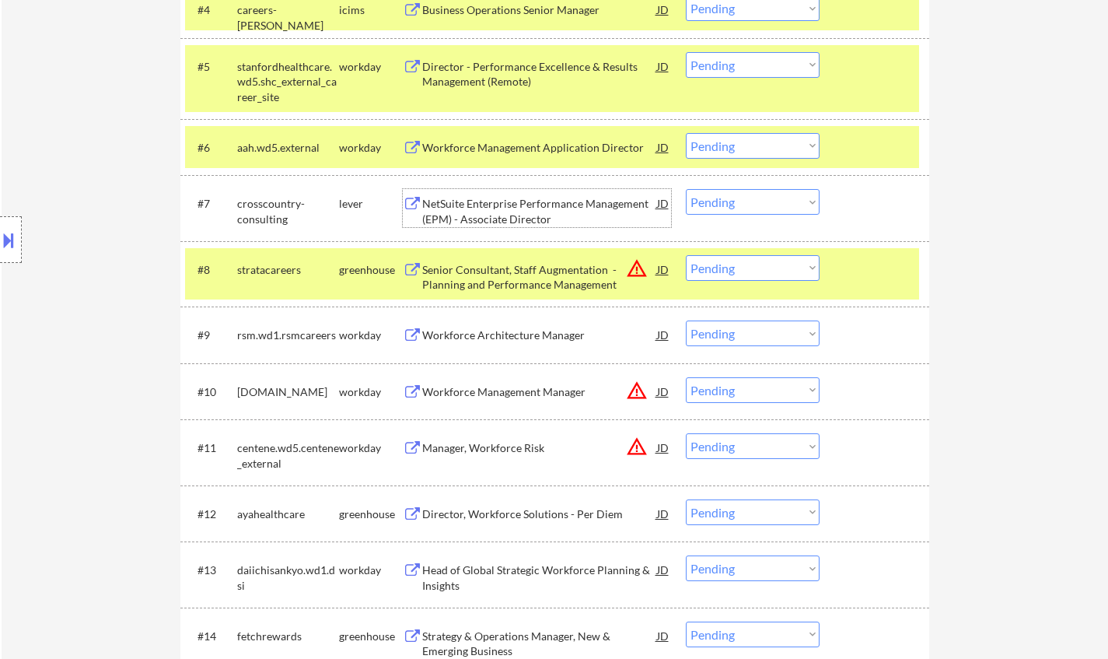
drag, startPoint x: 733, startPoint y: 200, endPoint x: 757, endPoint y: 212, distance: 27.1
click at [733, 200] on select "Choose an option... Pending Applied Excluded (Questions) Excluded (Expired) Exc…" at bounding box center [753, 202] width 134 height 26
click at [686, 189] on select "Choose an option... Pending Applied Excluded (Questions) Excluded (Expired) Exc…" at bounding box center [753, 202] width 134 height 26
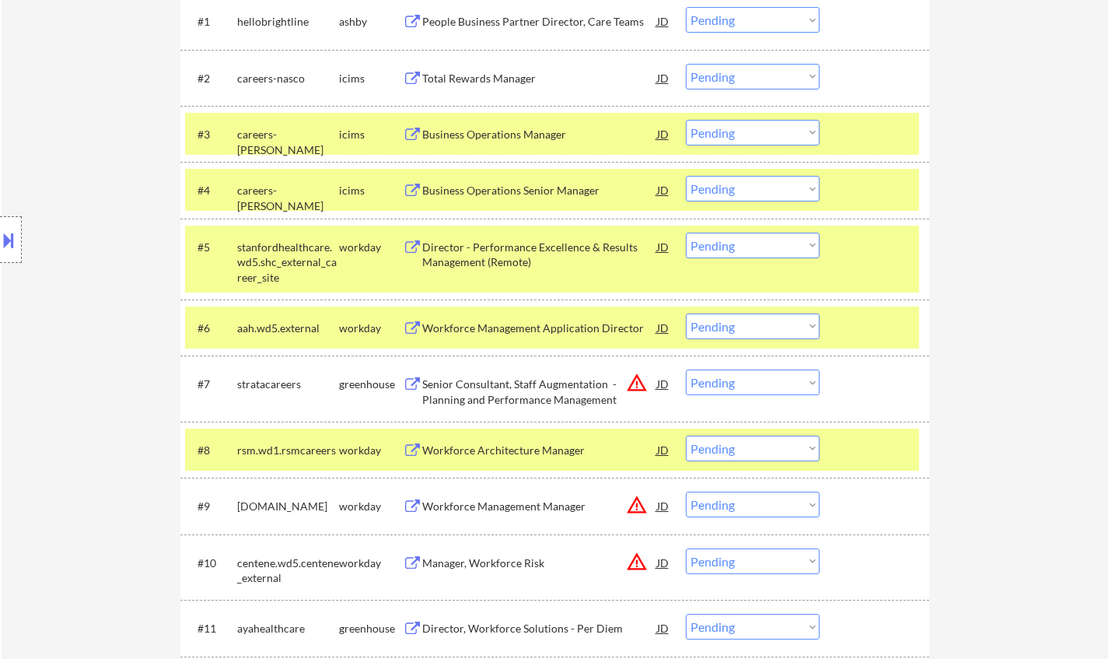
scroll to position [544, 0]
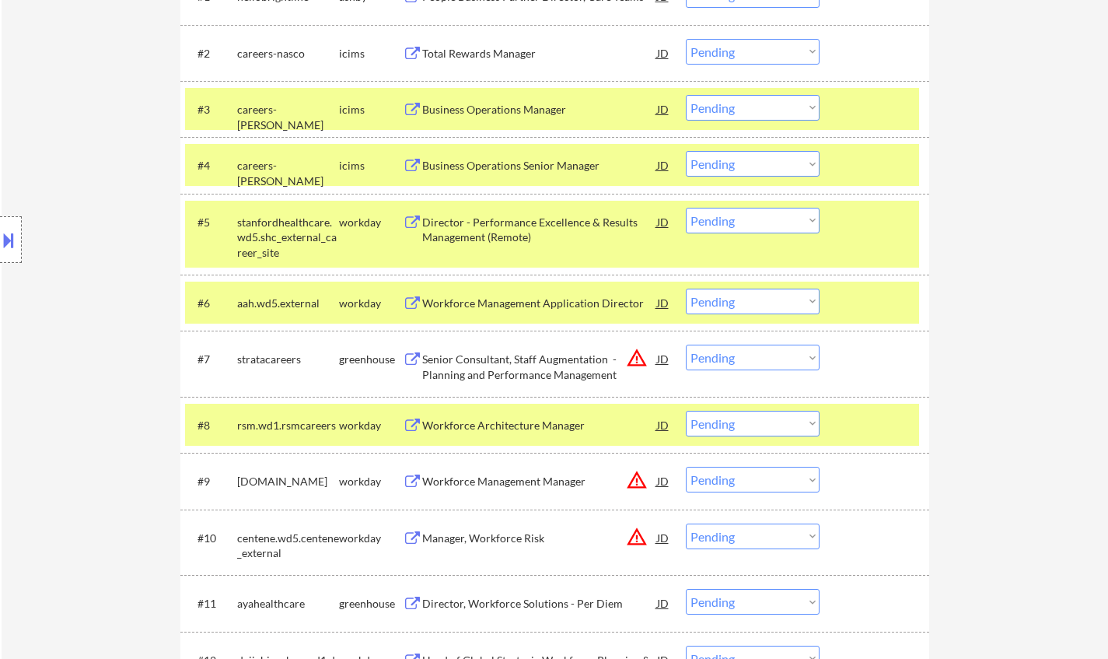
drag, startPoint x: 763, startPoint y: 360, endPoint x: 772, endPoint y: 367, distance: 11.7
click at [763, 360] on select "Choose an option... Pending Applied Excluded (Questions) Excluded (Expired) Exc…" at bounding box center [753, 357] width 134 height 26
click at [686, 344] on select "Choose an option... Pending Applied Excluded (Questions) Excluded (Expired) Exc…" at bounding box center [753, 357] width 134 height 26
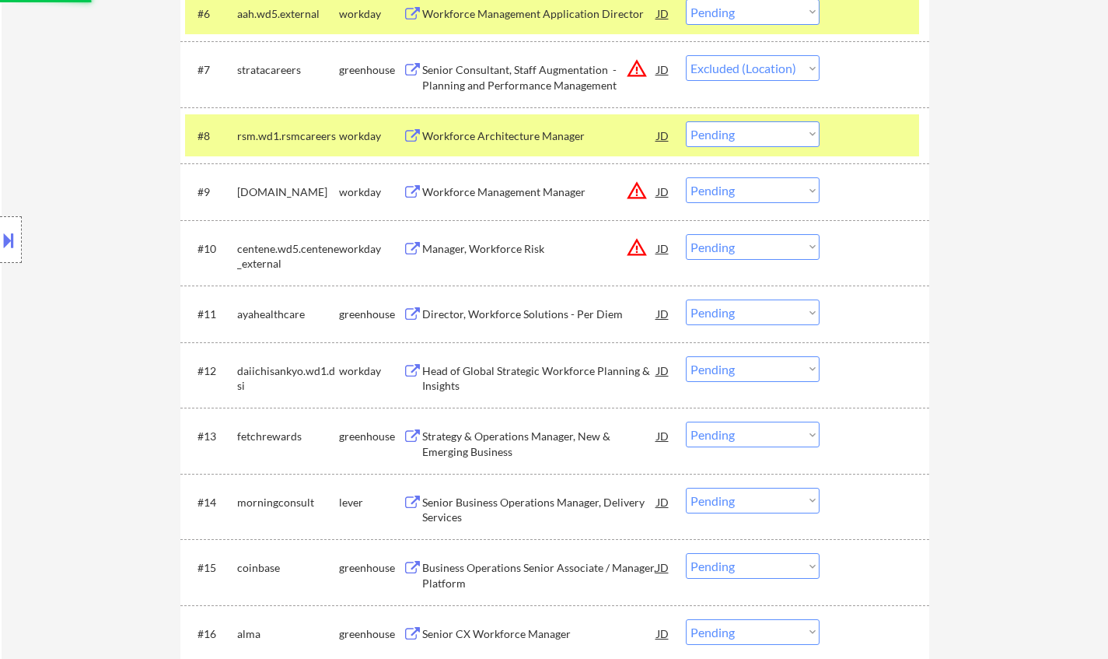
scroll to position [933, 0]
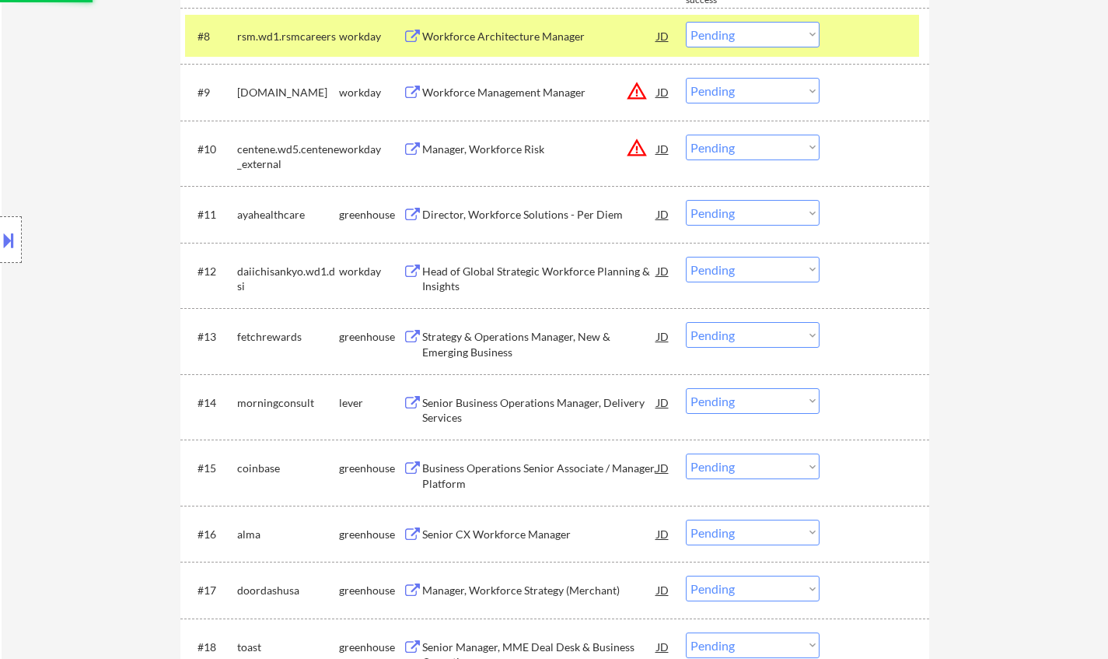
select select ""pending""
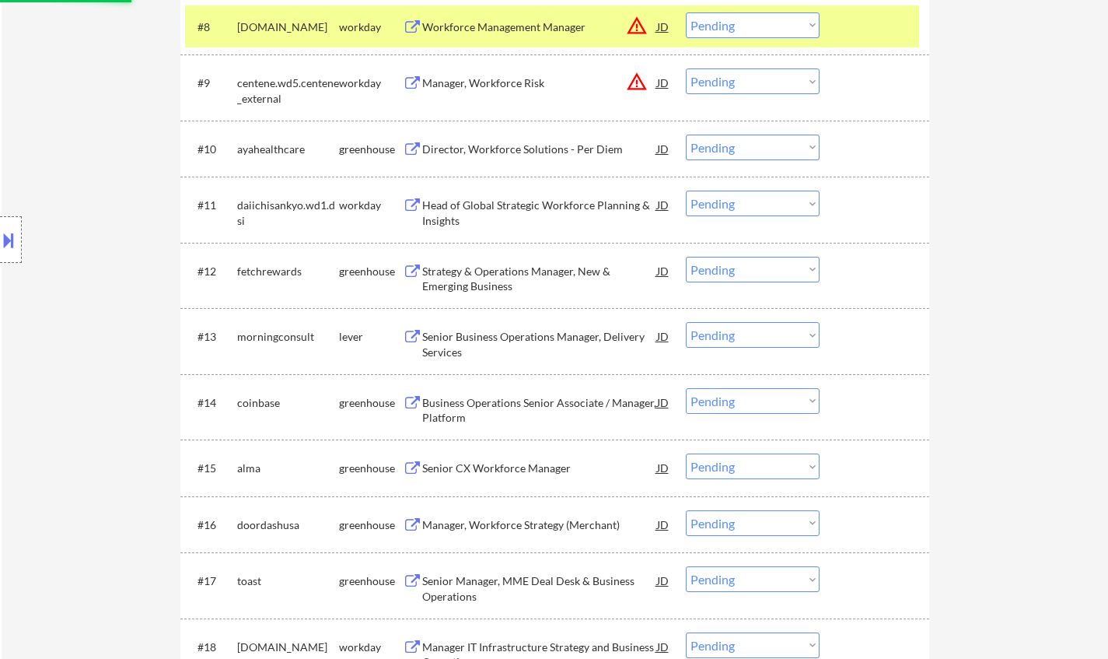
click at [530, 263] on div "Strategy & Operations Manager, New & Emerging Business" at bounding box center [539, 275] width 235 height 37
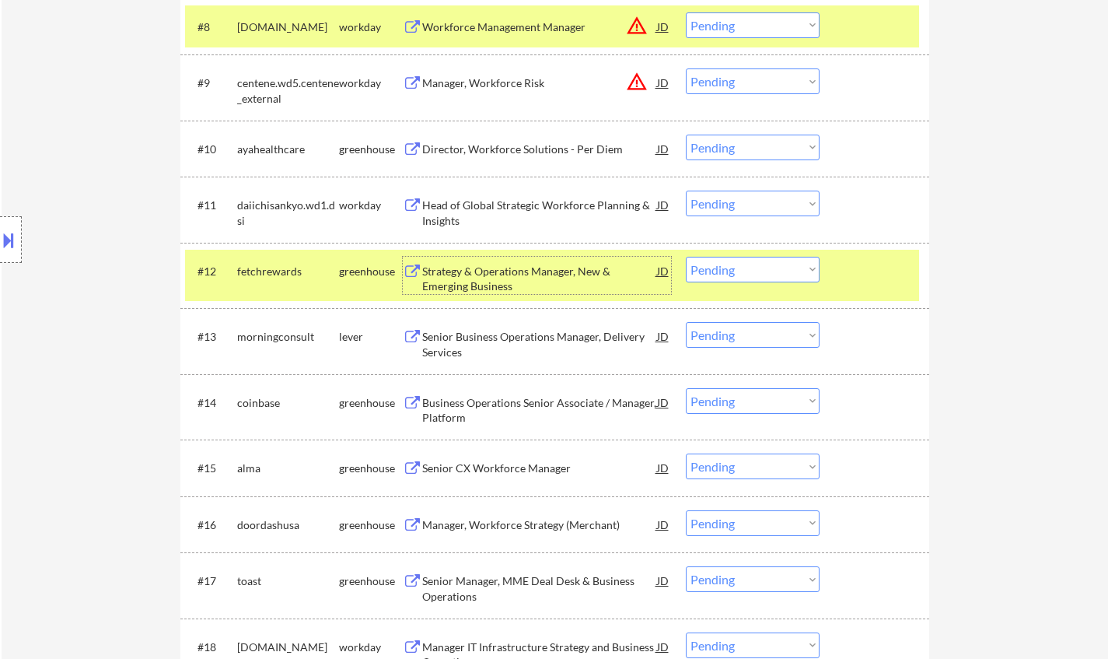
click at [764, 262] on select "Choose an option... Pending Applied Excluded (Questions) Excluded (Expired) Exc…" at bounding box center [753, 270] width 134 height 26
click at [686, 257] on select "Choose an option... Pending Applied Excluded (Questions) Excluded (Expired) Exc…" at bounding box center [753, 270] width 134 height 26
select select ""pending""
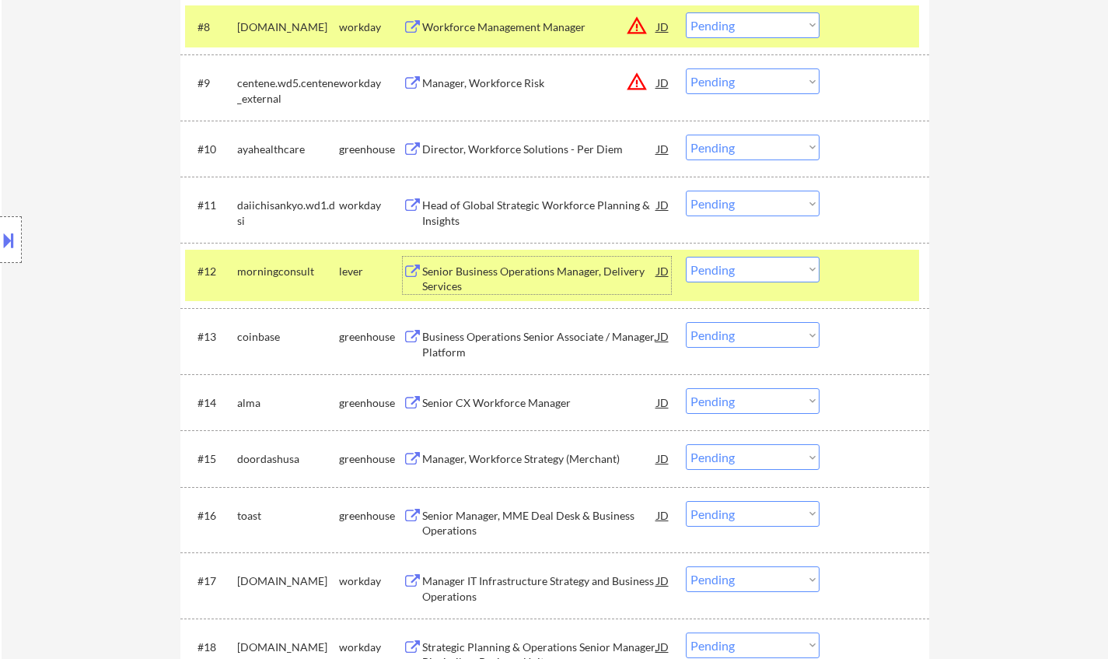
click at [502, 272] on div "Senior Business Operations Manager, Delivery Services" at bounding box center [539, 279] width 235 height 30
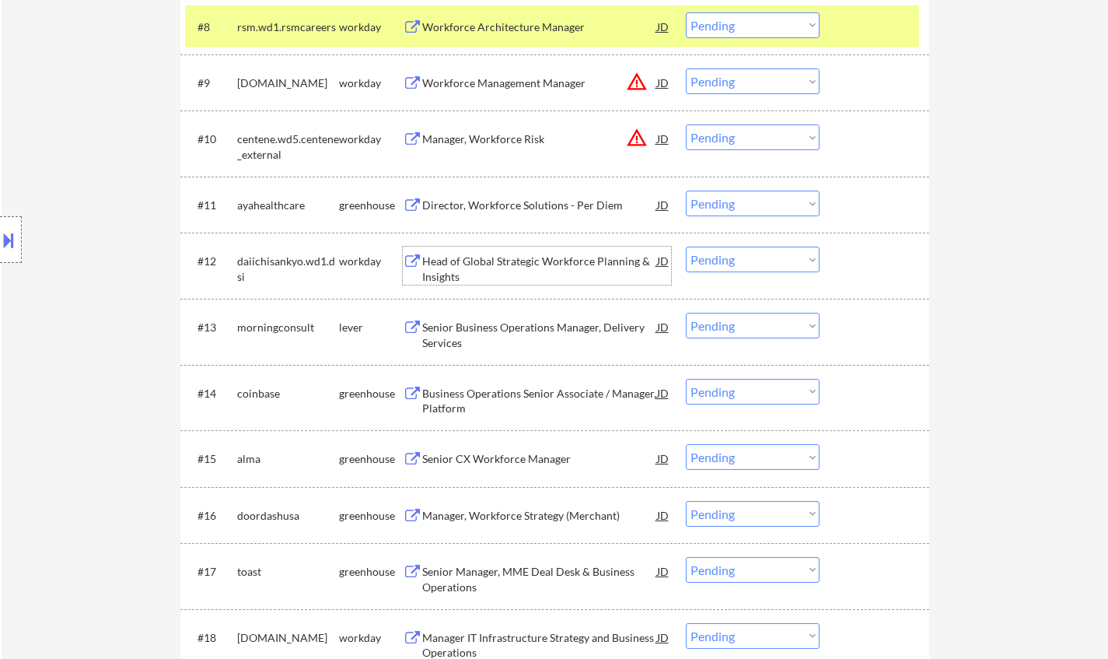
click at [757, 321] on select "Choose an option... Pending Applied Excluded (Questions) Excluded (Expired) Exc…" at bounding box center [753, 326] width 134 height 26
click at [686, 313] on select "Choose an option... Pending Applied Excluded (Questions) Excluded (Expired) Exc…" at bounding box center [753, 326] width 134 height 26
select select ""pending""
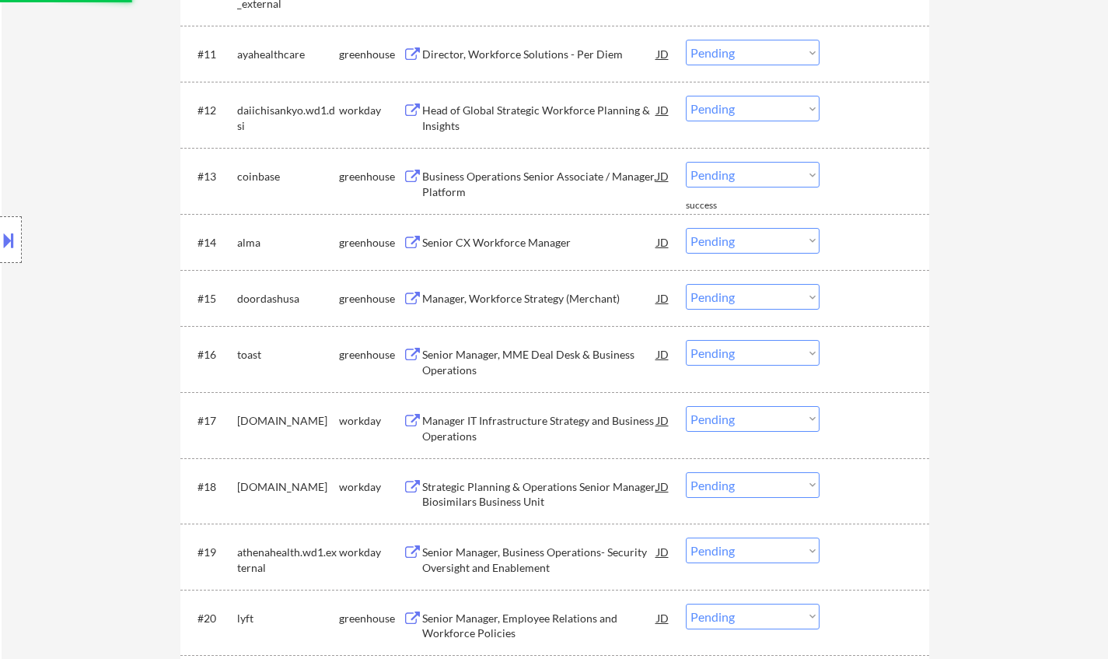
scroll to position [1089, 0]
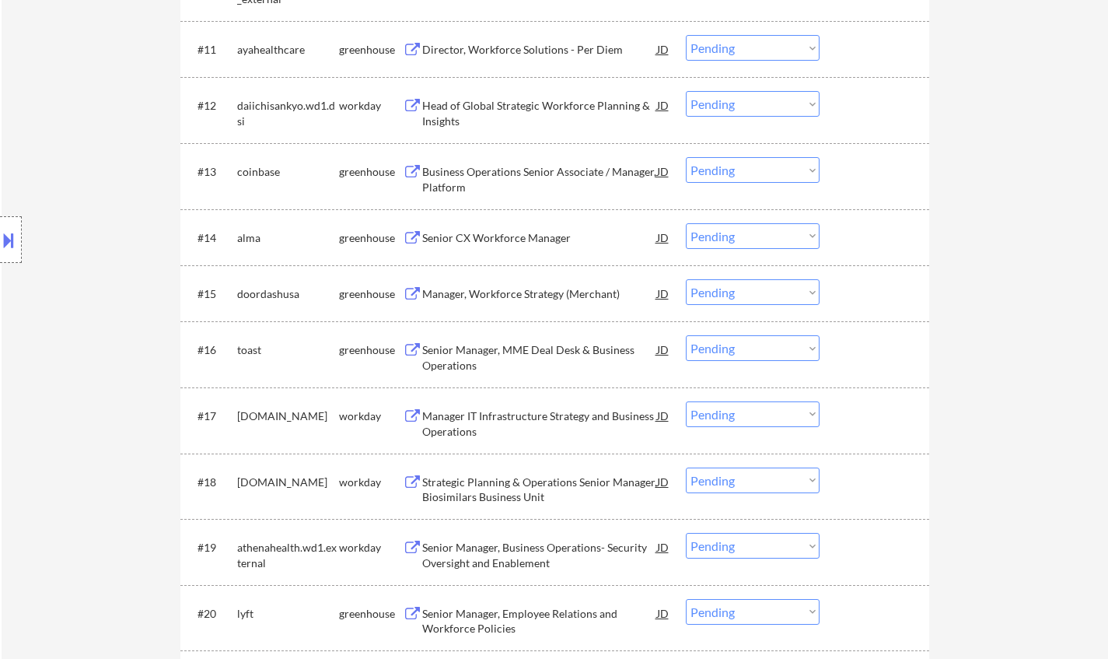
click at [526, 294] on div "Manager, Workforce Strategy (Merchant)" at bounding box center [539, 294] width 235 height 16
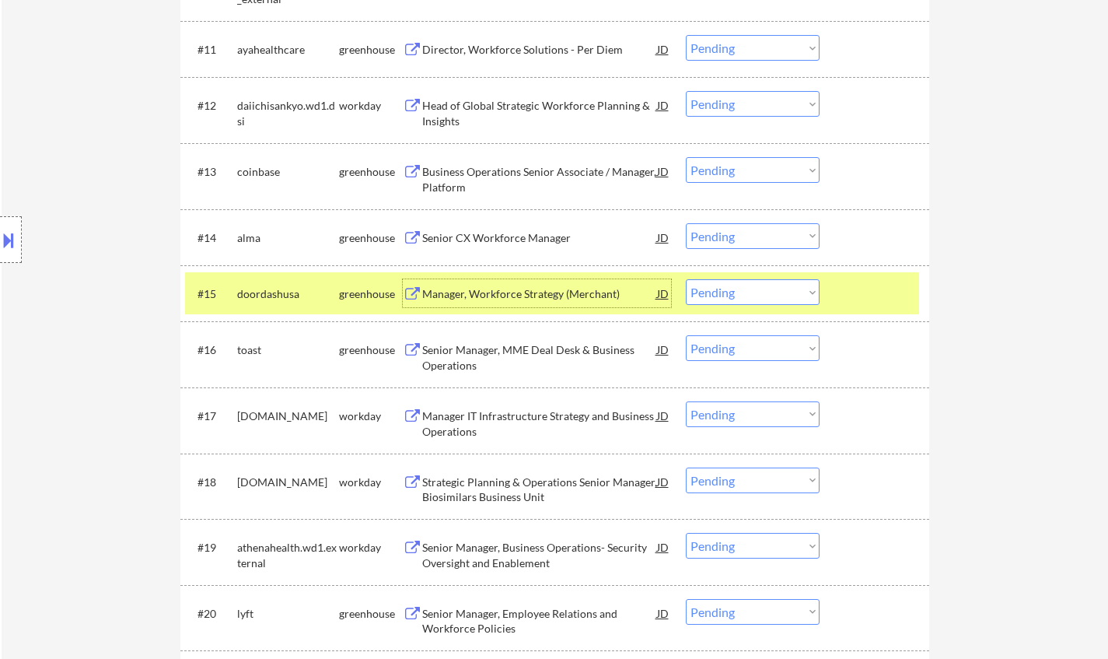
click at [736, 293] on select "Choose an option... Pending Applied Excluded (Questions) Excluded (Expired) Exc…" at bounding box center [753, 292] width 134 height 26
click at [686, 279] on select "Choose an option... Pending Applied Excluded (Questions) Excluded (Expired) Exc…" at bounding box center [753, 292] width 134 height 26
select select ""pending""
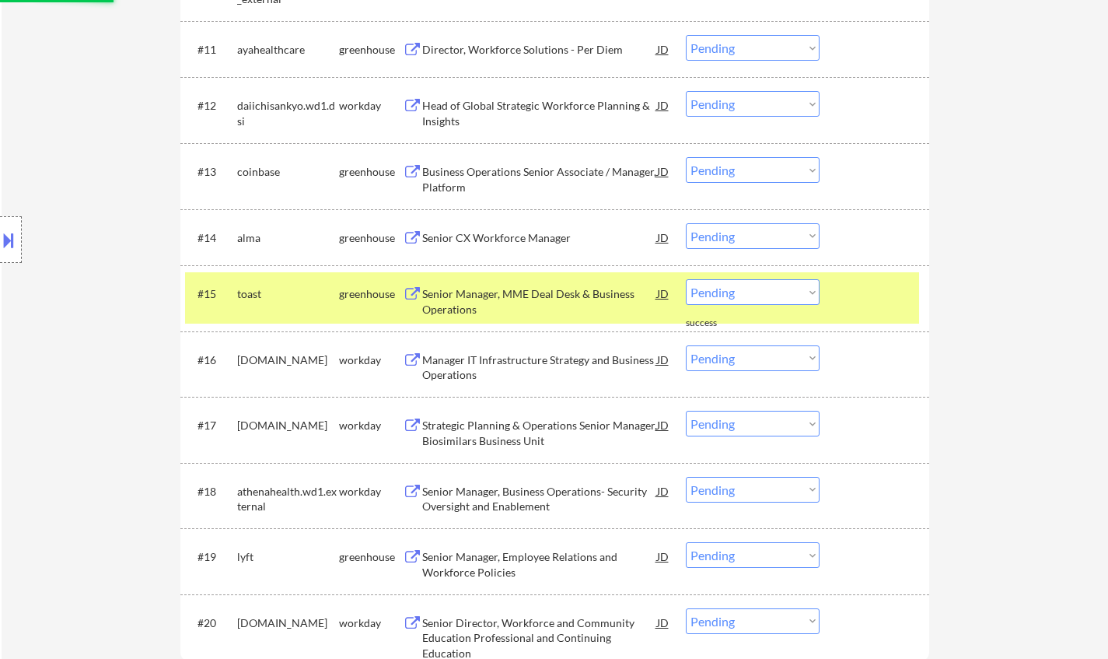
click at [494, 295] on div "Senior Manager, MME Deal Desk & Business Operations" at bounding box center [539, 301] width 235 height 30
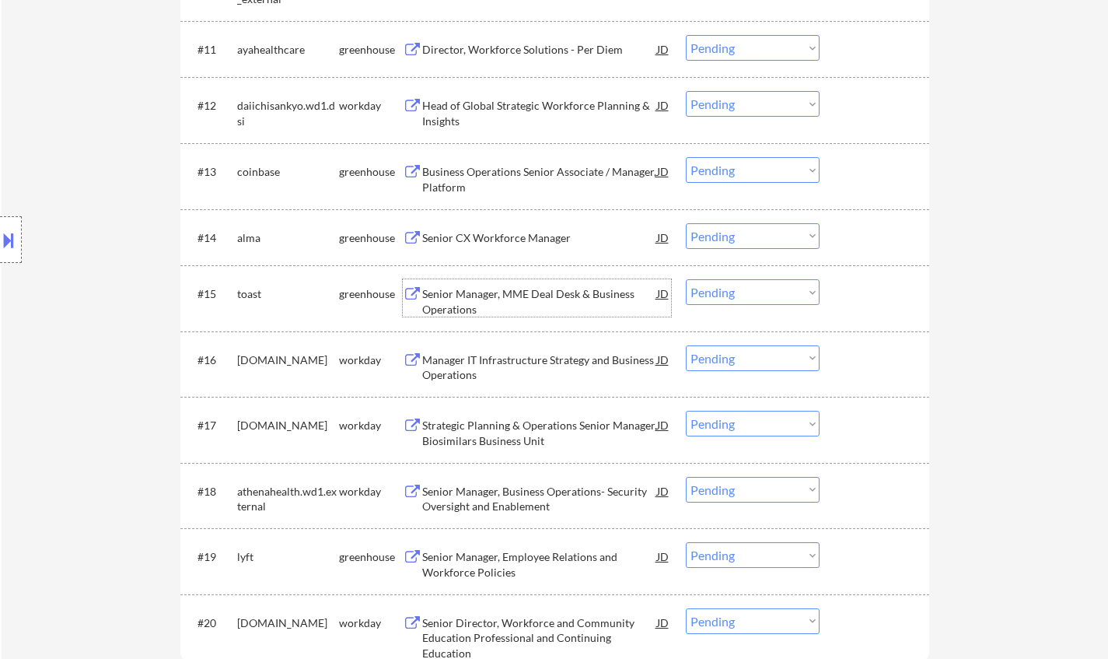
click at [506, 235] on div "Senior CX Workforce Manager" at bounding box center [539, 238] width 235 height 16
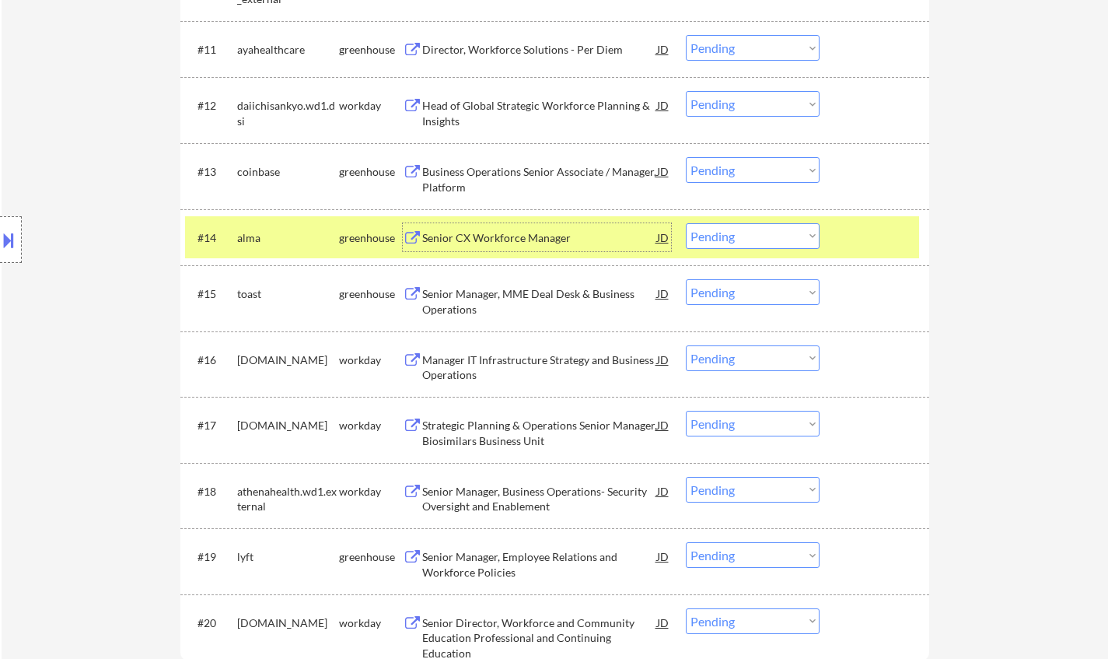
click at [753, 239] on select "Choose an option... Pending Applied Excluded (Questions) Excluded (Expired) Exc…" at bounding box center [753, 236] width 134 height 26
click at [686, 223] on select "Choose an option... Pending Applied Excluded (Questions) Excluded (Expired) Exc…" at bounding box center [753, 236] width 134 height 26
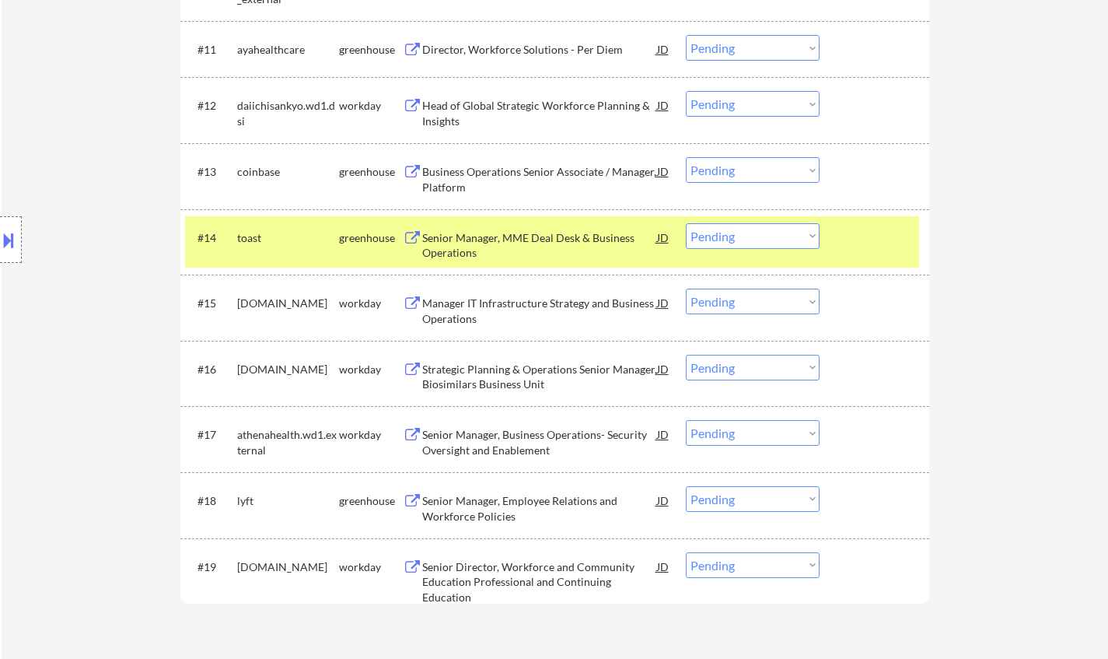
click at [747, 234] on select "Choose an option... Pending Applied Excluded (Questions) Excluded (Expired) Exc…" at bounding box center [753, 236] width 134 height 26
click at [686, 223] on select "Choose an option... Pending Applied Excluded (Questions) Excluded (Expired) Exc…" at bounding box center [753, 236] width 134 height 26
select select ""pending""
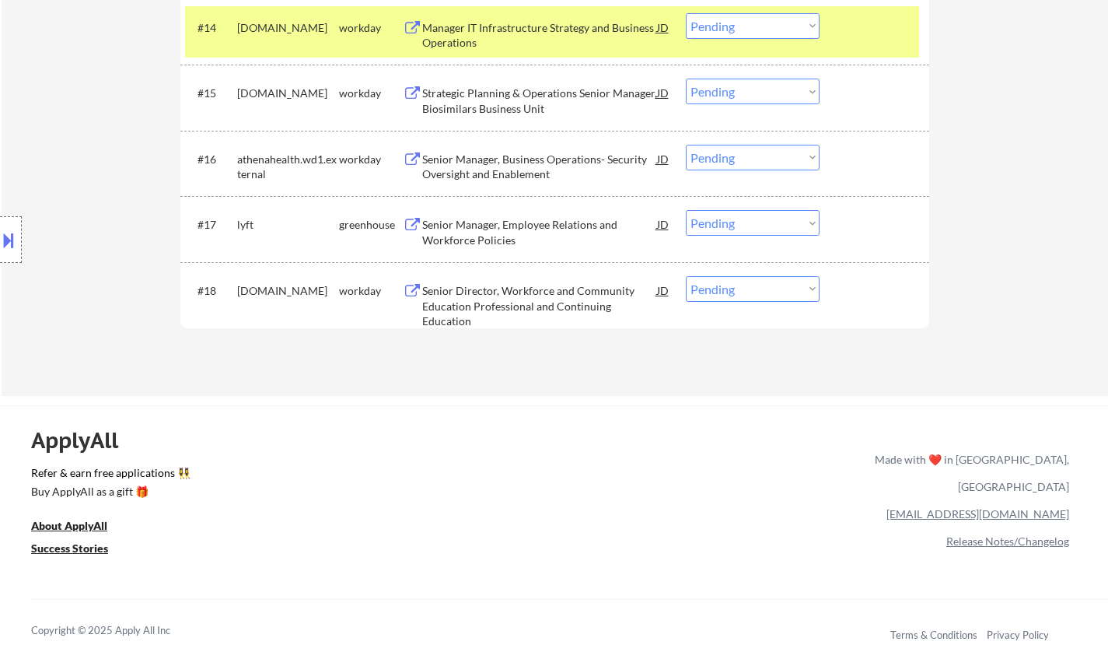
scroll to position [1166, 0]
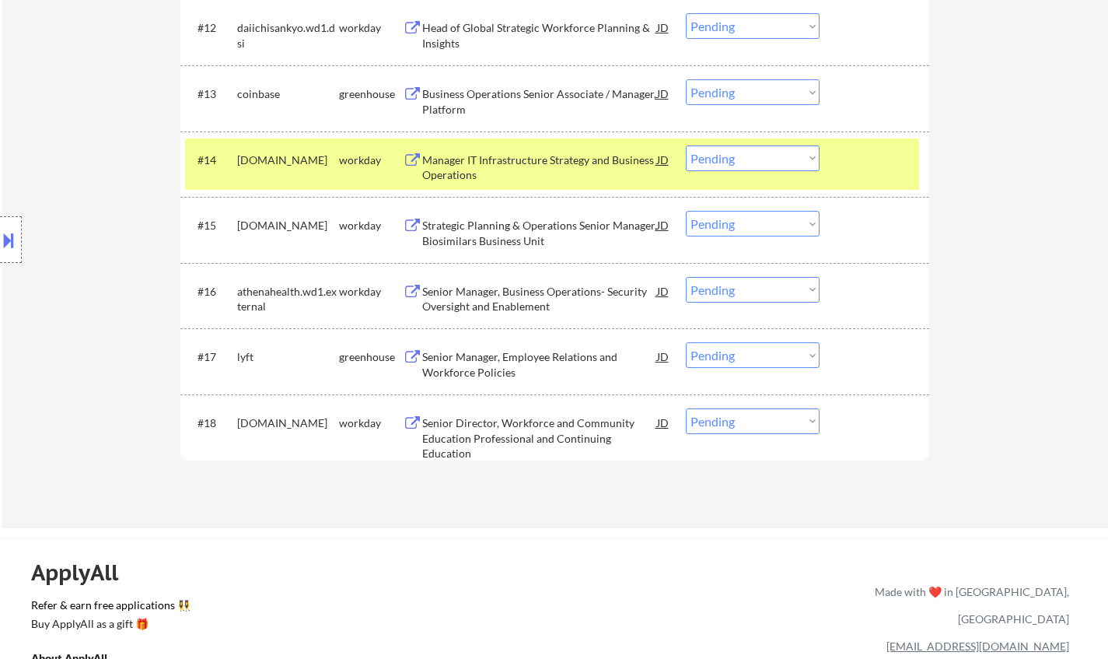
click at [514, 356] on div "Senior Manager, Employee Relations and Workforce Policies" at bounding box center [539, 364] width 235 height 30
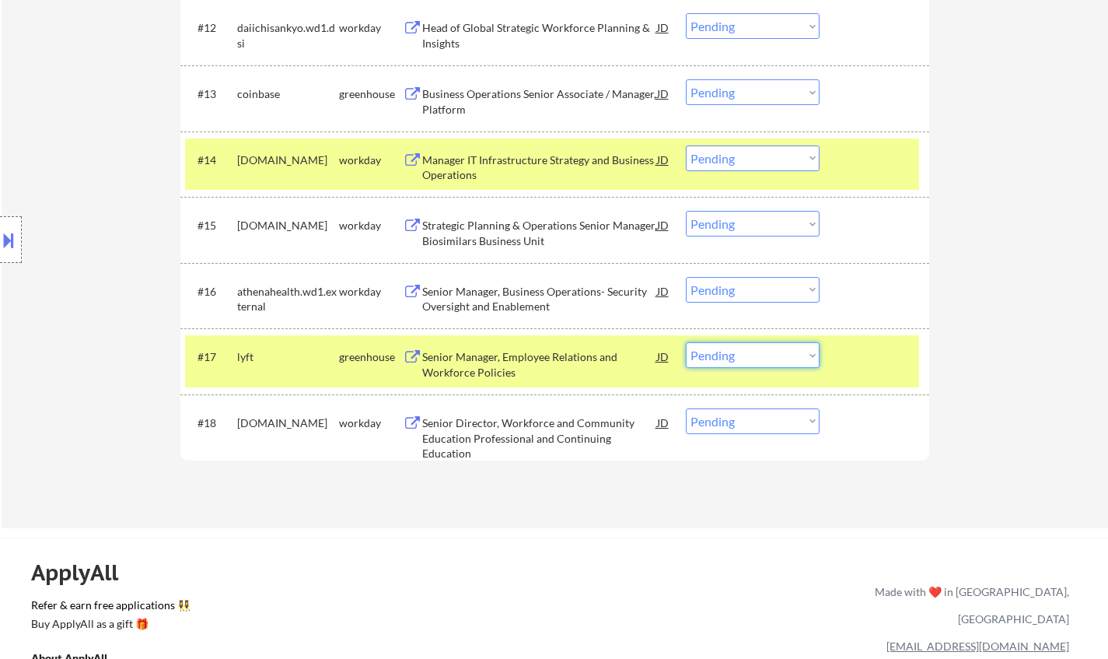
drag, startPoint x: 757, startPoint y: 348, endPoint x: 765, endPoint y: 365, distance: 18.1
click at [757, 348] on select "Choose an option... Pending Applied Excluded (Questions) Excluded (Expired) Exc…" at bounding box center [753, 355] width 134 height 26
click at [686, 342] on select "Choose an option... Pending Applied Excluded (Questions) Excluded (Expired) Exc…" at bounding box center [753, 355] width 134 height 26
click at [492, 425] on div "Senior Director, Workforce and Community Education Professional and Continuing …" at bounding box center [539, 438] width 235 height 46
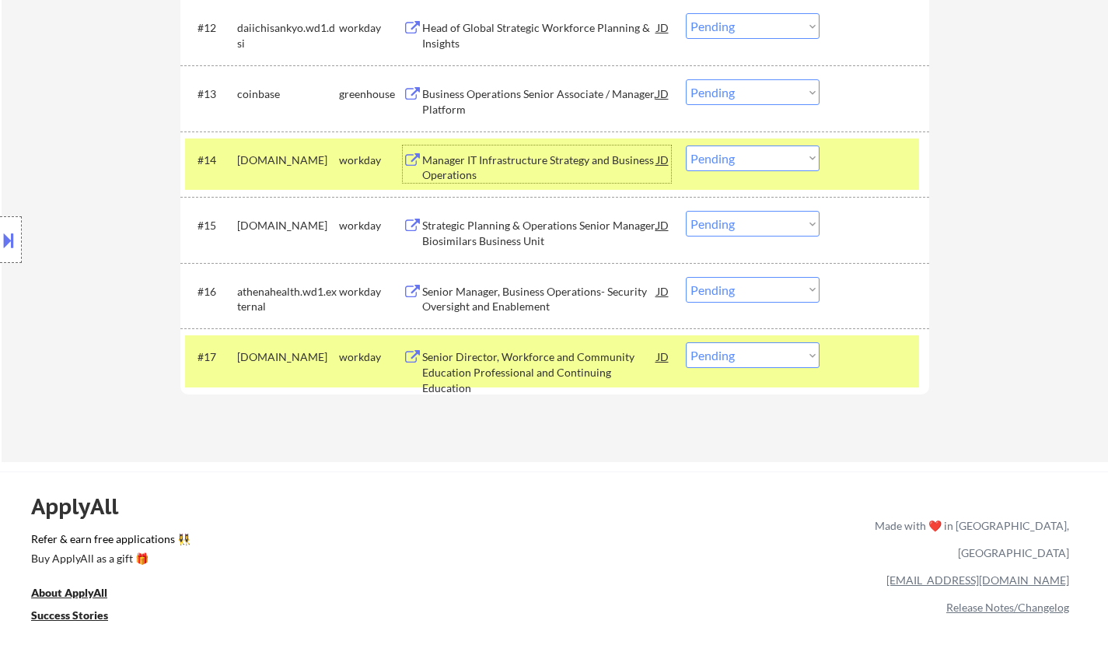
click at [509, 153] on div "Manager IT Infrastructure Strategy and Business Operations" at bounding box center [539, 167] width 235 height 30
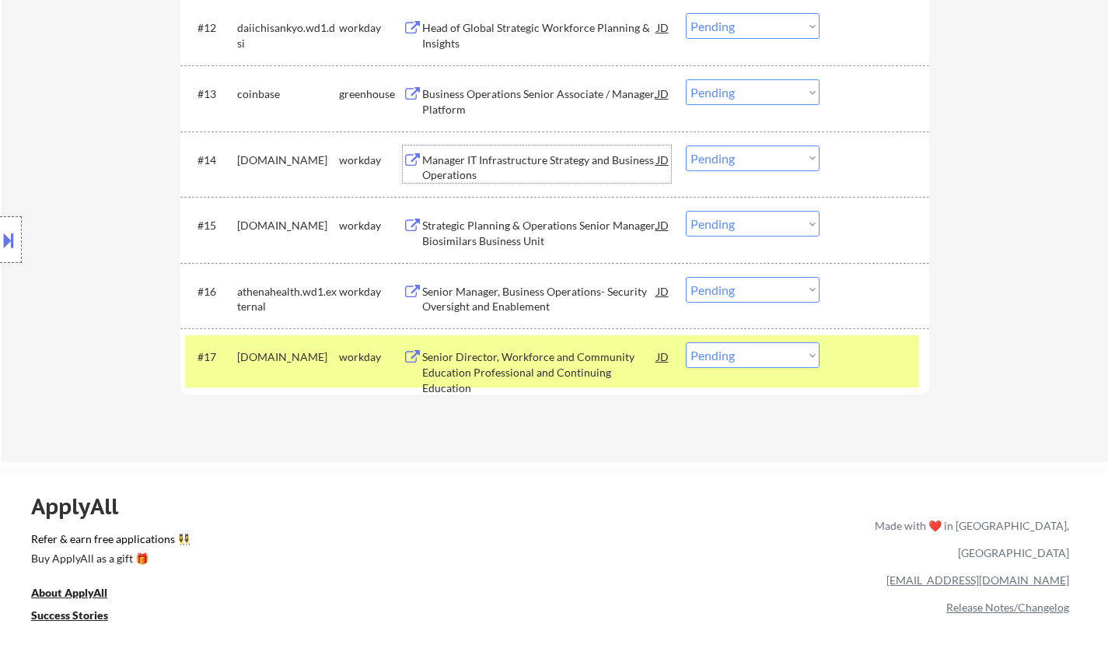
click at [760, 356] on select "Choose an option... Pending Applied Excluded (Questions) Excluded (Expired) Exc…" at bounding box center [753, 355] width 134 height 26
select select ""applied""
click at [686, 342] on select "Choose an option... Pending Applied Excluded (Questions) Excluded (Expired) Exc…" at bounding box center [753, 355] width 134 height 26
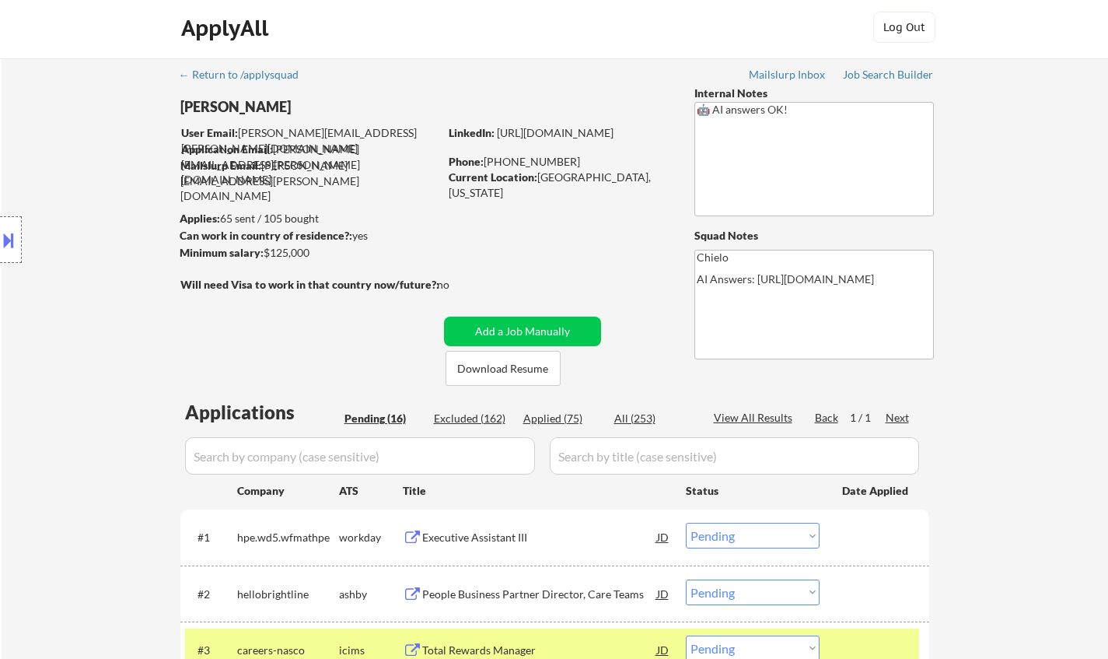
scroll to position [0, 0]
